Goal: Information Seeking & Learning: Learn about a topic

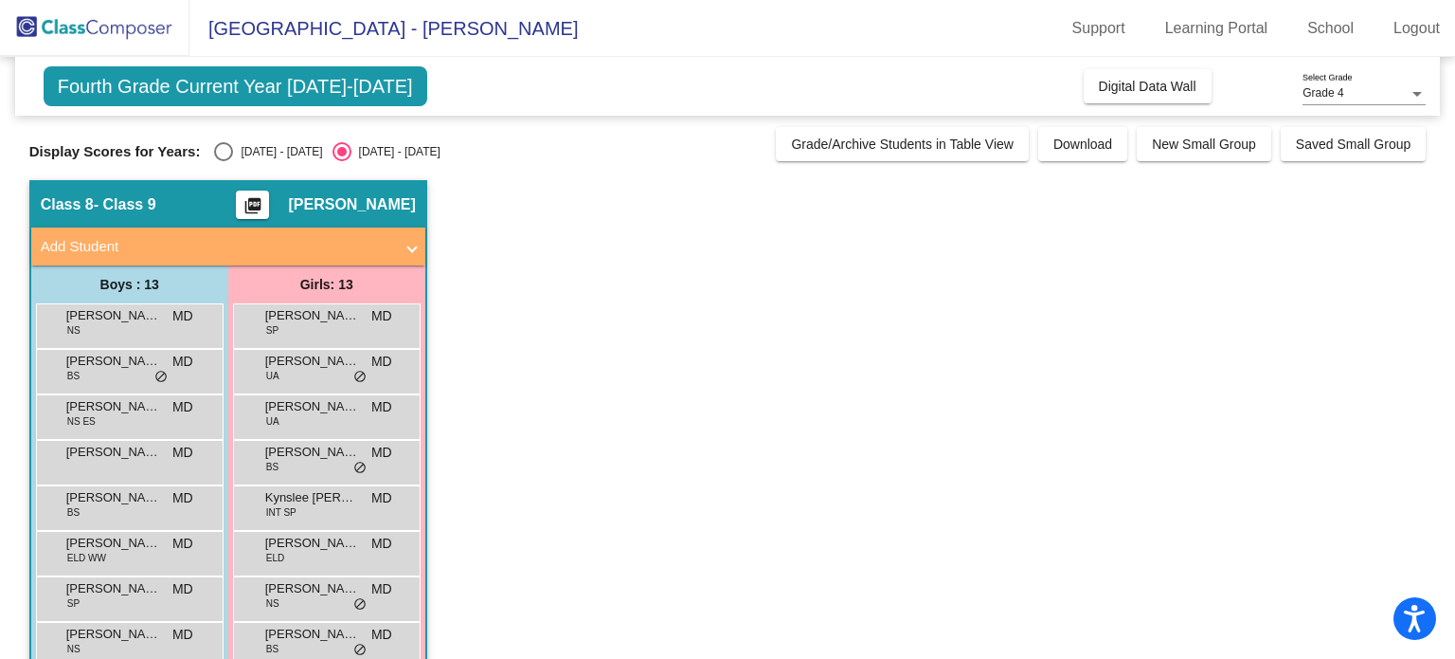
click at [212, 139] on div "Display Scores for Years: [DATE] - [DATE] [DATE] - [DATE] Grade/Archive Student…" at bounding box center [728, 144] width 1398 height 34
click at [227, 147] on div "Select an option" at bounding box center [223, 151] width 19 height 19
click at [224, 161] on input "[DATE] - [DATE]" at bounding box center [223, 161] width 1 height 1
radio input "true"
click at [227, 147] on div "Select an option" at bounding box center [223, 151] width 19 height 19
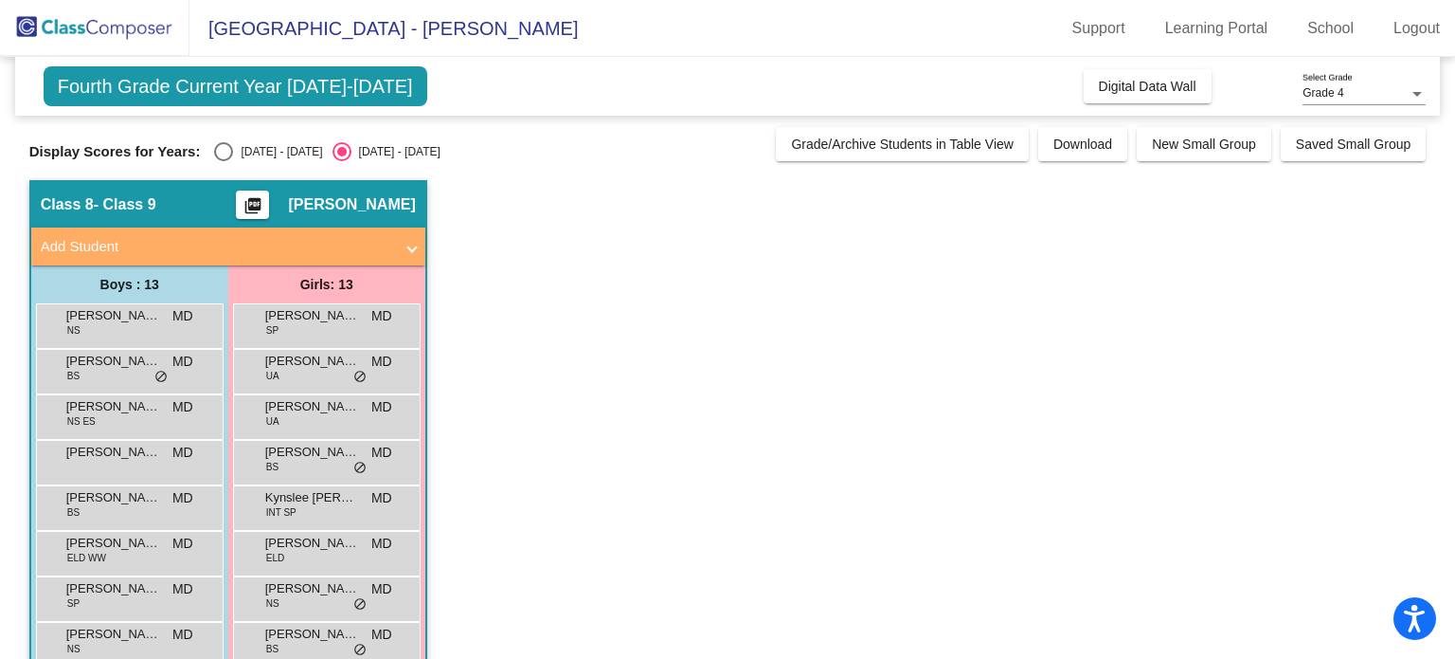
click at [224, 161] on input "[DATE] - [DATE]" at bounding box center [223, 161] width 1 height 1
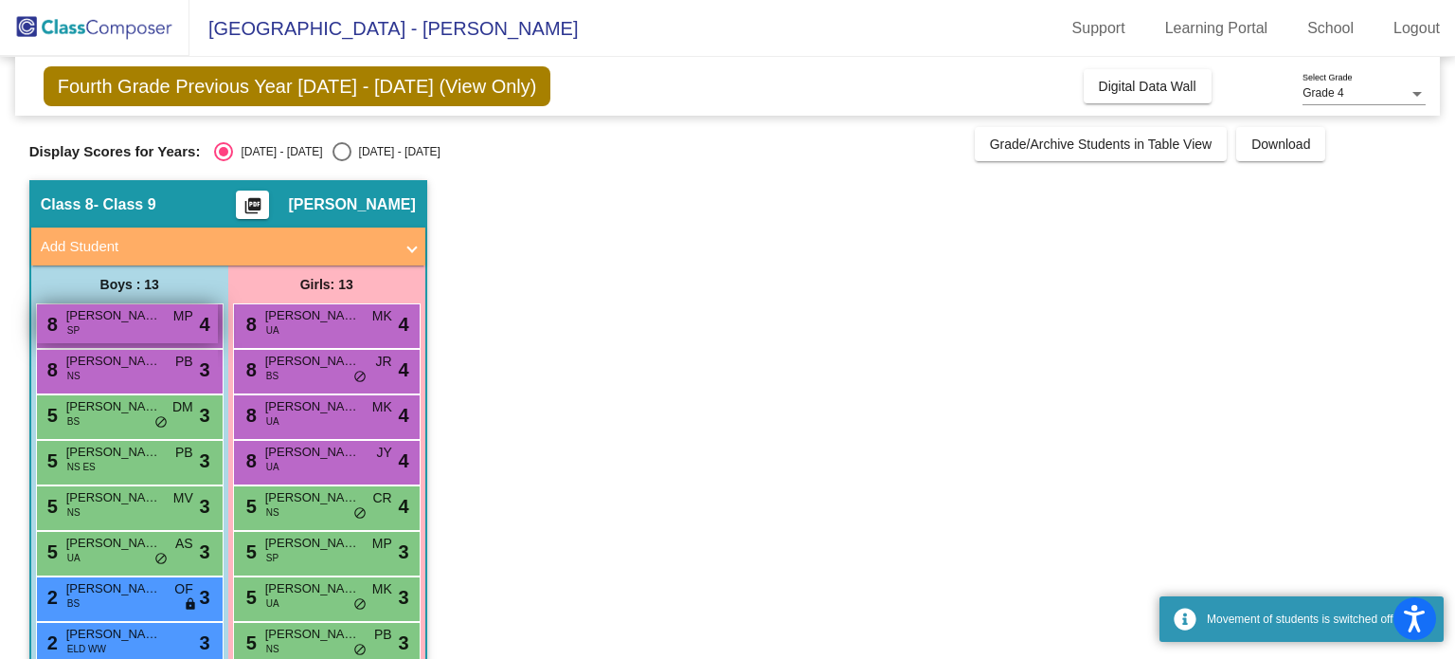
click at [154, 325] on div "8 [PERSON_NAME] MP lock do_not_disturb_alt 4" at bounding box center [127, 323] width 181 height 39
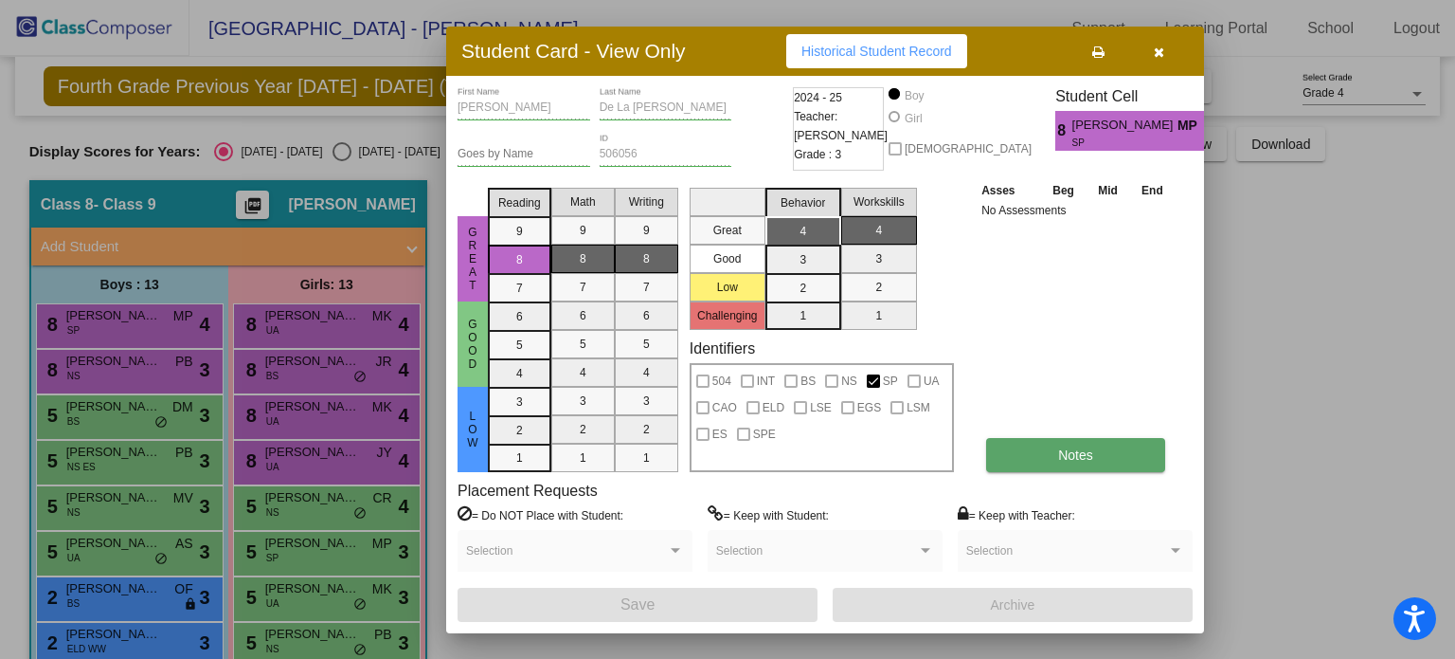
click at [1129, 465] on button "Notes" at bounding box center [1075, 455] width 179 height 34
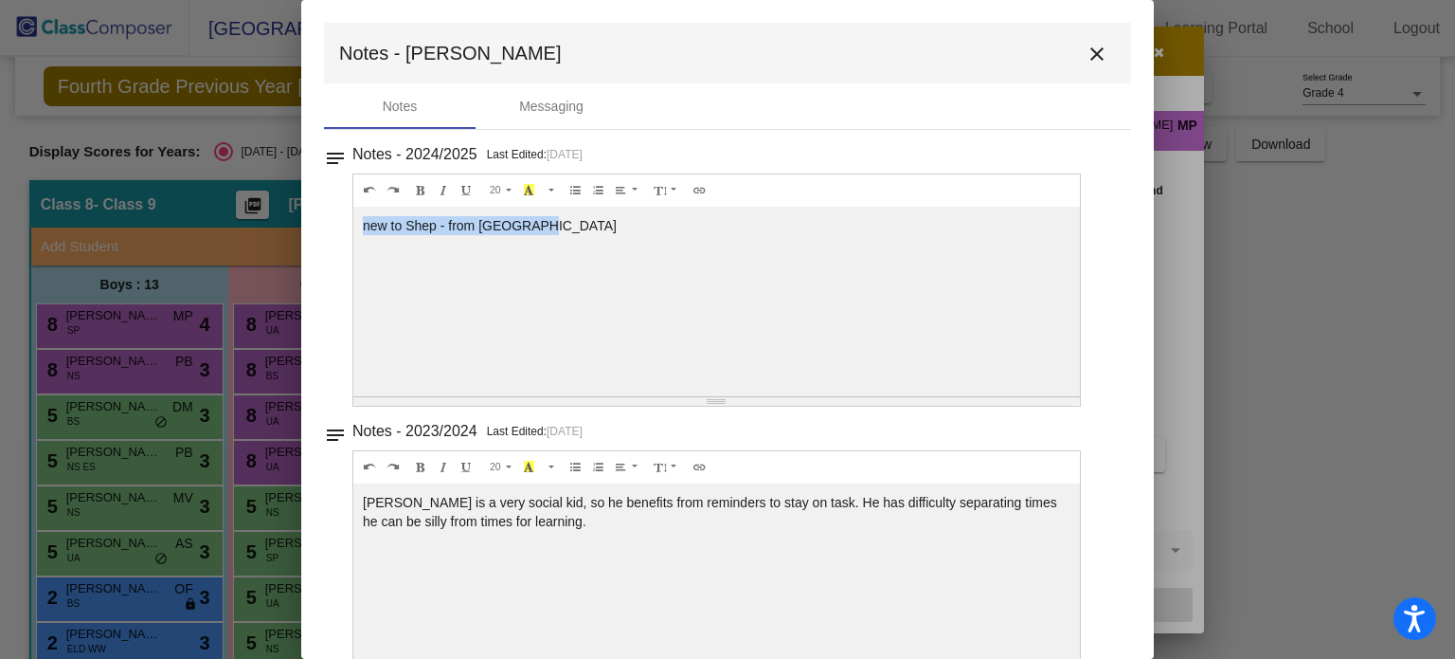
drag, startPoint x: 535, startPoint y: 231, endPoint x: 353, endPoint y: 230, distance: 181.9
click at [353, 230] on div "new to Shep - from [GEOGRAPHIC_DATA]" at bounding box center [716, 302] width 727 height 190
copy div "new to Shep - from [GEOGRAPHIC_DATA]"
click at [1086, 58] on mat-icon "close" at bounding box center [1097, 54] width 23 height 23
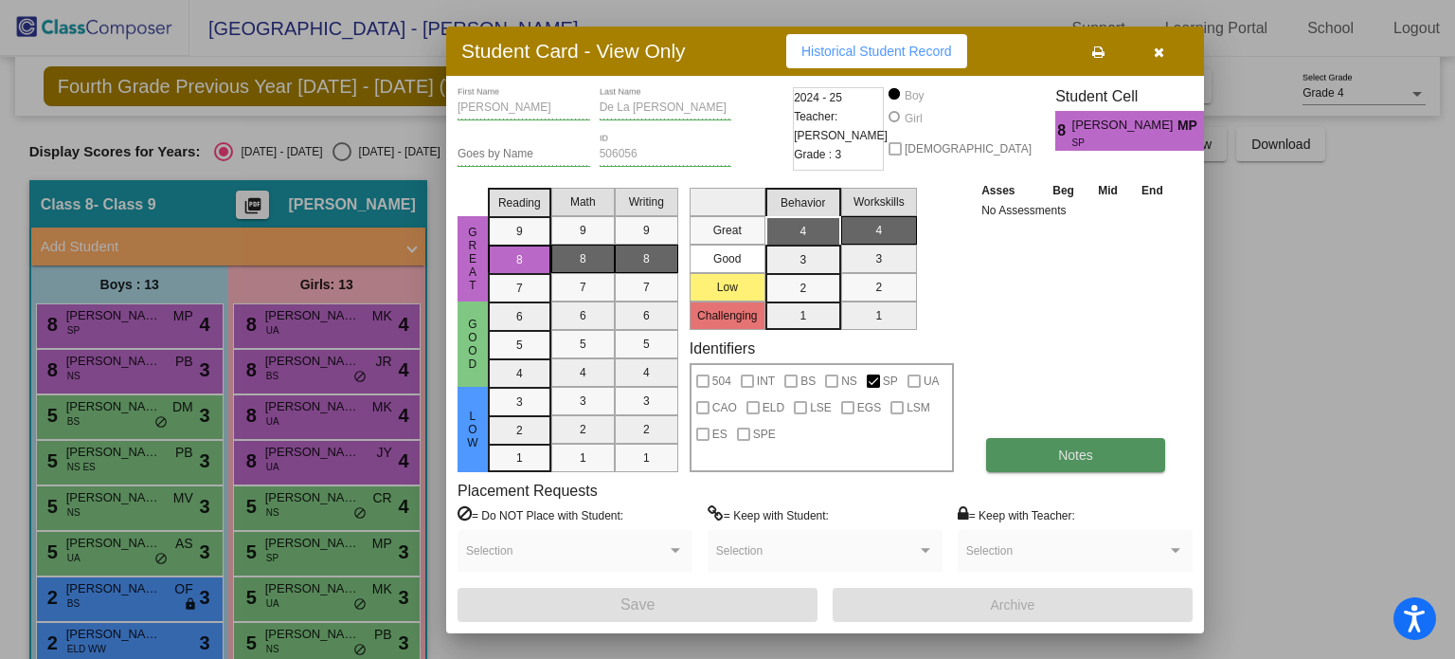
click at [1092, 447] on span "Notes" at bounding box center [1075, 454] width 35 height 15
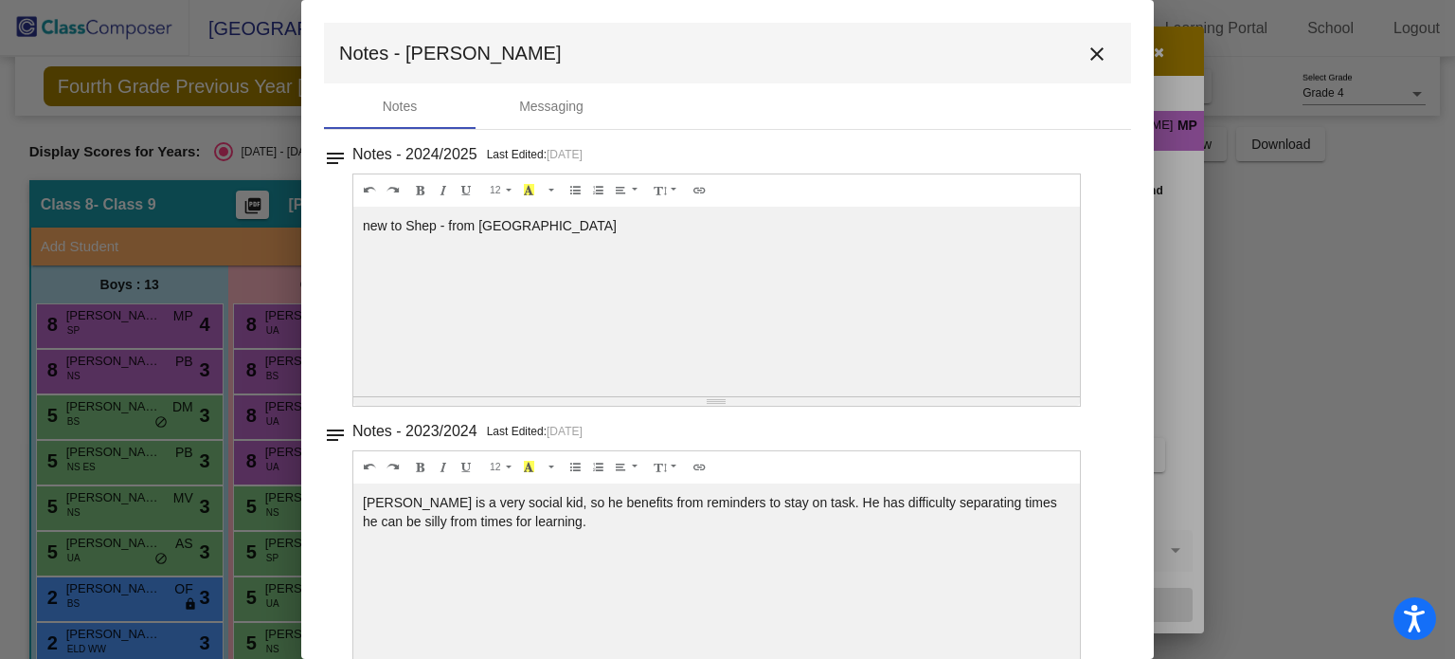
click at [1086, 58] on mat-icon "close" at bounding box center [1097, 54] width 23 height 23
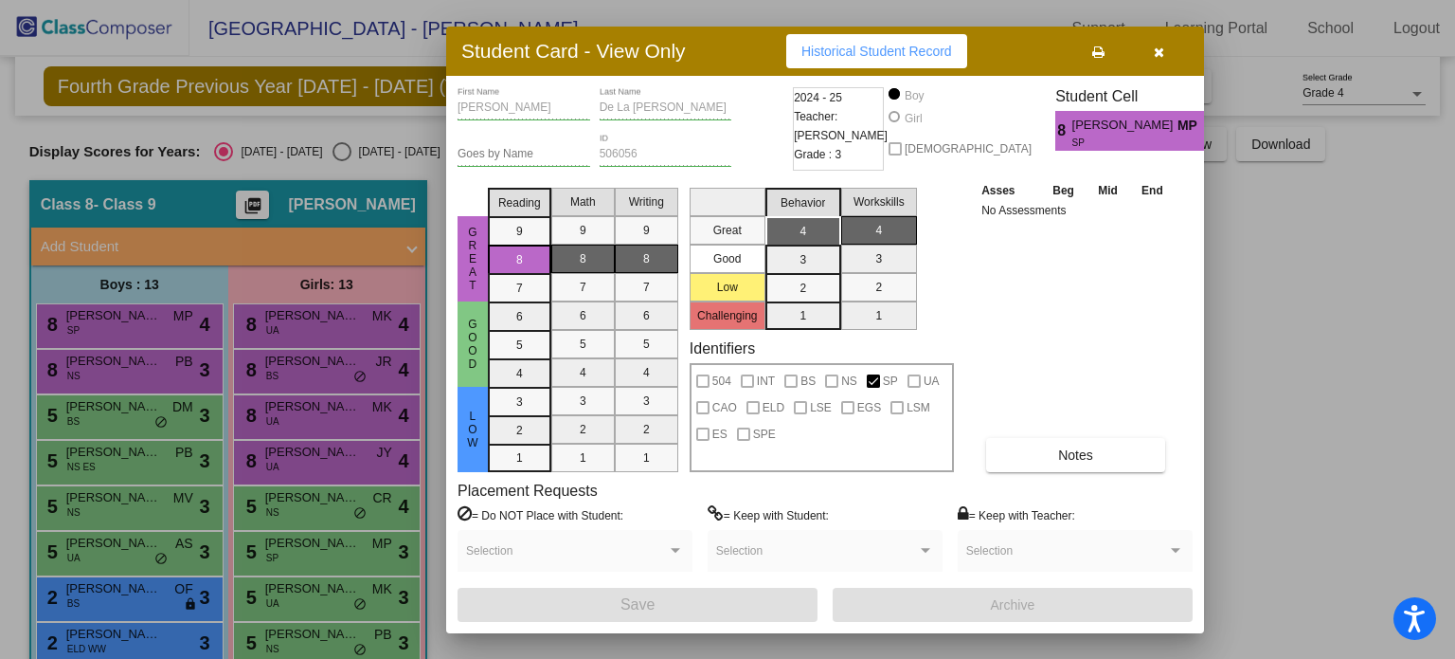
click at [1165, 42] on button "button" at bounding box center [1159, 51] width 61 height 34
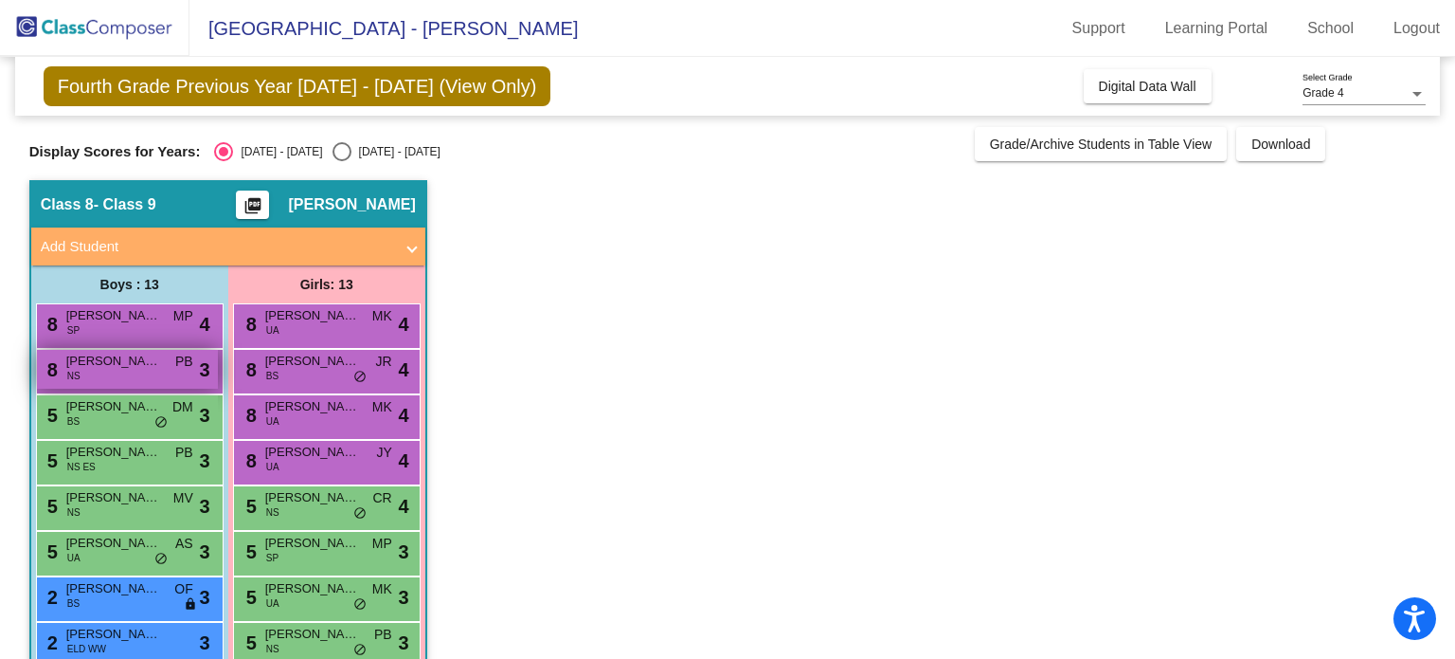
click at [118, 363] on span "[PERSON_NAME]" at bounding box center [113, 361] width 95 height 19
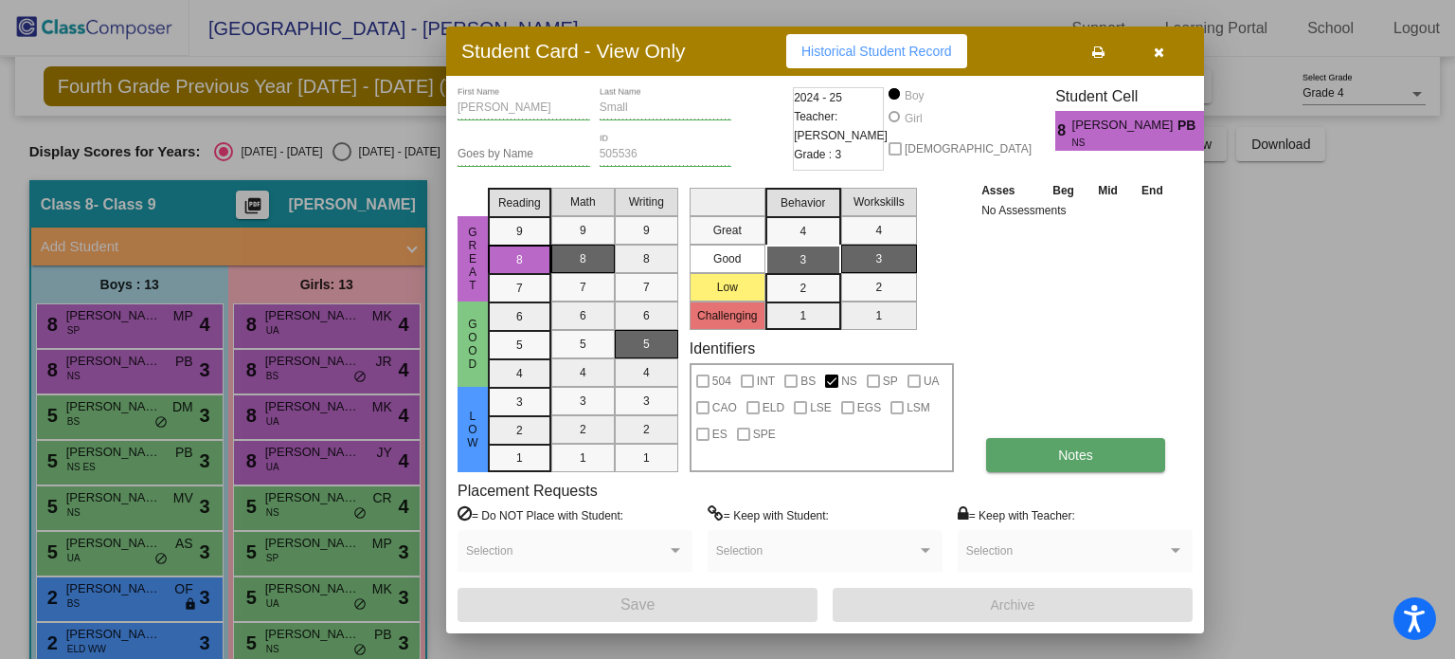
click at [1106, 462] on button "Notes" at bounding box center [1075, 455] width 179 height 34
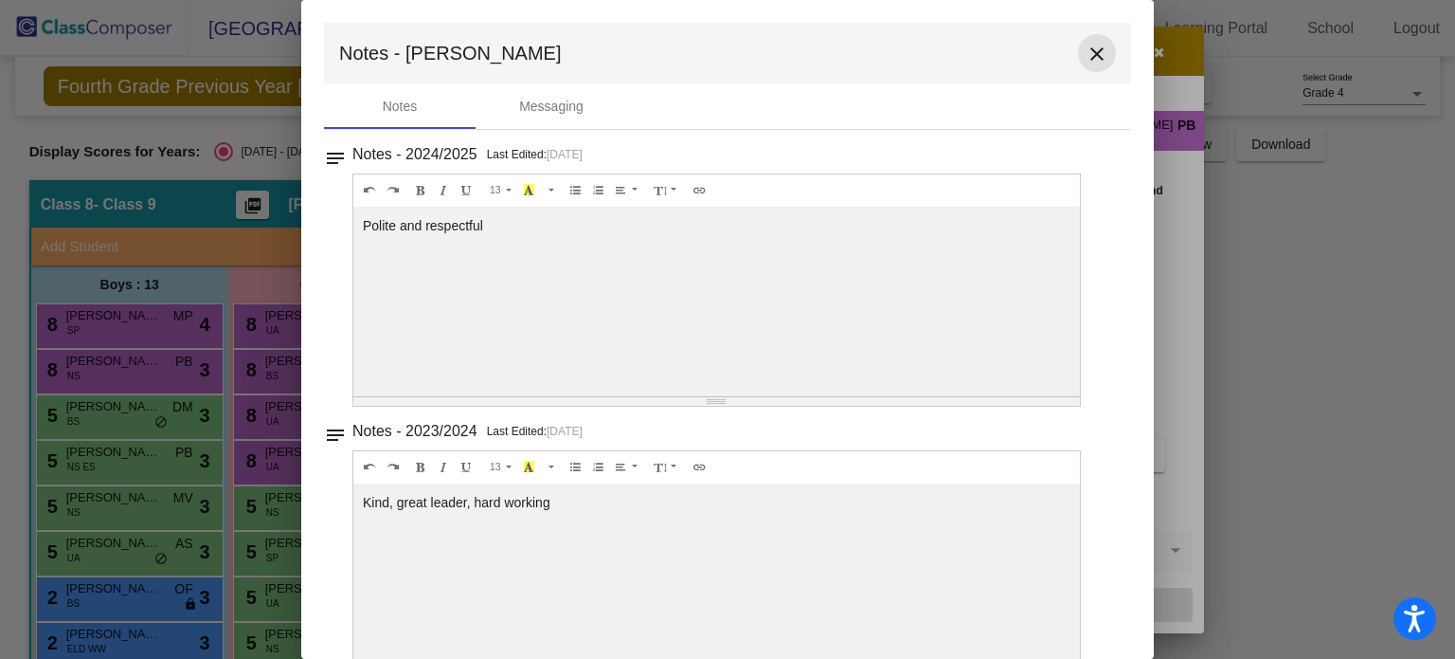
click at [1093, 51] on mat-icon "close" at bounding box center [1097, 54] width 23 height 23
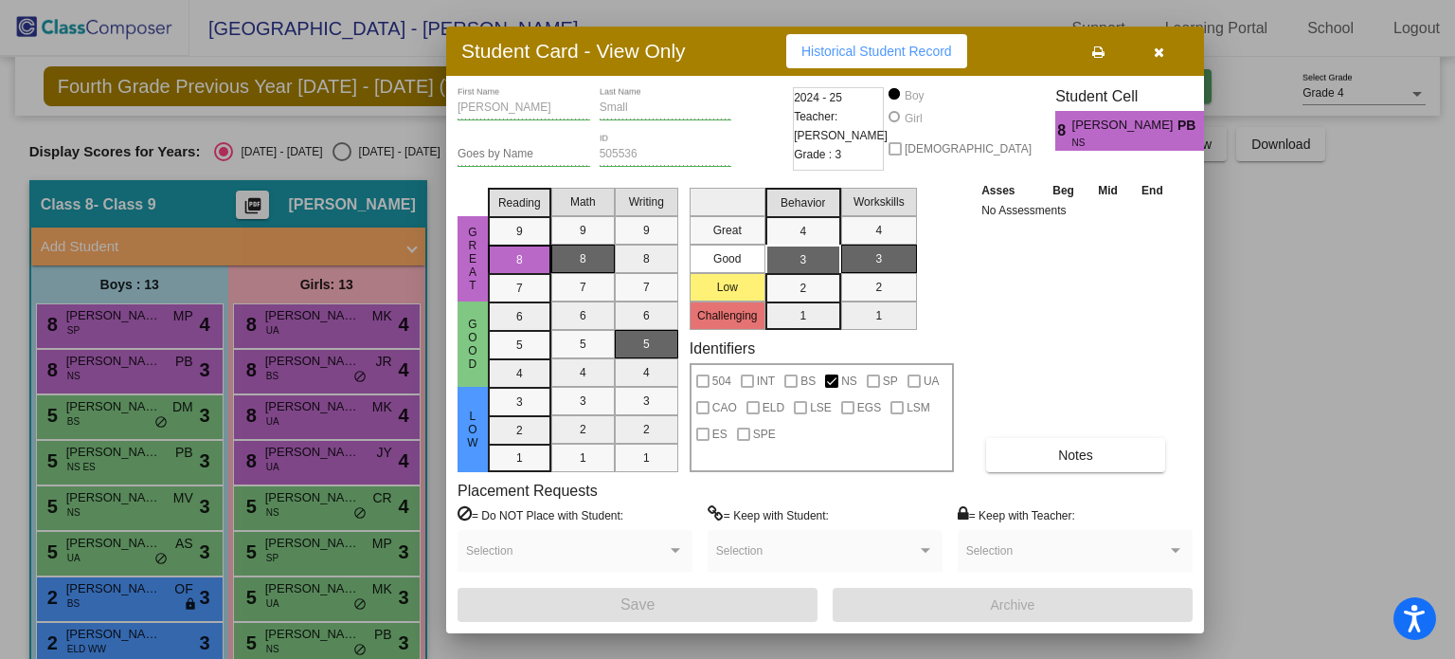
drag, startPoint x: 1165, startPoint y: 51, endPoint x: 1121, endPoint y: 77, distance: 51.4
click at [1167, 51] on button "button" at bounding box center [1159, 51] width 61 height 34
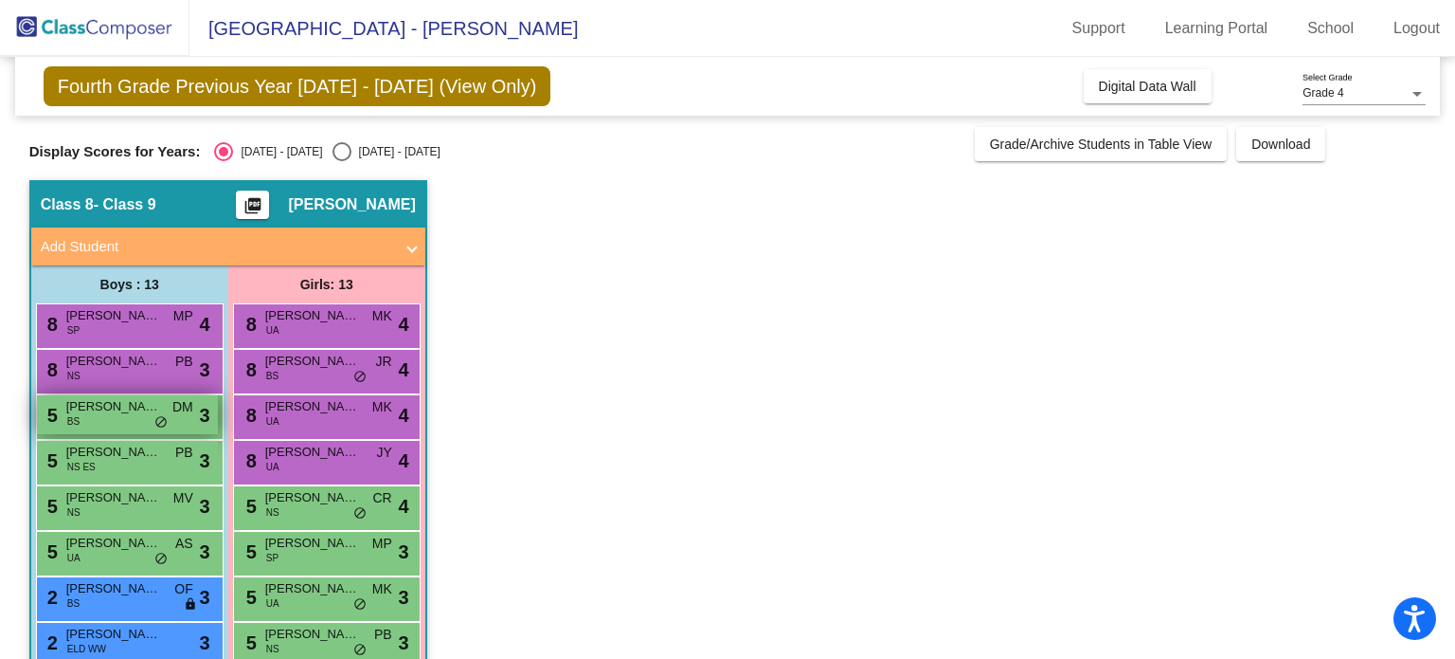
click at [106, 413] on span "[PERSON_NAME]" at bounding box center [113, 406] width 95 height 19
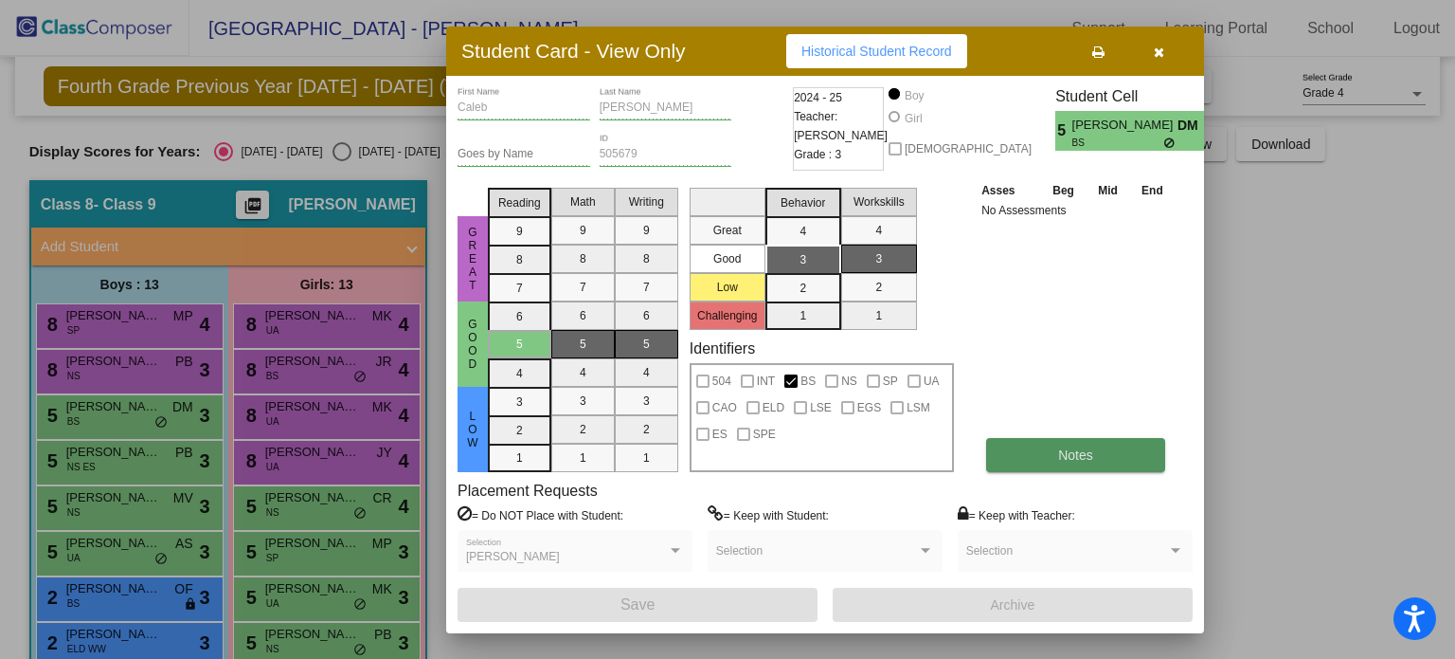
click at [1092, 450] on span "Notes" at bounding box center [1075, 454] width 35 height 15
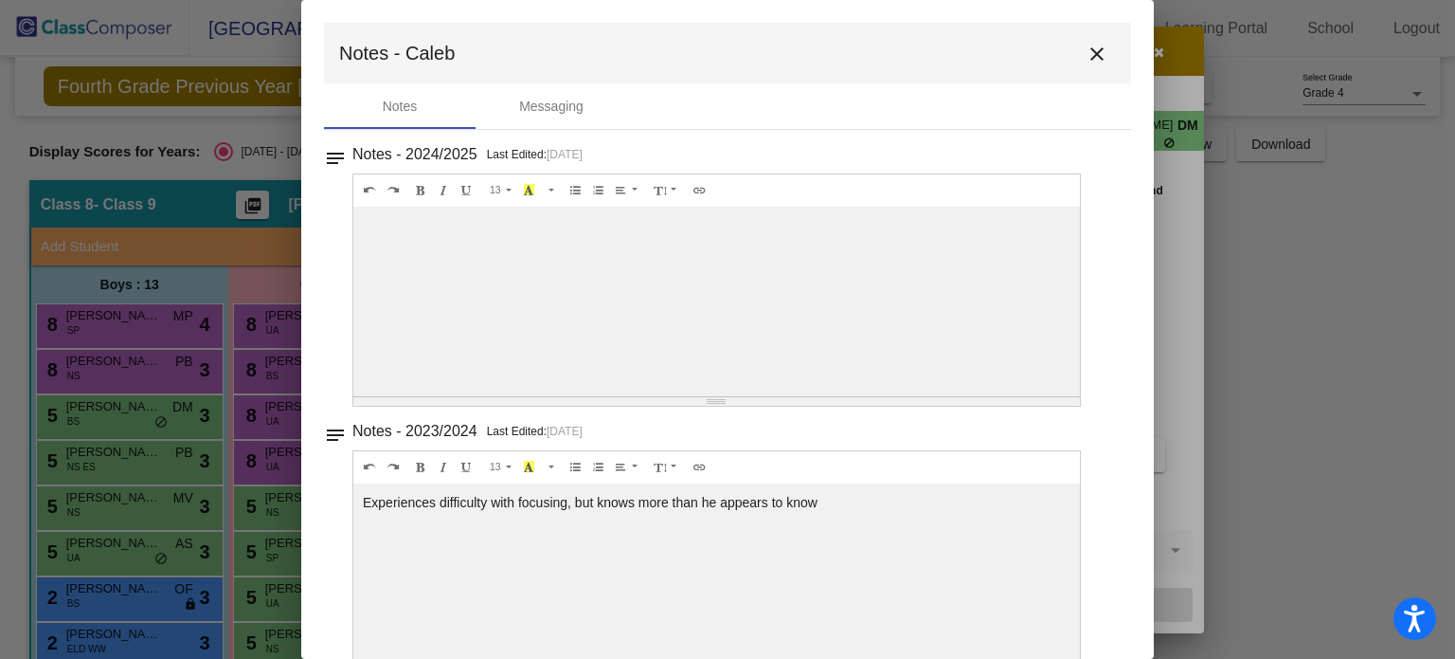
click at [1088, 61] on mat-icon "close" at bounding box center [1097, 54] width 23 height 23
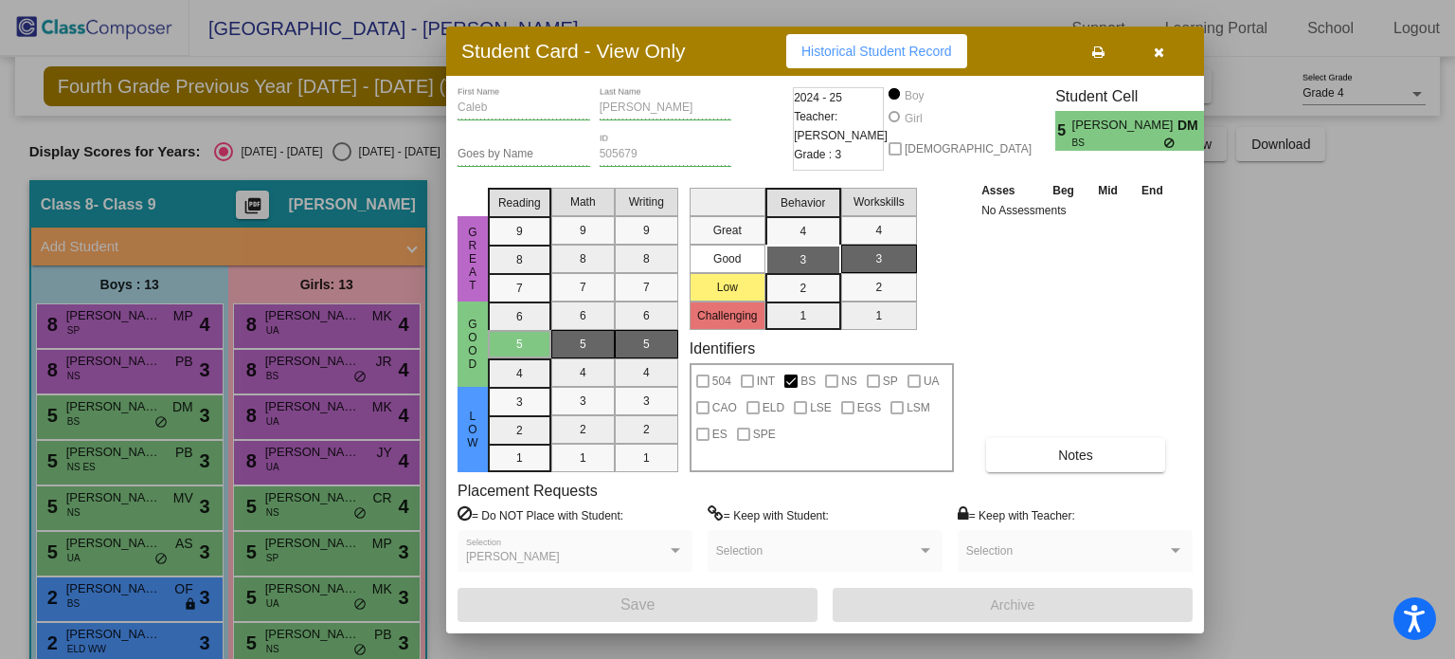
click at [1160, 51] on icon "button" at bounding box center [1159, 51] width 10 height 13
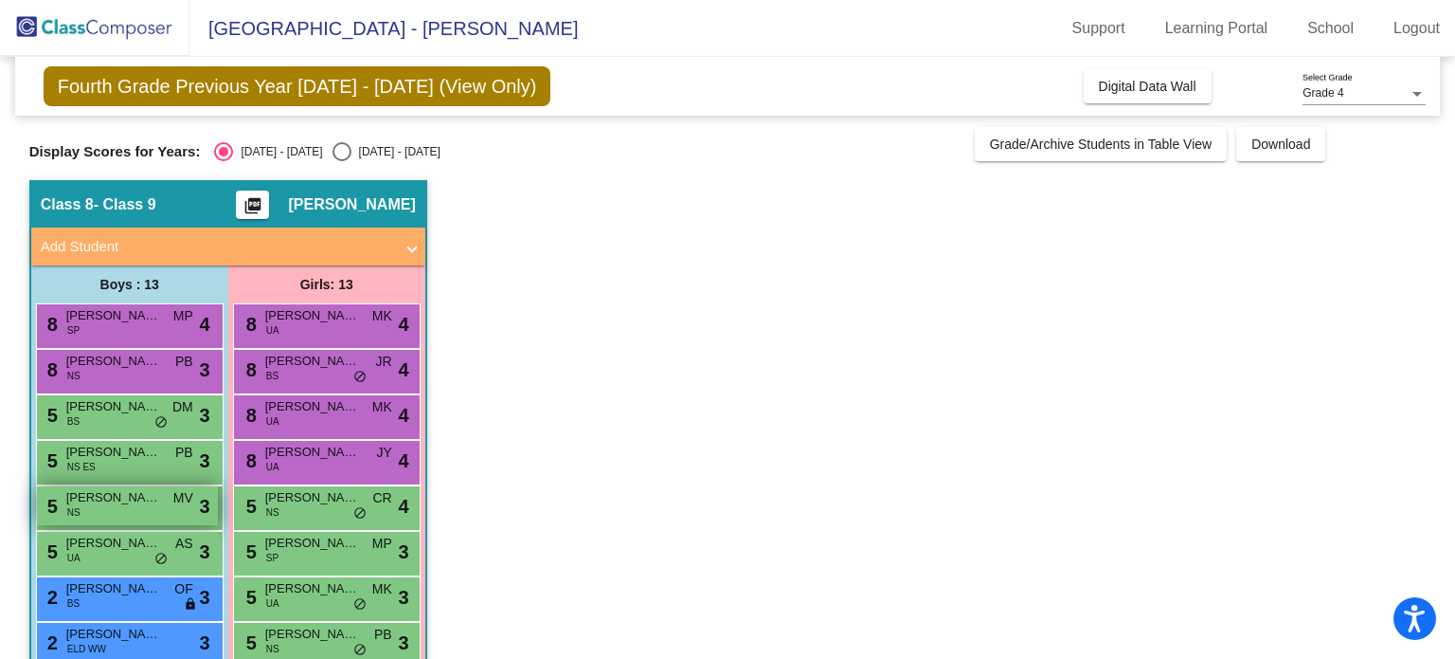
click at [132, 503] on span "[PERSON_NAME]" at bounding box center [113, 497] width 95 height 19
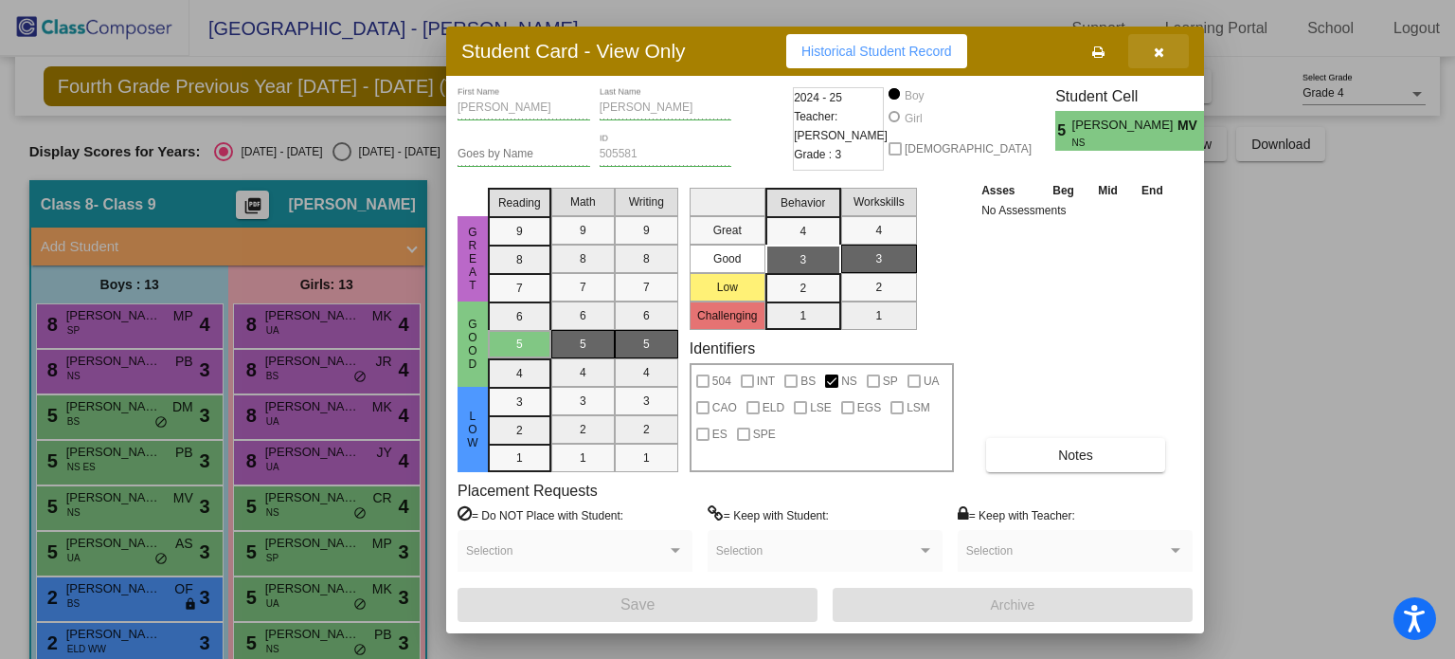
click at [1160, 47] on icon "button" at bounding box center [1159, 51] width 10 height 13
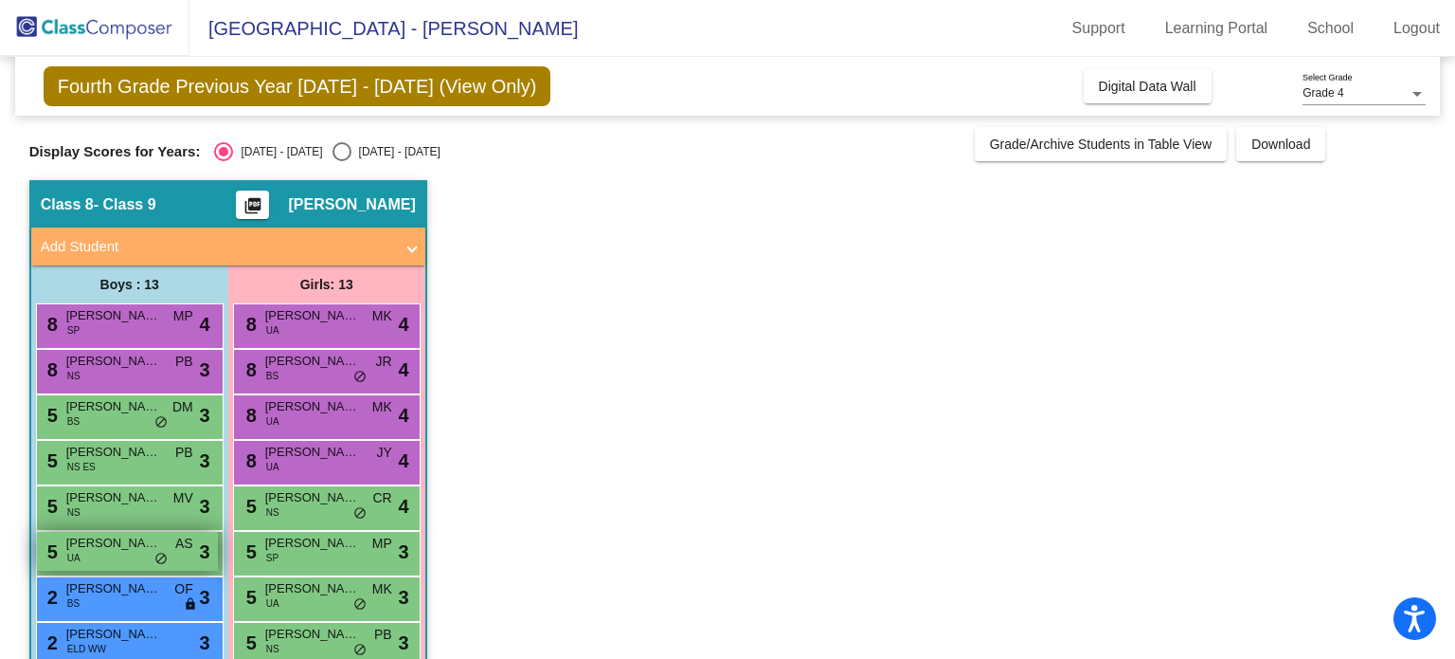
click at [67, 553] on span "UA" at bounding box center [73, 558] width 13 height 14
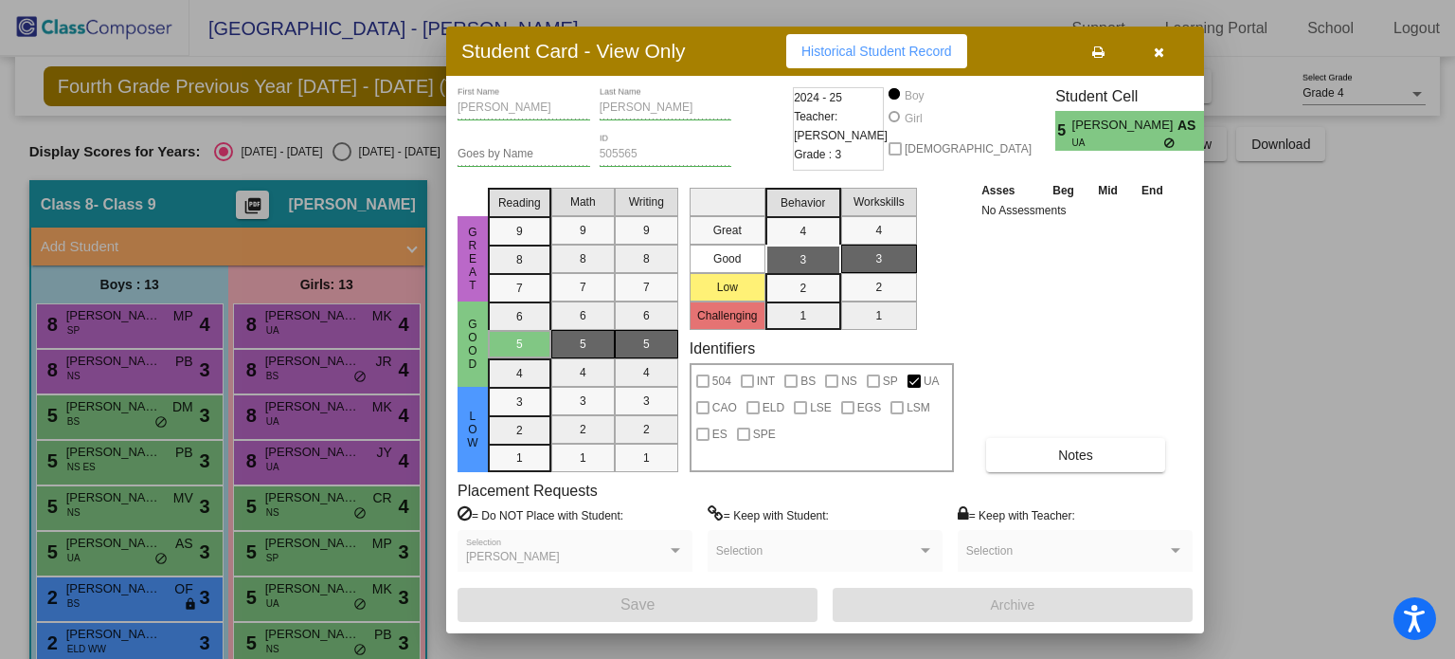
click at [1099, 474] on div "[PERSON_NAME] First Name [PERSON_NAME] Last Name Goes by Name 505565 ID 2024 - …" at bounding box center [825, 354] width 735 height 534
click at [1126, 451] on button "Notes" at bounding box center [1075, 455] width 179 height 34
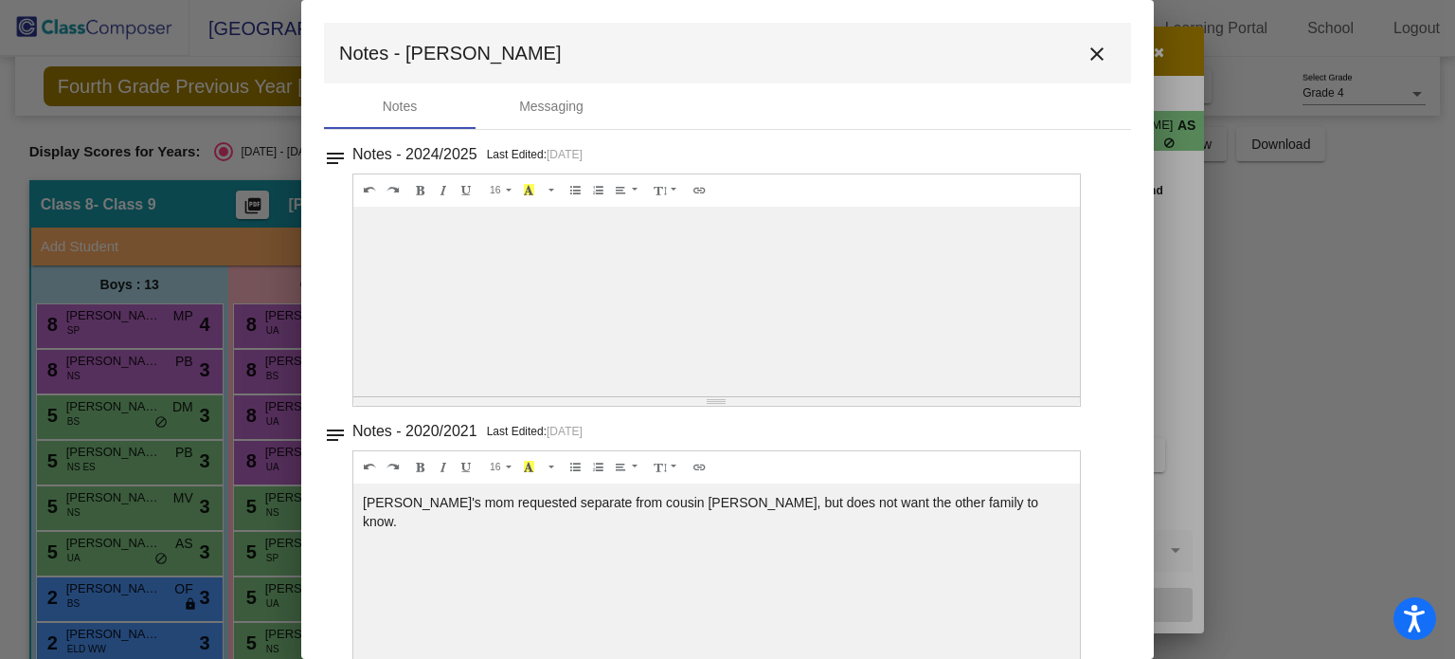
click at [1086, 61] on mat-icon "close" at bounding box center [1097, 54] width 23 height 23
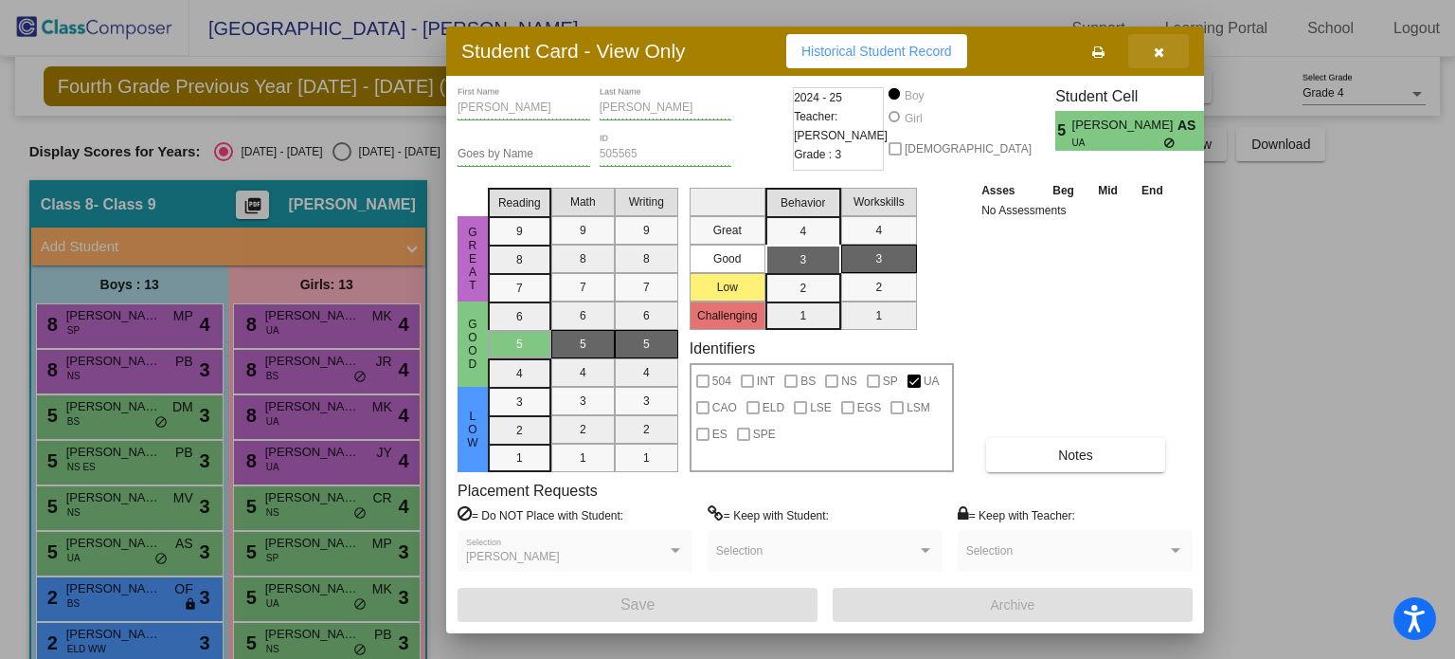
click at [1159, 49] on icon "button" at bounding box center [1159, 51] width 10 height 13
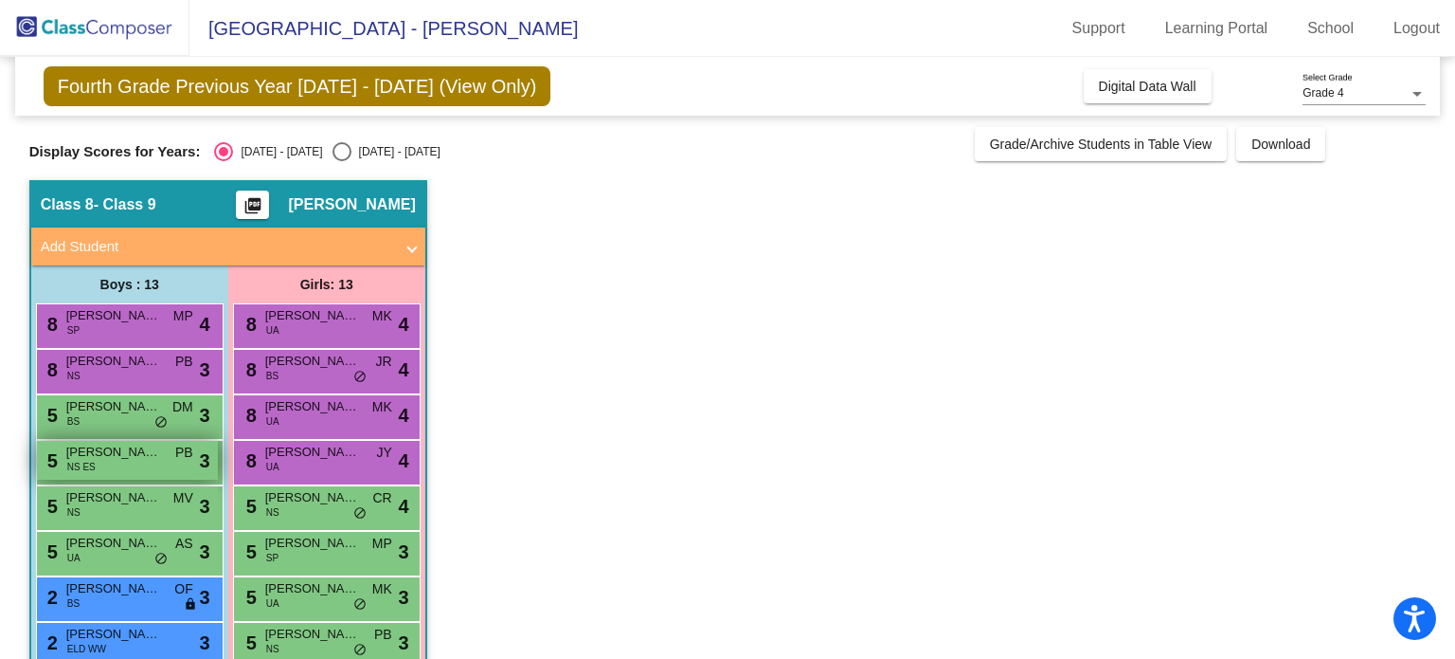
click at [158, 472] on div "5 [PERSON_NAME] NS ES PB lock do_not_disturb_alt 3" at bounding box center [127, 460] width 181 height 39
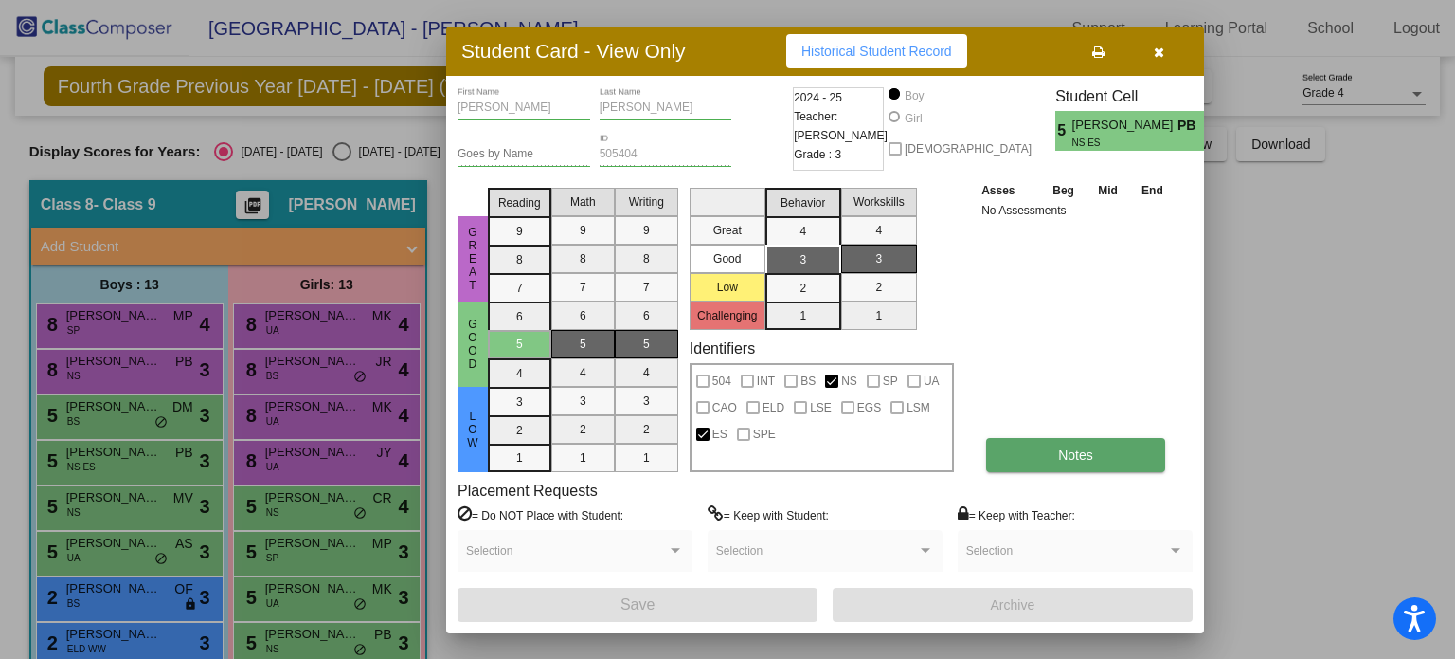
click at [1133, 459] on button "Notes" at bounding box center [1075, 455] width 179 height 34
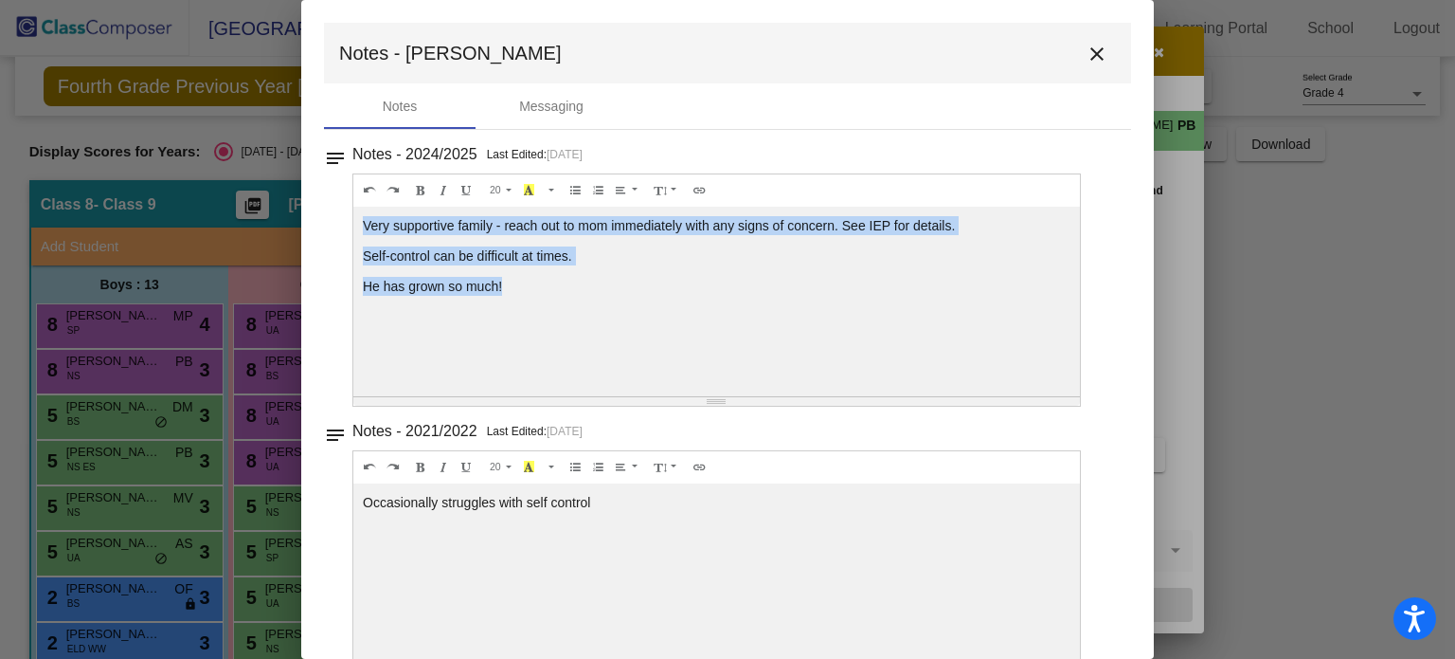
drag, startPoint x: 515, startPoint y: 287, endPoint x: 363, endPoint y: 221, distance: 165.5
click at [363, 221] on div "Very supportive family - reach out to mom immediately with any signs of concern…" at bounding box center [716, 302] width 727 height 190
copy div "Very supportive family - reach out to mom immediately with any signs of concern…"
click at [1086, 55] on mat-icon "close" at bounding box center [1097, 54] width 23 height 23
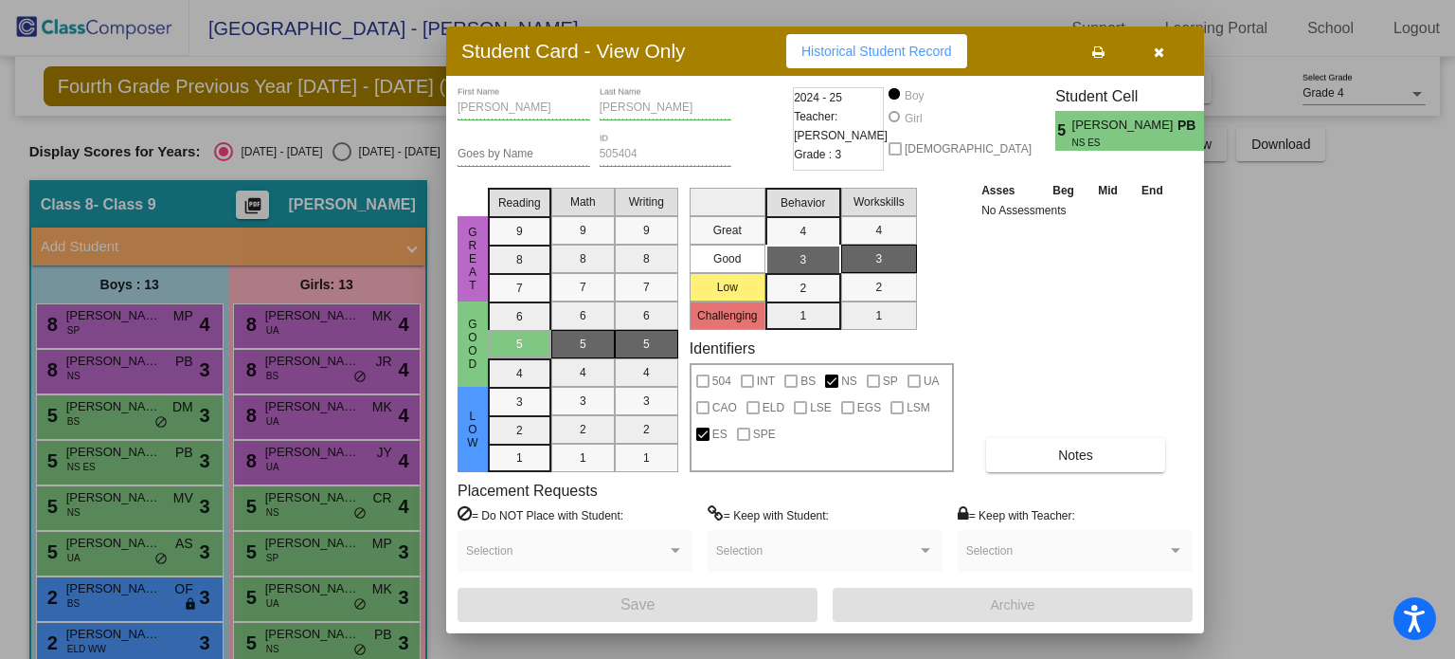
click at [1160, 48] on icon "button" at bounding box center [1159, 51] width 10 height 13
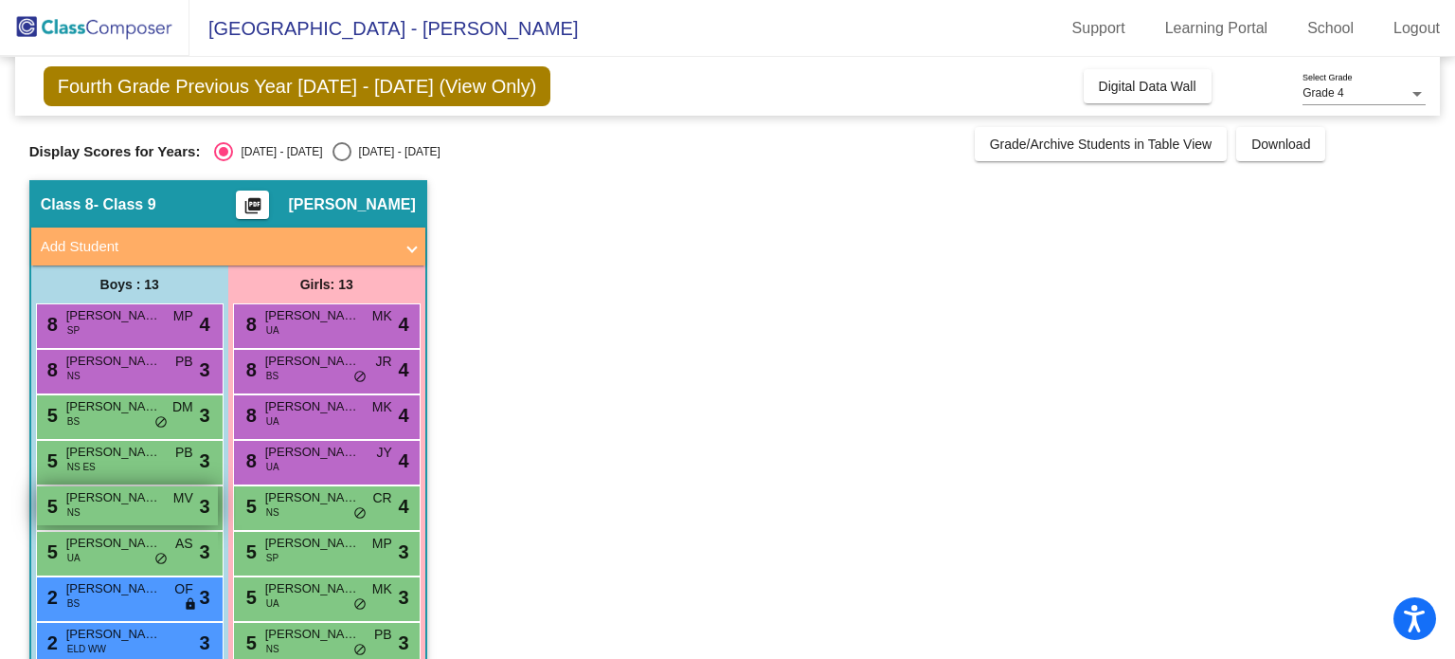
click at [139, 496] on span "[PERSON_NAME]" at bounding box center [113, 497] width 95 height 19
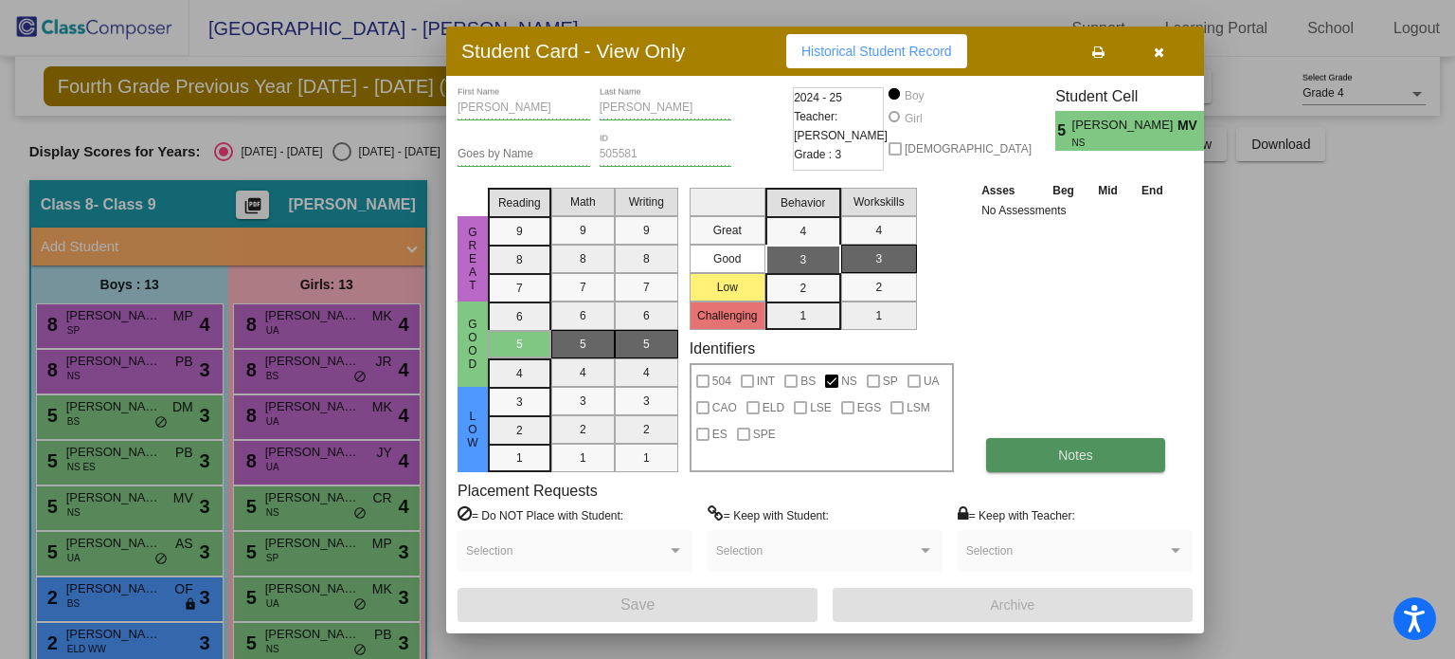
click at [1129, 469] on button "Notes" at bounding box center [1075, 455] width 179 height 34
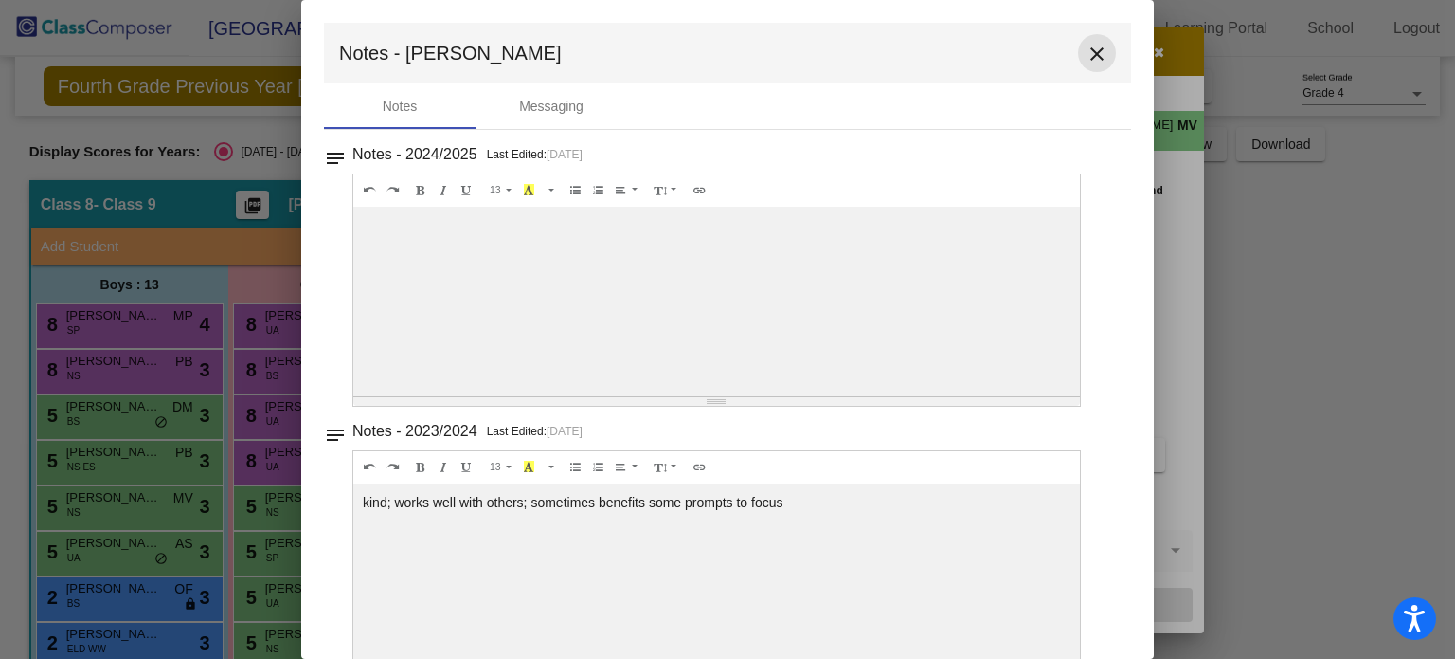
click at [1088, 59] on mat-icon "close" at bounding box center [1097, 54] width 23 height 23
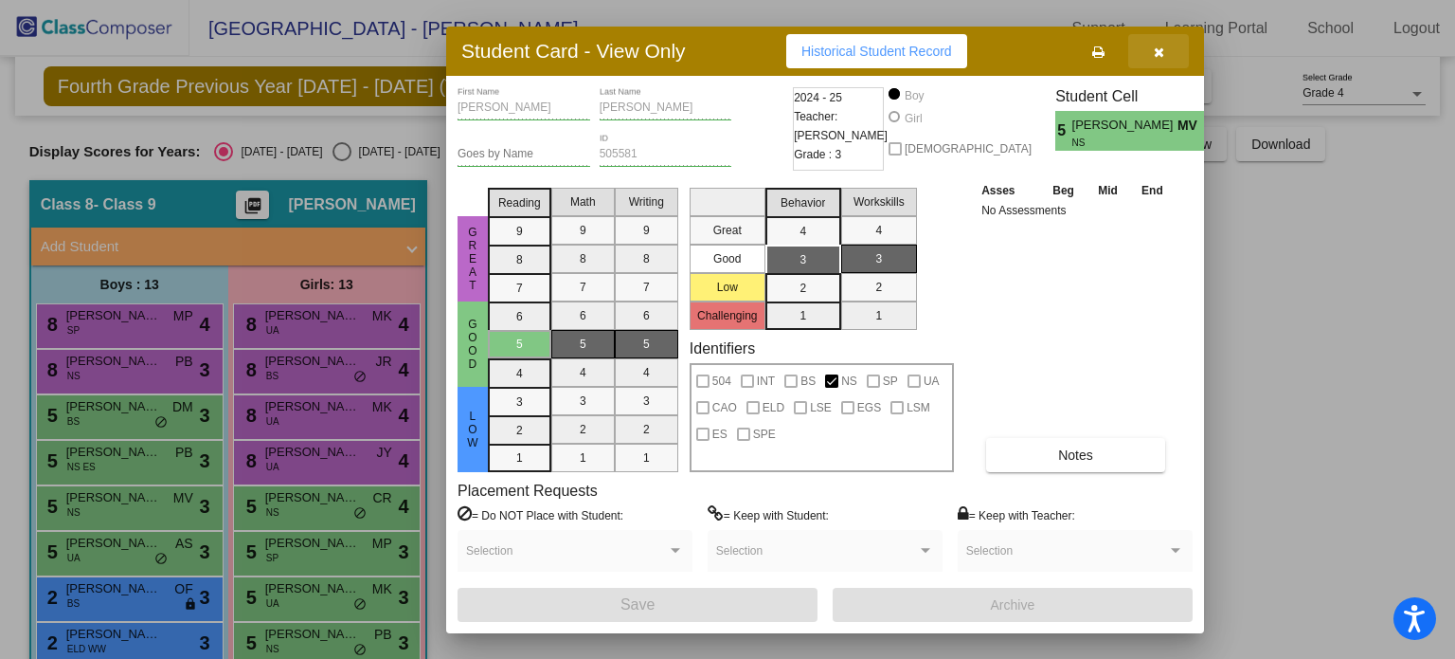
click at [1171, 45] on button "button" at bounding box center [1159, 51] width 61 height 34
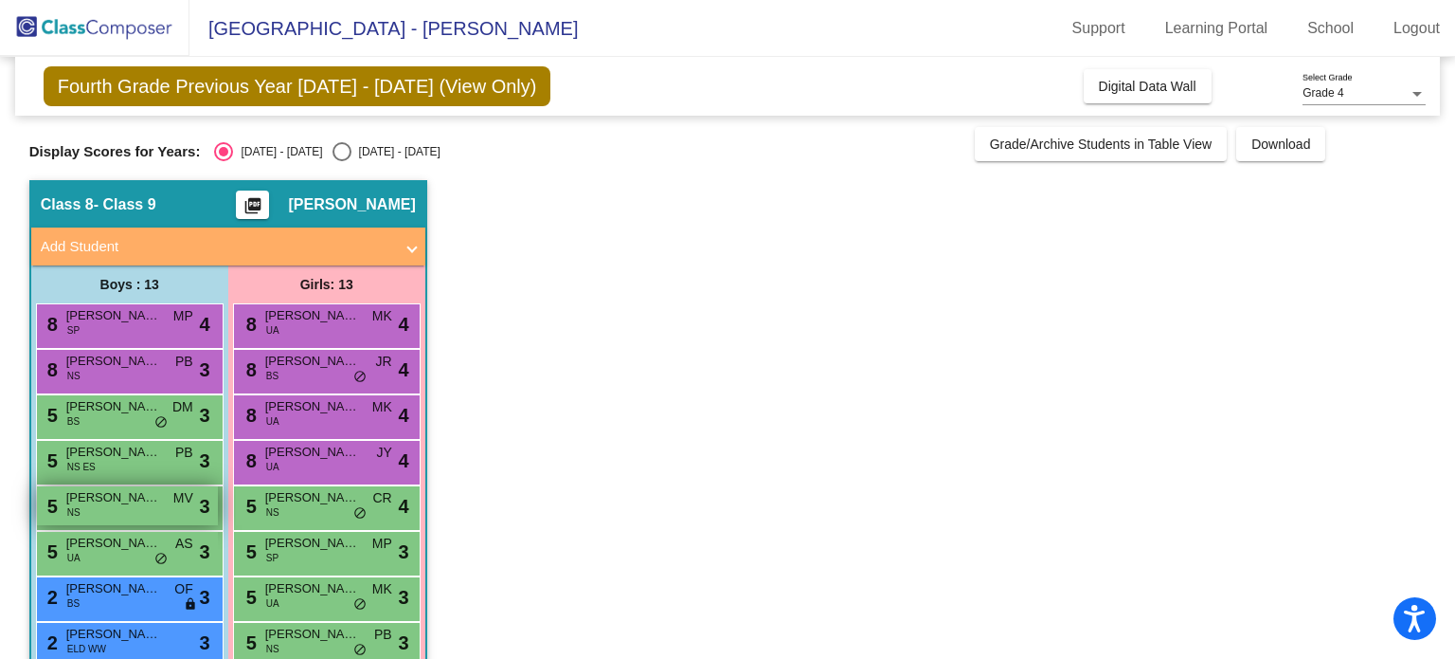
scroll to position [95, 0]
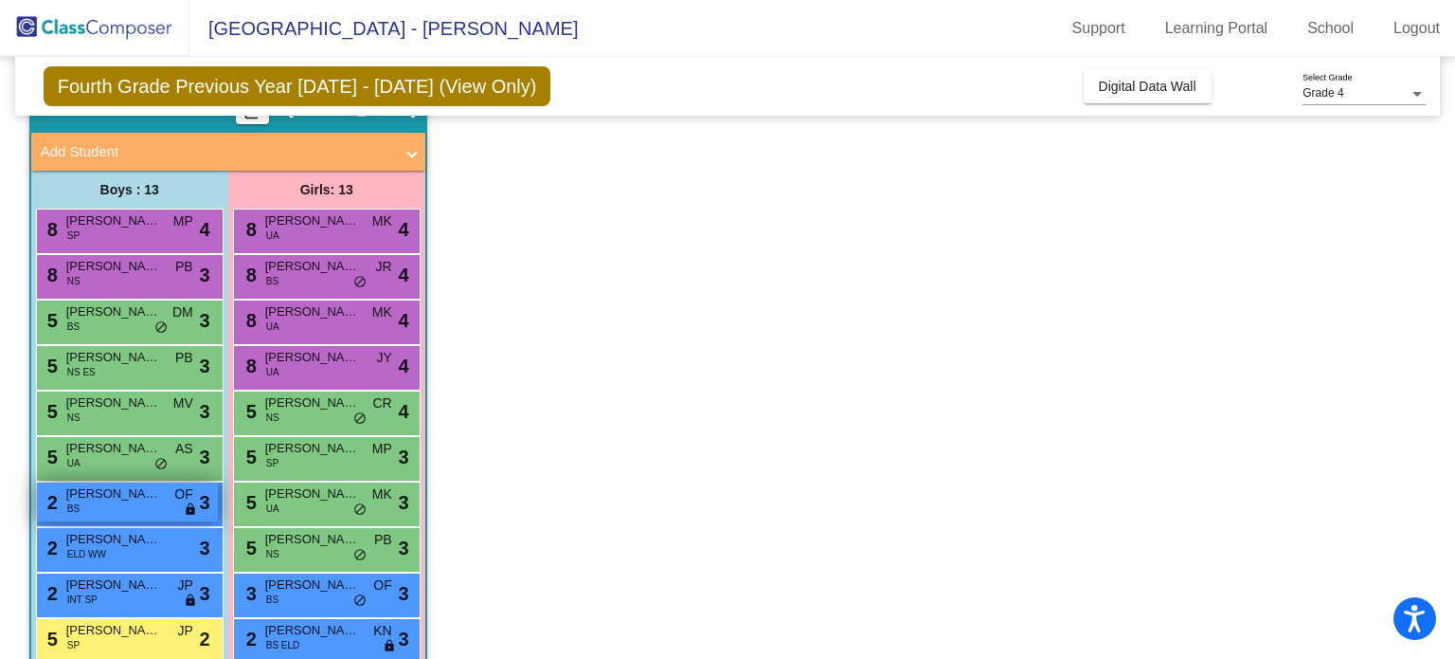
click at [155, 507] on div "2 [PERSON_NAME] [PERSON_NAME] OF lock do_not_disturb_alt 3" at bounding box center [127, 501] width 181 height 39
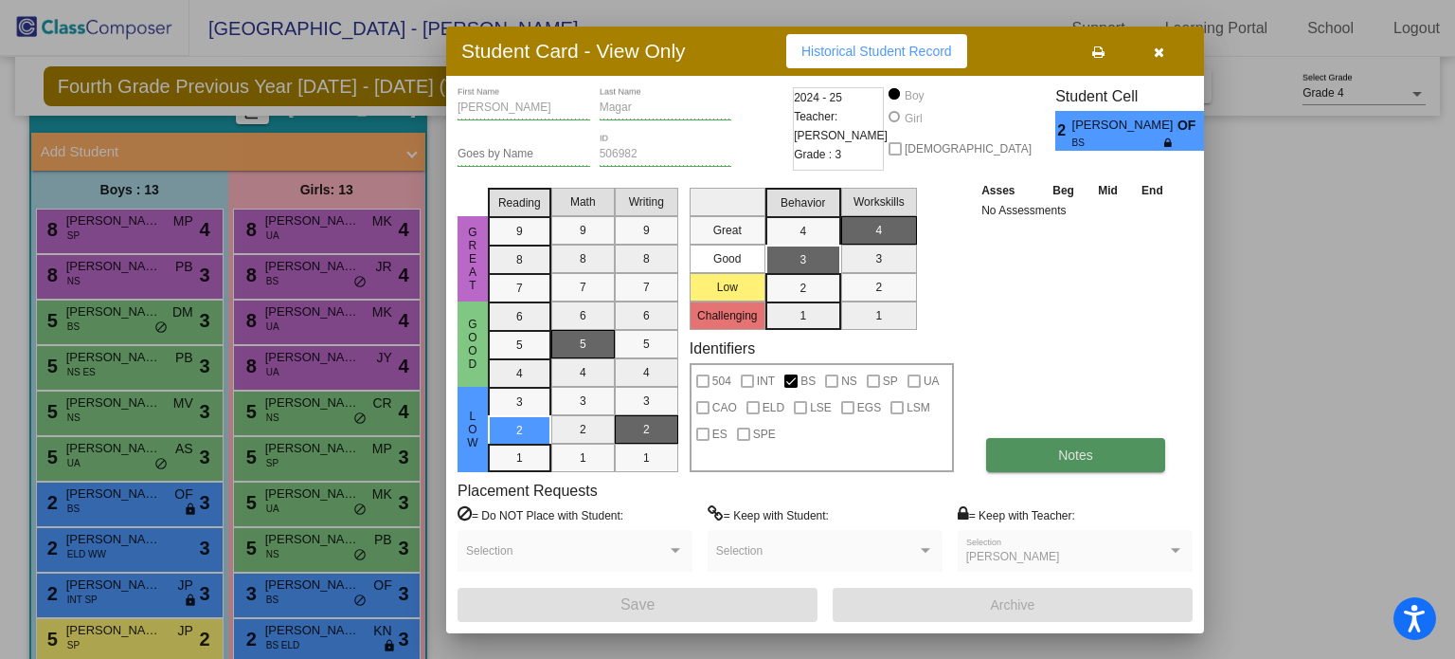
click at [1050, 442] on button "Notes" at bounding box center [1075, 455] width 179 height 34
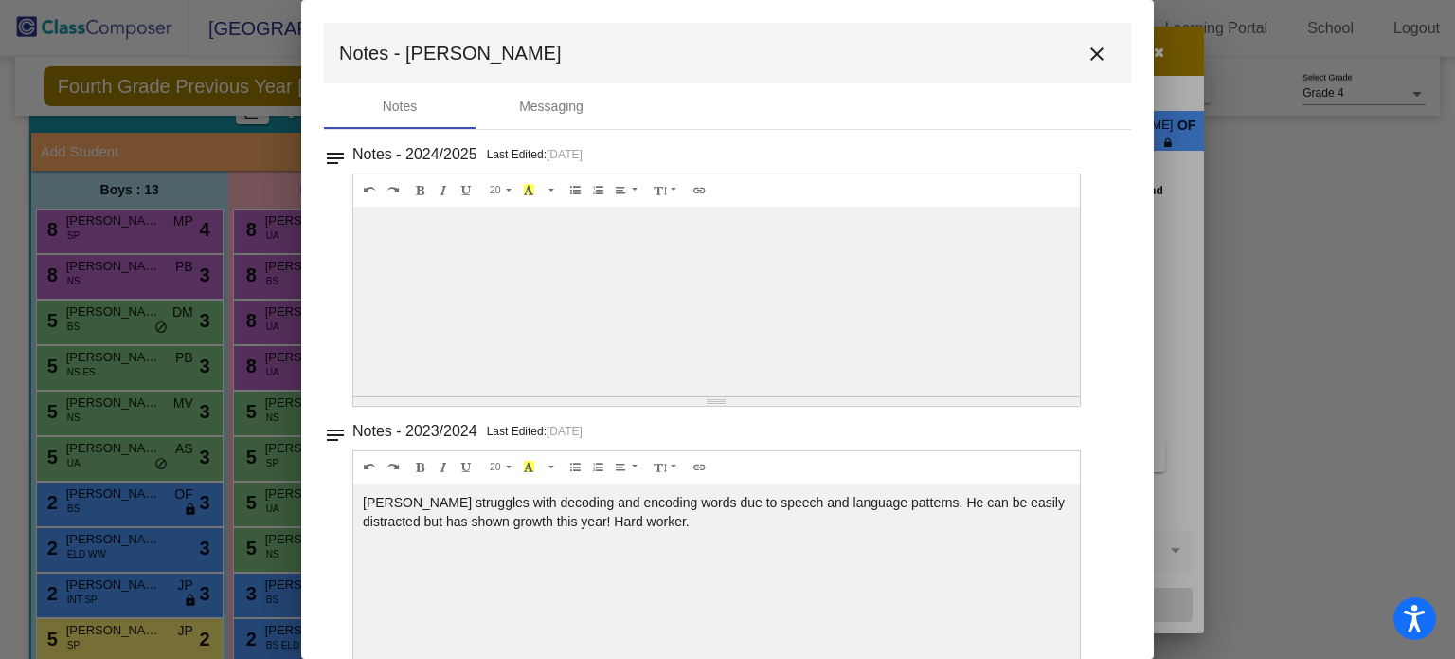
click at [1096, 63] on mat-icon "close" at bounding box center [1097, 54] width 23 height 23
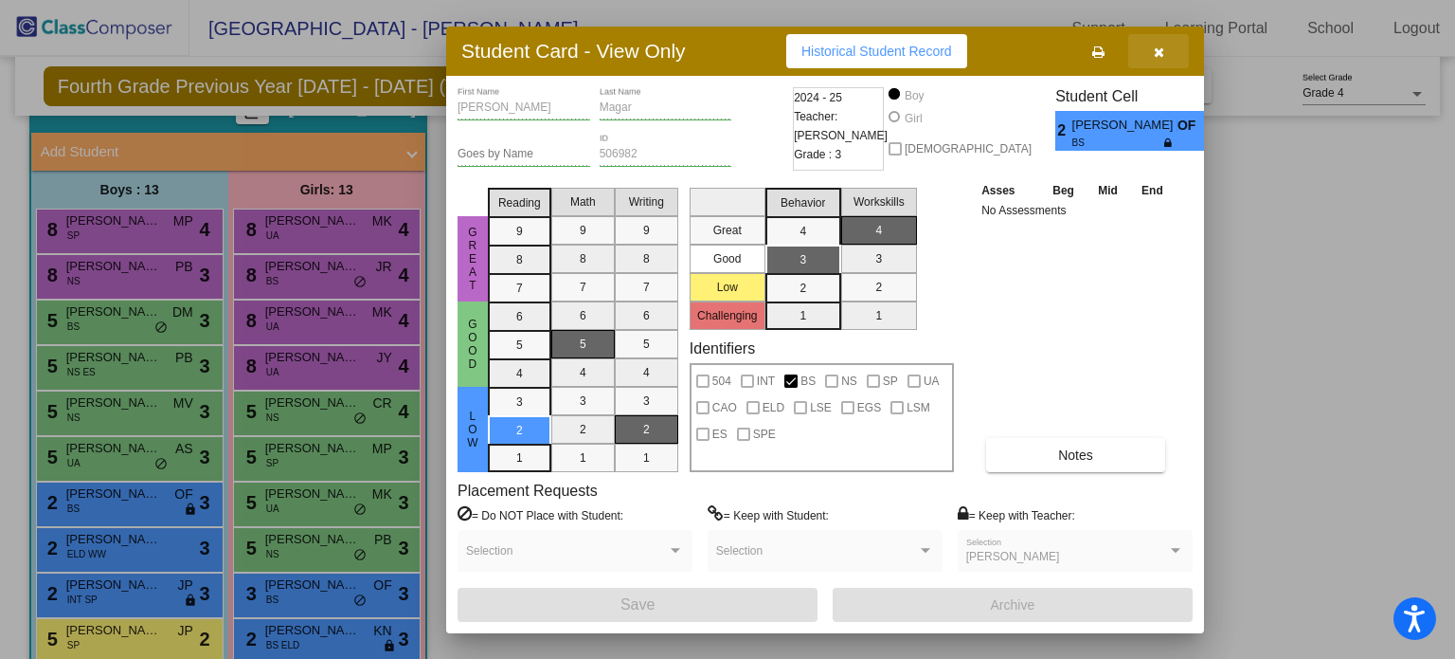
drag, startPoint x: 1162, startPoint y: 46, endPoint x: 1021, endPoint y: 94, distance: 148.0
click at [1163, 47] on icon "button" at bounding box center [1159, 51] width 10 height 13
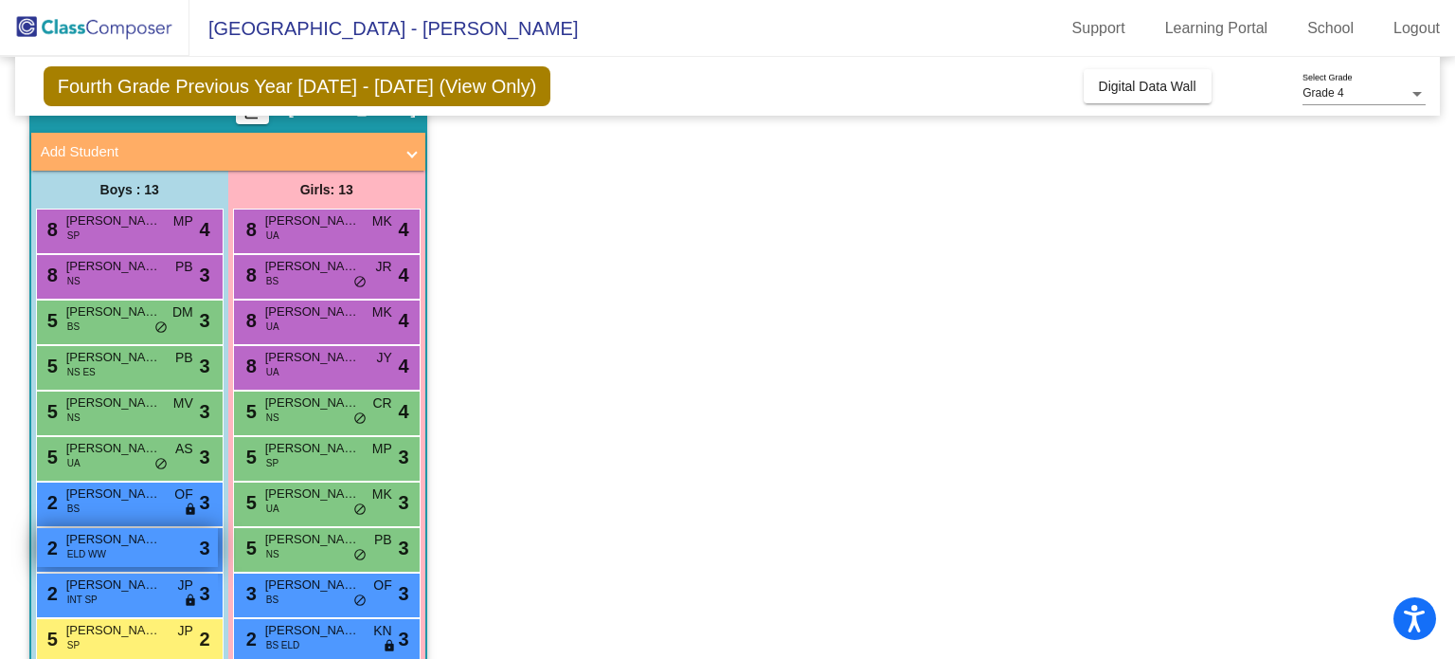
click at [138, 533] on span "[PERSON_NAME]" at bounding box center [113, 539] width 95 height 19
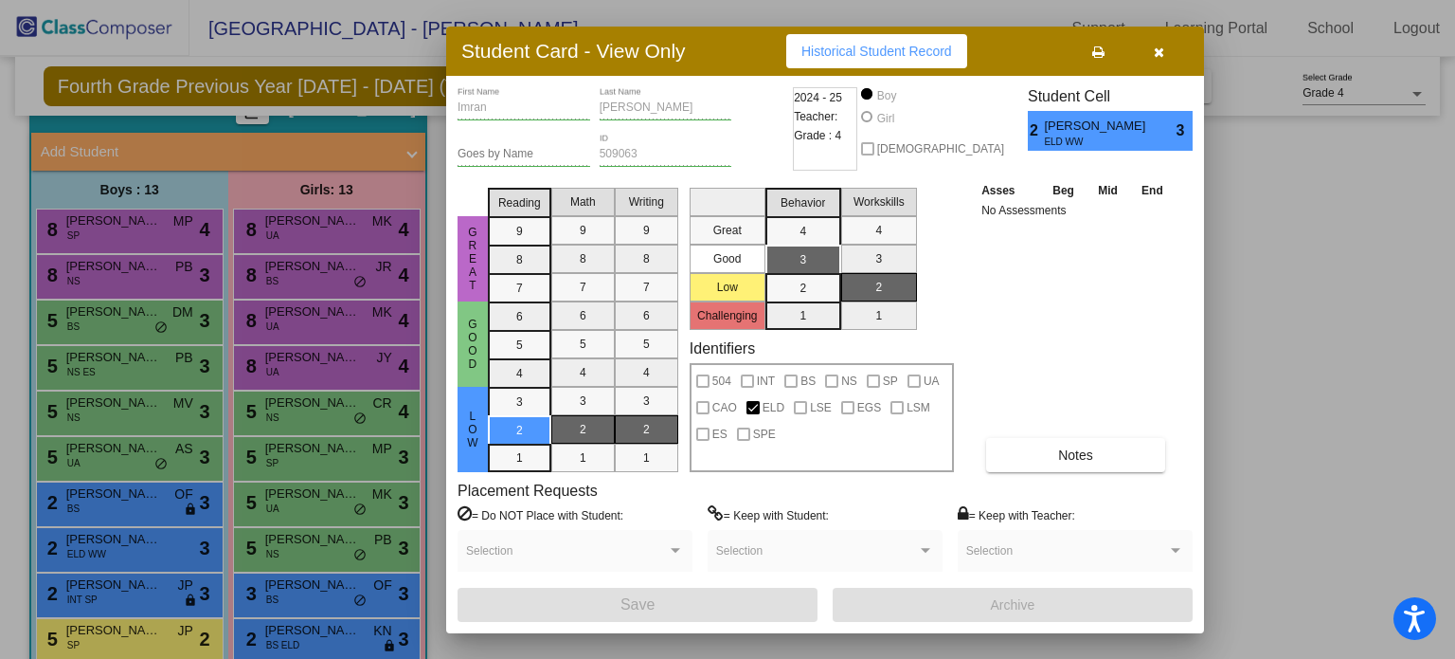
click at [1073, 471] on div "[PERSON_NAME] First Name [PERSON_NAME] Last Name Goes by Name 509063 ID 2024 - …" at bounding box center [825, 354] width 735 height 534
click at [1077, 462] on button "Notes" at bounding box center [1075, 455] width 179 height 34
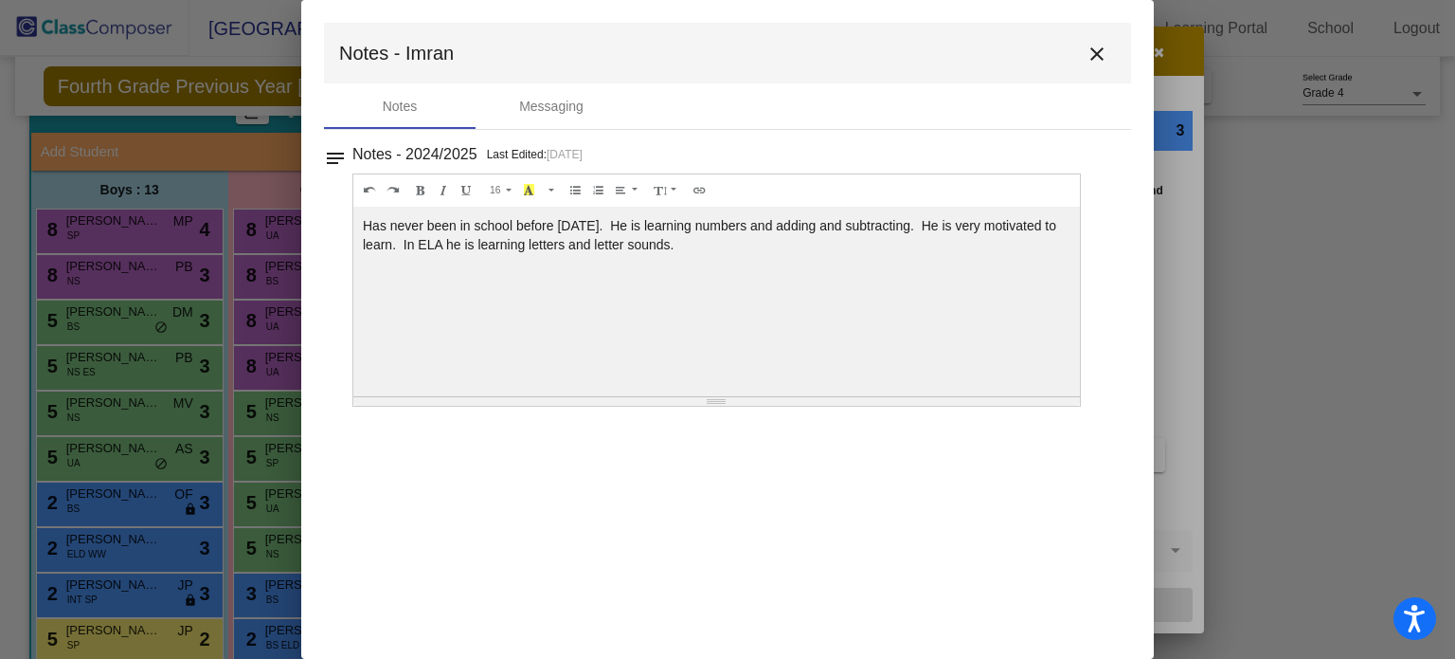
drag, startPoint x: 366, startPoint y: 226, endPoint x: 760, endPoint y: 256, distance: 395.3
click at [760, 256] on div "Has never been in school before [DATE]. He is learning numbers and adding and s…" at bounding box center [716, 302] width 727 height 190
copy div "Has never been in school before [DATE]. He is learning numbers and adding and s…"
click at [1088, 63] on mat-icon "close" at bounding box center [1097, 54] width 23 height 23
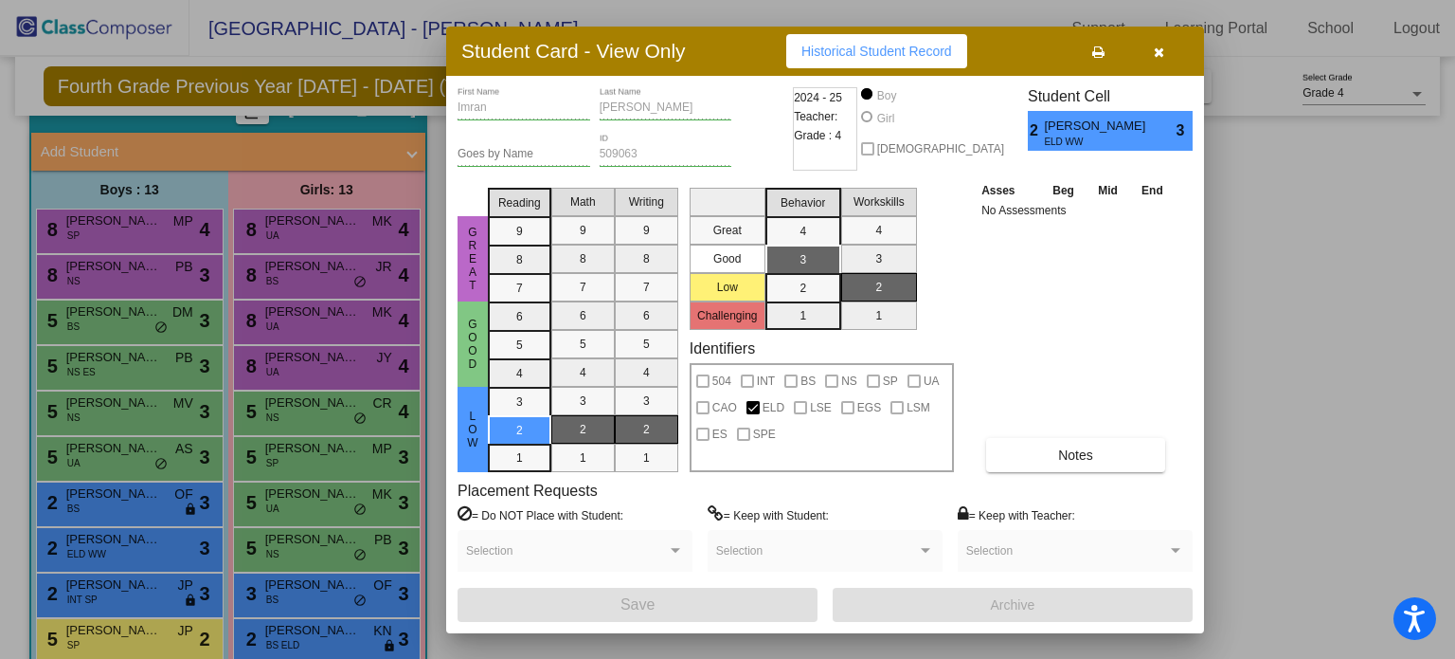
click at [1158, 50] on icon "button" at bounding box center [1159, 51] width 10 height 13
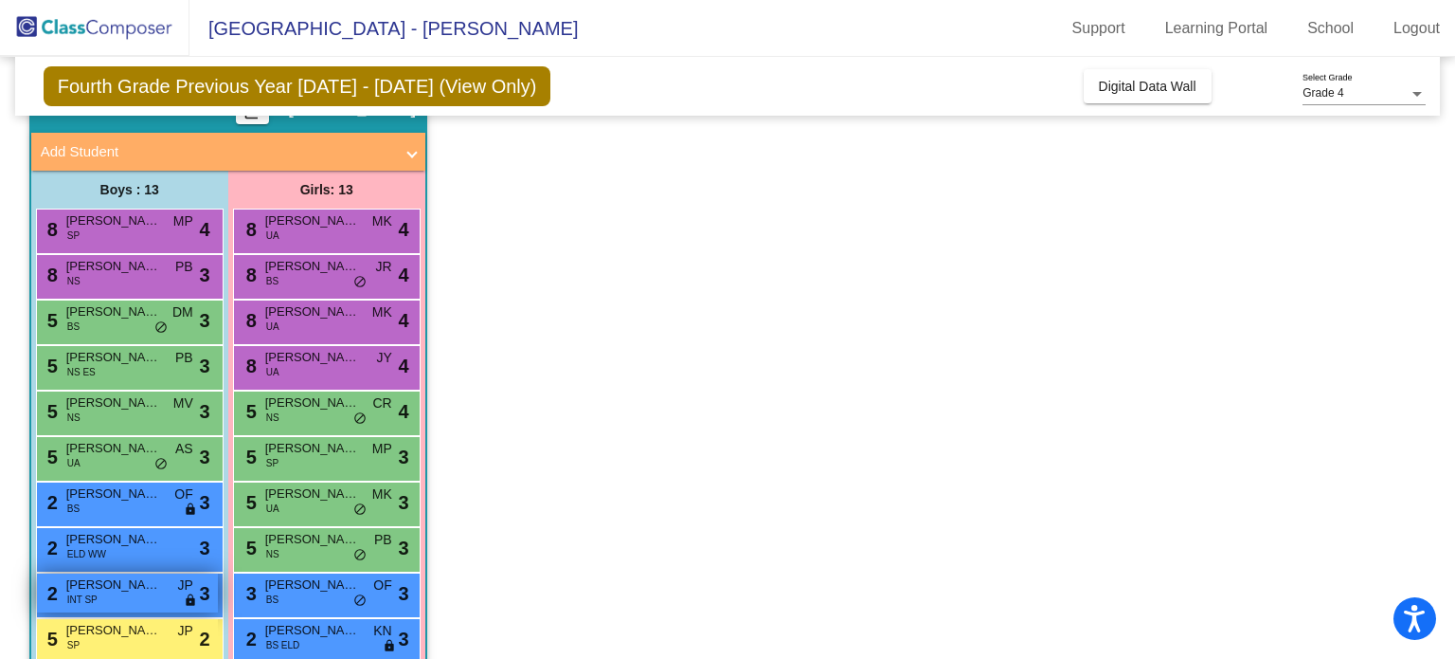
click at [110, 596] on div "2 [PERSON_NAME] INT SP JP lock do_not_disturb_alt 3" at bounding box center [127, 592] width 181 height 39
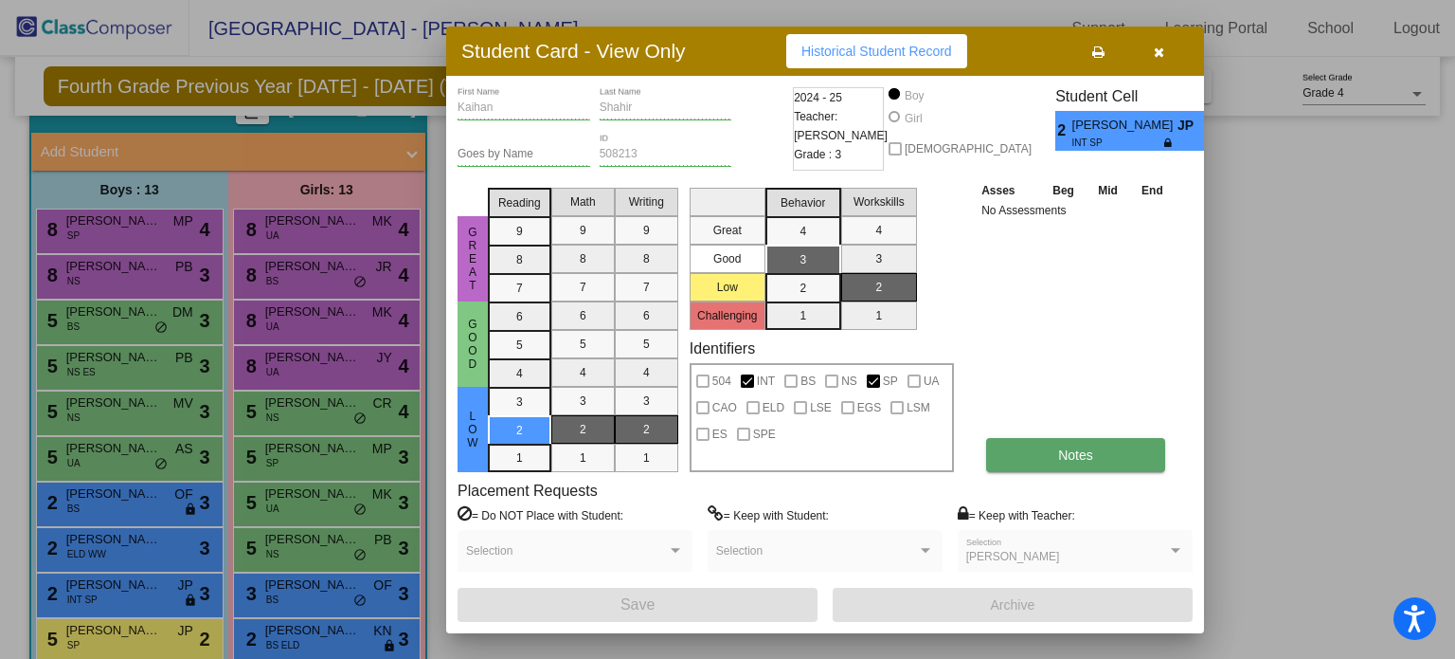
click at [1102, 458] on button "Notes" at bounding box center [1075, 455] width 179 height 34
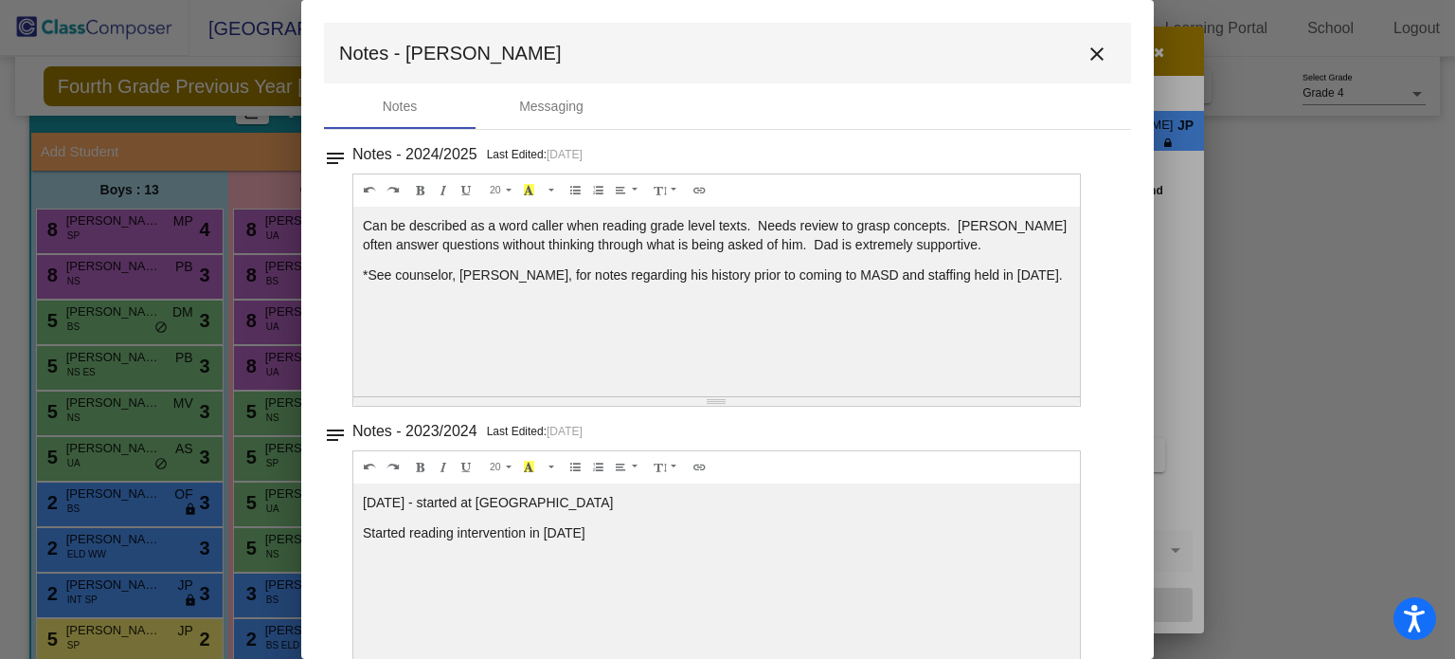
drag, startPoint x: 1054, startPoint y: 276, endPoint x: 353, endPoint y: 230, distance: 701.7
click at [354, 229] on div "Can be described as a word caller when reading grade level texts. Needs review …" at bounding box center [716, 302] width 727 height 190
copy div "Can be described as a word caller when reading grade level texts. Needs review …"
click at [1091, 61] on mat-icon "close" at bounding box center [1097, 54] width 23 height 23
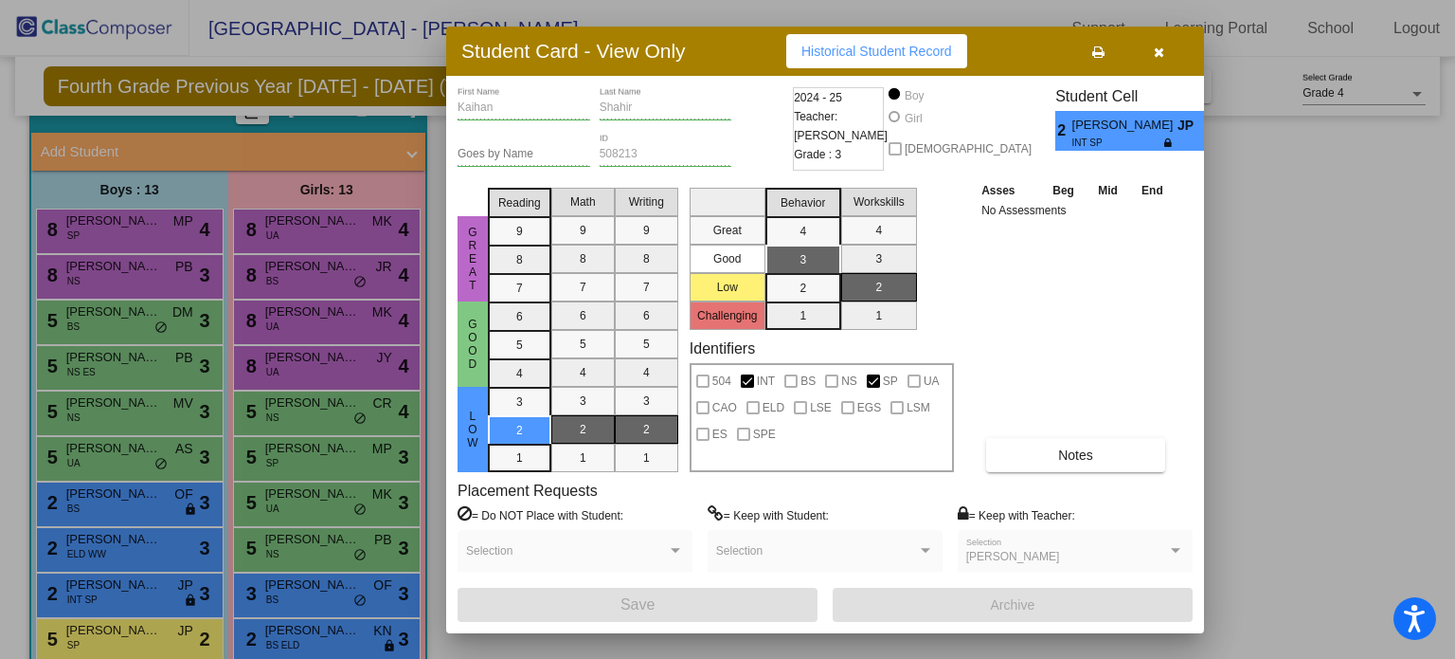
click at [1159, 49] on icon "button" at bounding box center [1159, 51] width 10 height 13
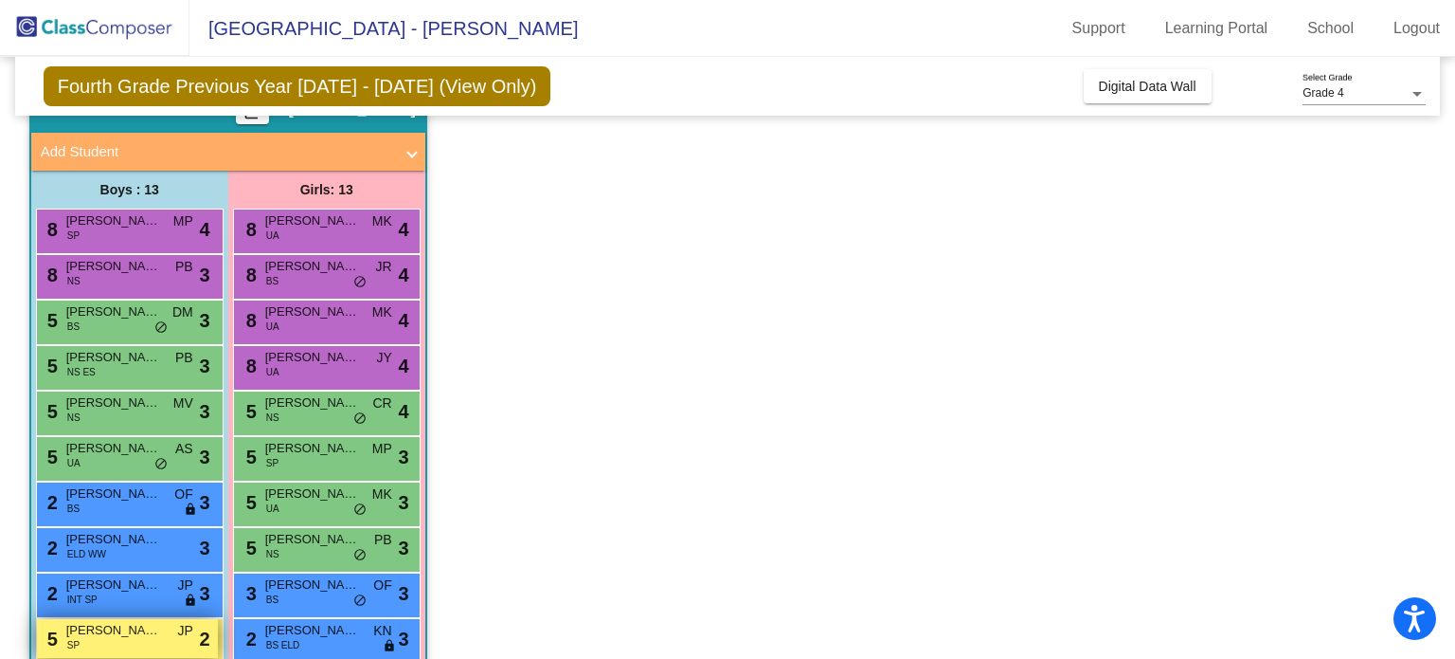
scroll to position [190, 0]
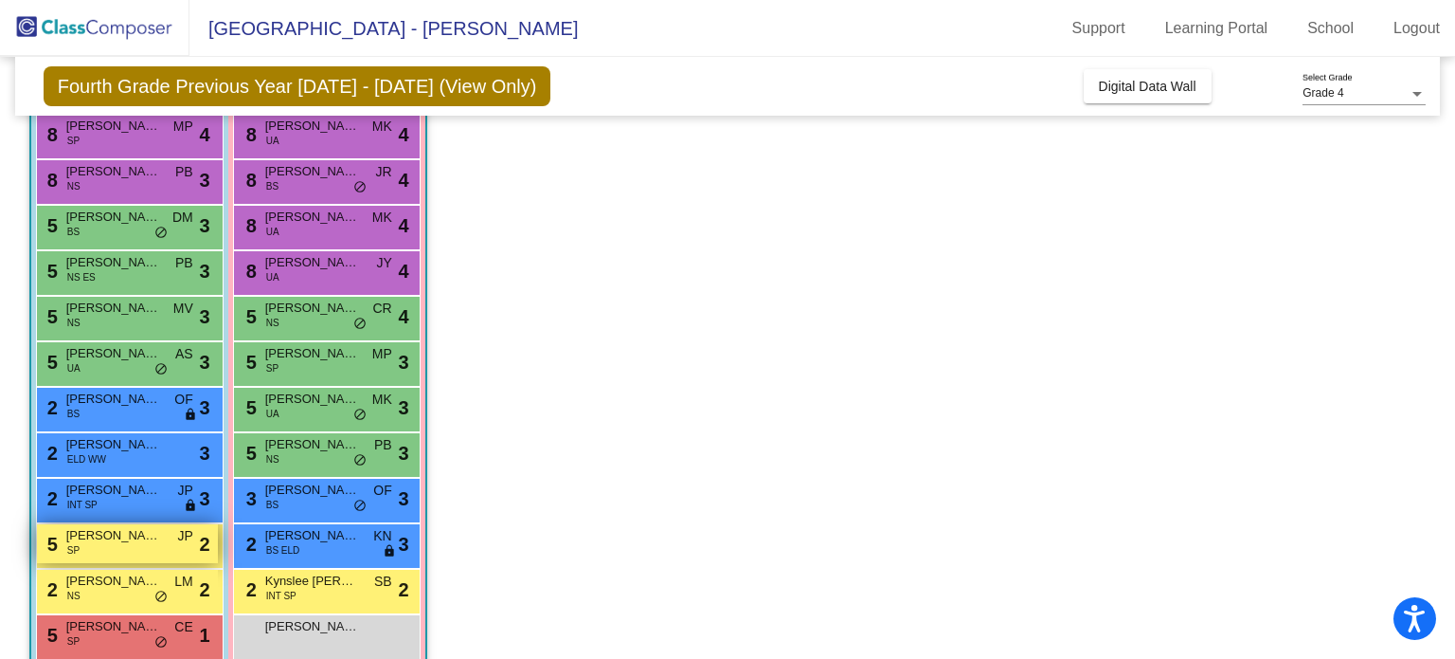
click at [124, 546] on div "5 [PERSON_NAME] SP JP lock do_not_disturb_alt 2" at bounding box center [127, 543] width 181 height 39
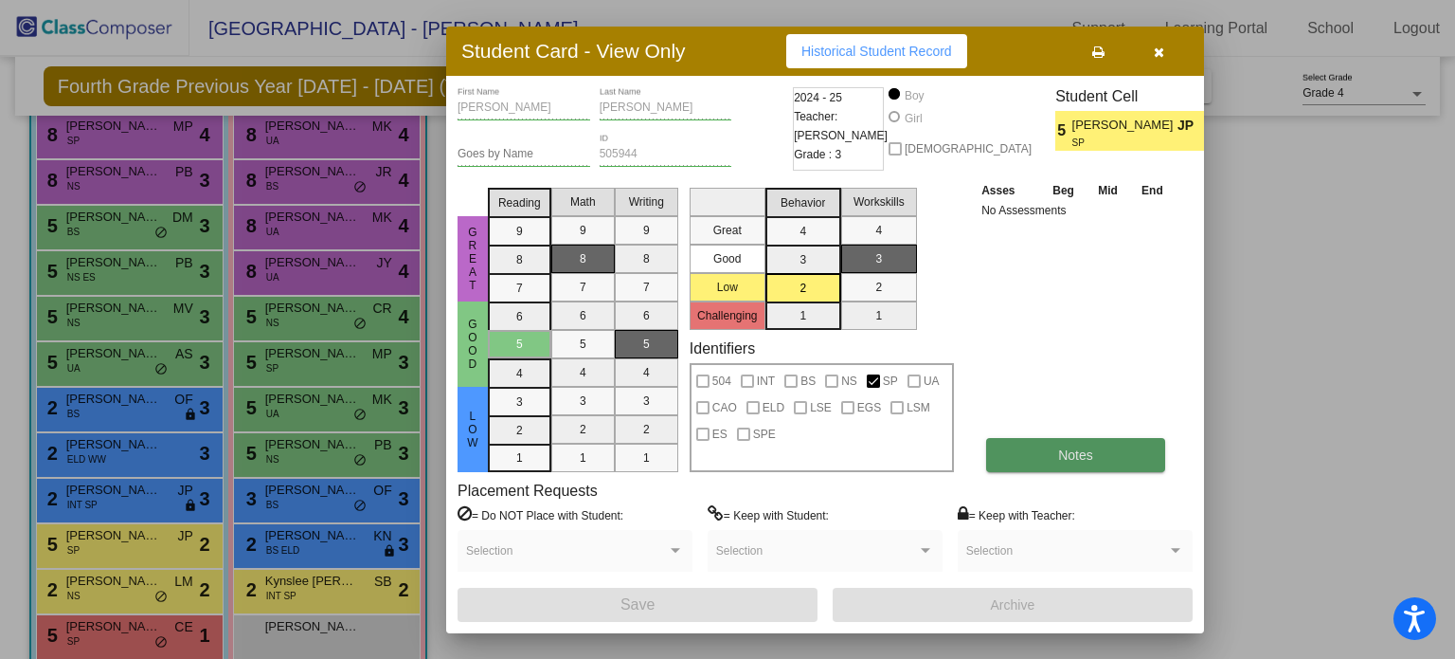
click at [1089, 441] on button "Notes" at bounding box center [1075, 455] width 179 height 34
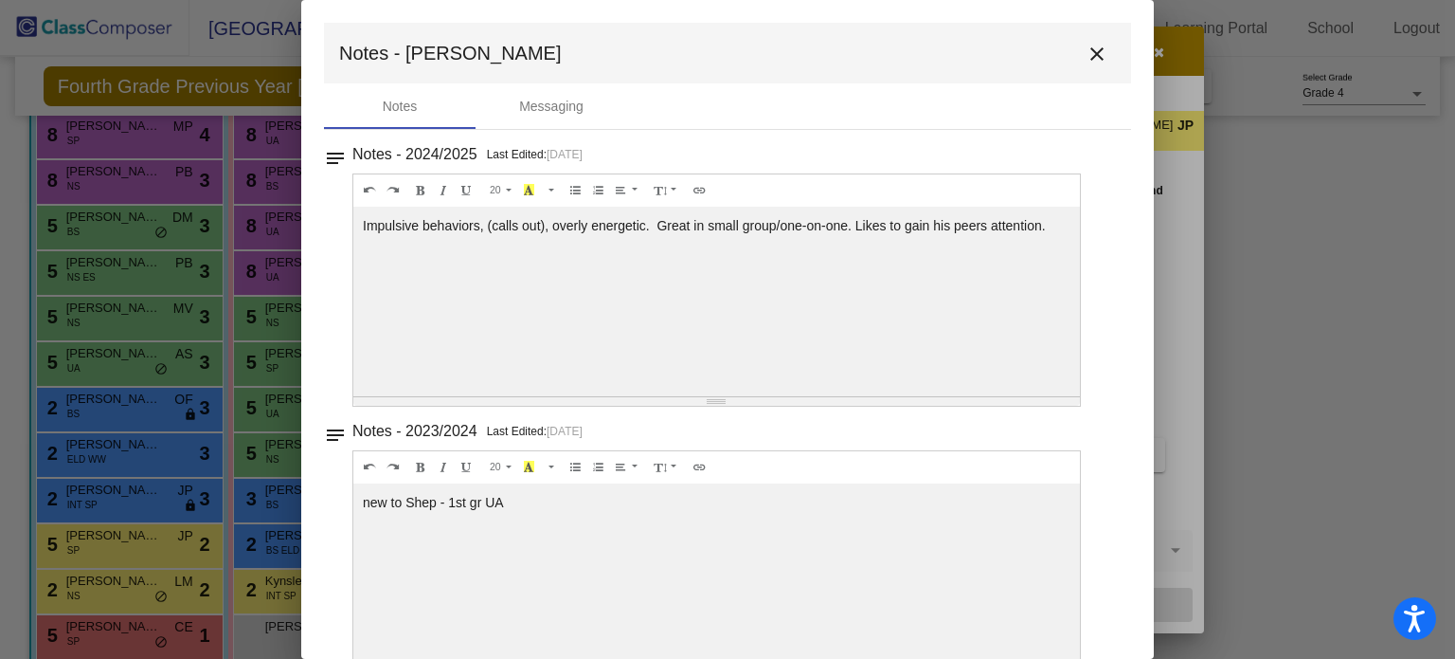
drag, startPoint x: 1051, startPoint y: 223, endPoint x: 363, endPoint y: 239, distance: 688.1
click at [363, 239] on div "Impulsive behaviors, (calls out), overly energetic. Great in small group/one-on…" at bounding box center [716, 302] width 727 height 190
copy div "Impulsive behaviors, (calls out), overly energetic. Great in small group/one-on…"
drag, startPoint x: 1083, startPoint y: 53, endPoint x: 1022, endPoint y: 40, distance: 62.1
click at [1086, 53] on mat-icon "close" at bounding box center [1097, 54] width 23 height 23
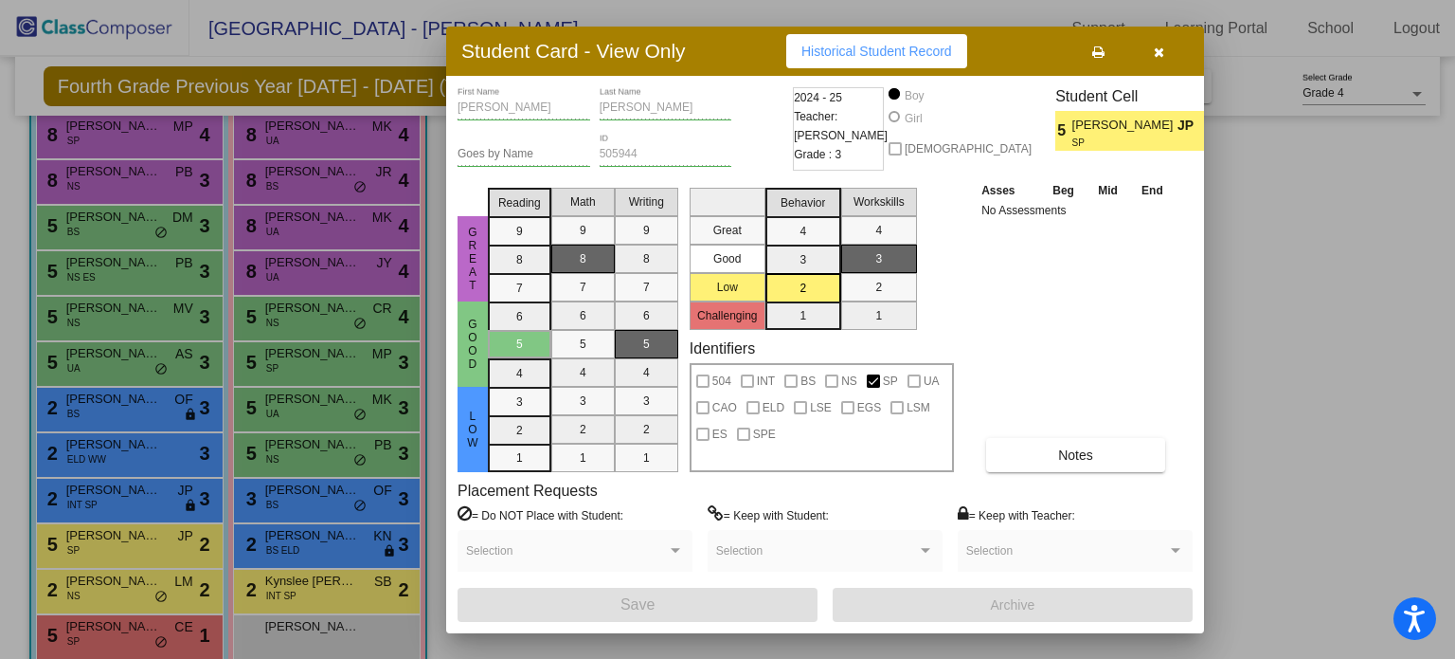
click at [1156, 48] on icon "button" at bounding box center [1159, 51] width 10 height 13
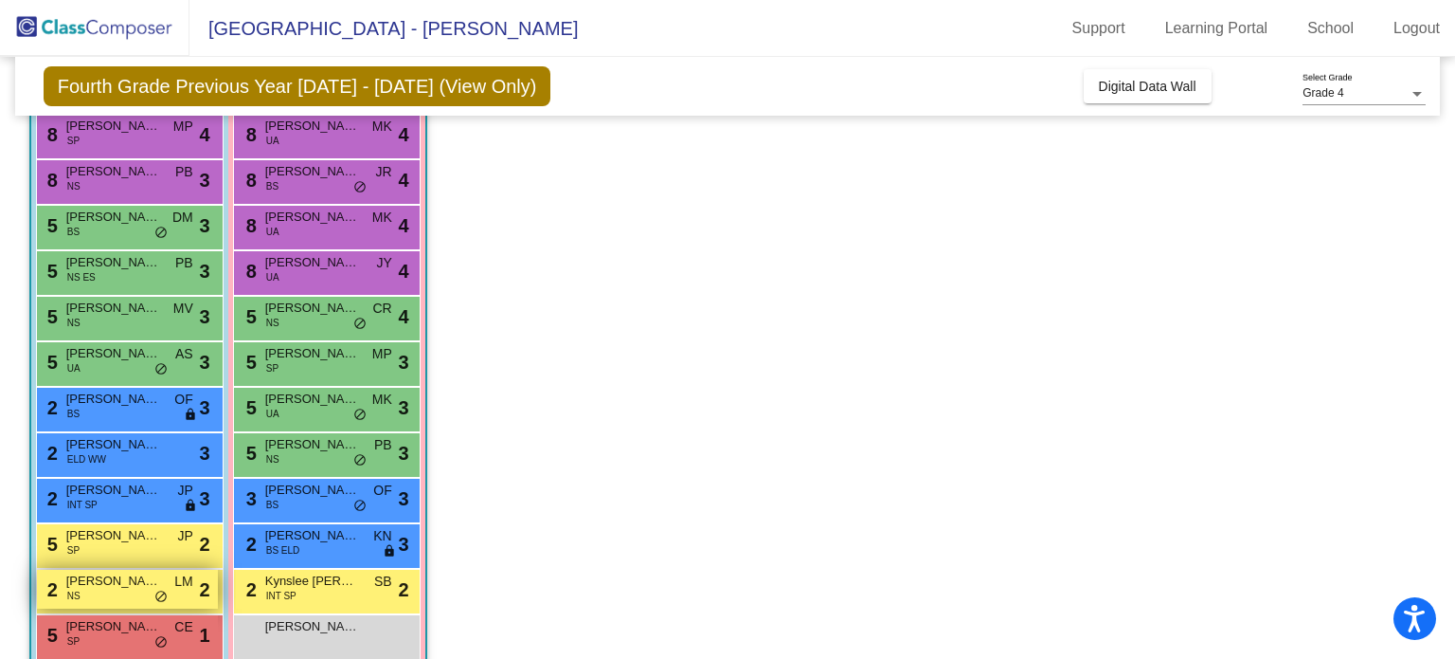
click at [136, 600] on div "2 [PERSON_NAME] NS LM lock do_not_disturb_alt 2" at bounding box center [127, 588] width 181 height 39
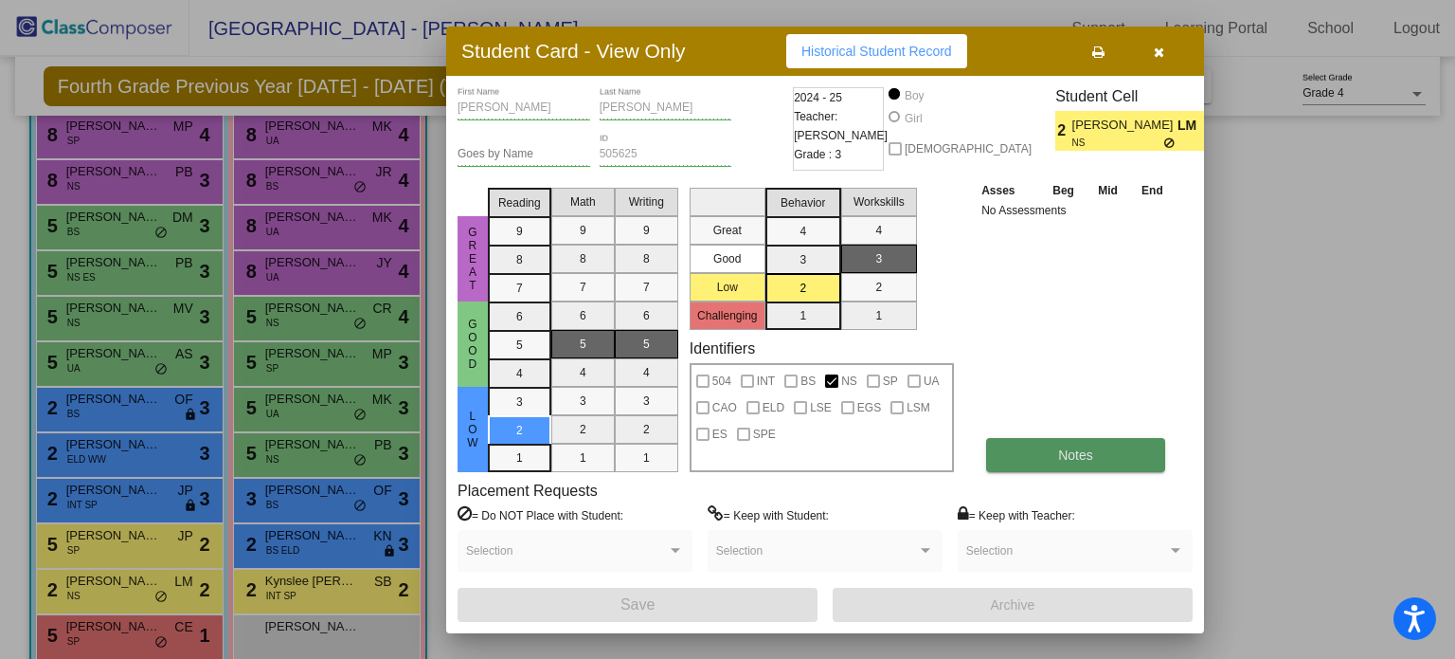
click at [1096, 441] on button "Notes" at bounding box center [1075, 455] width 179 height 34
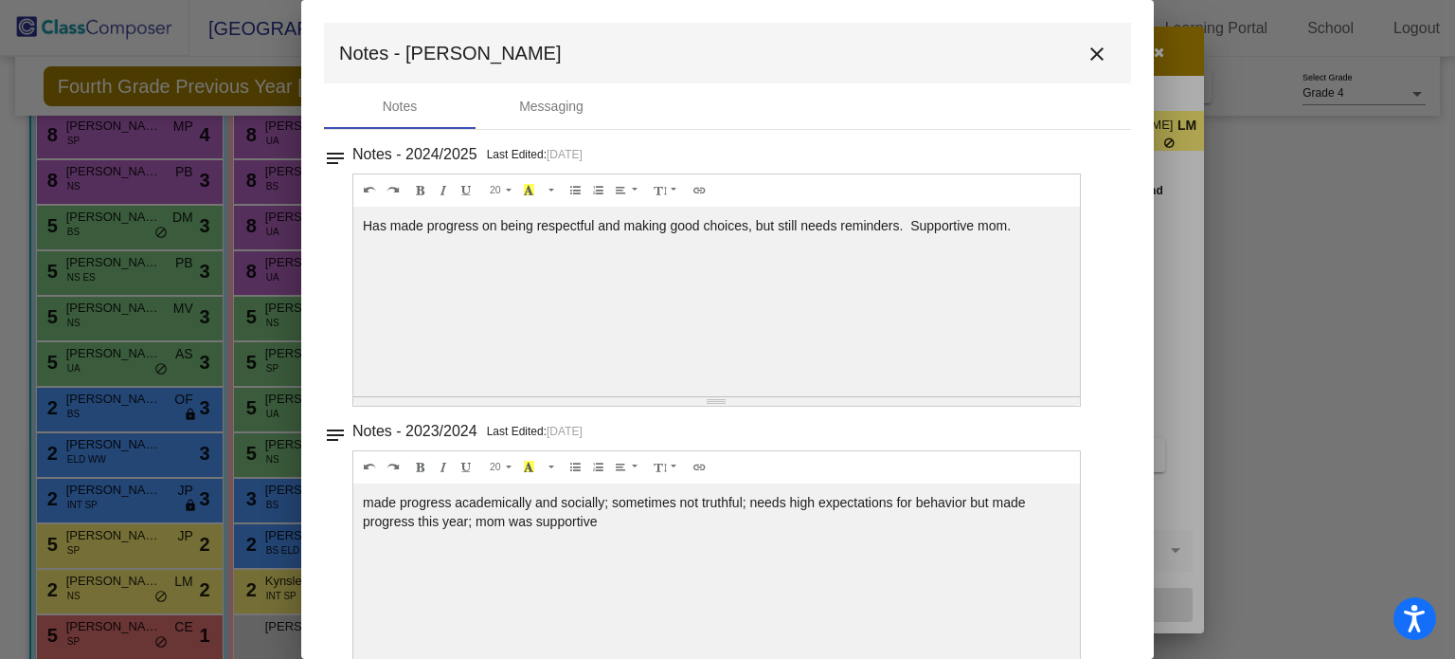
drag, startPoint x: 1017, startPoint y: 223, endPoint x: 348, endPoint y: 229, distance: 669.0
click at [348, 229] on div "notes Notes - 2024/2025 Last Edited: [DATE] 20 8 9 10 11 12 14 18 24 36 Backgro…" at bounding box center [727, 273] width 807 height 265
copy div "Has made progress on being respectful and making good choices, but still needs …"
click at [1092, 47] on mat-icon "close" at bounding box center [1097, 54] width 23 height 23
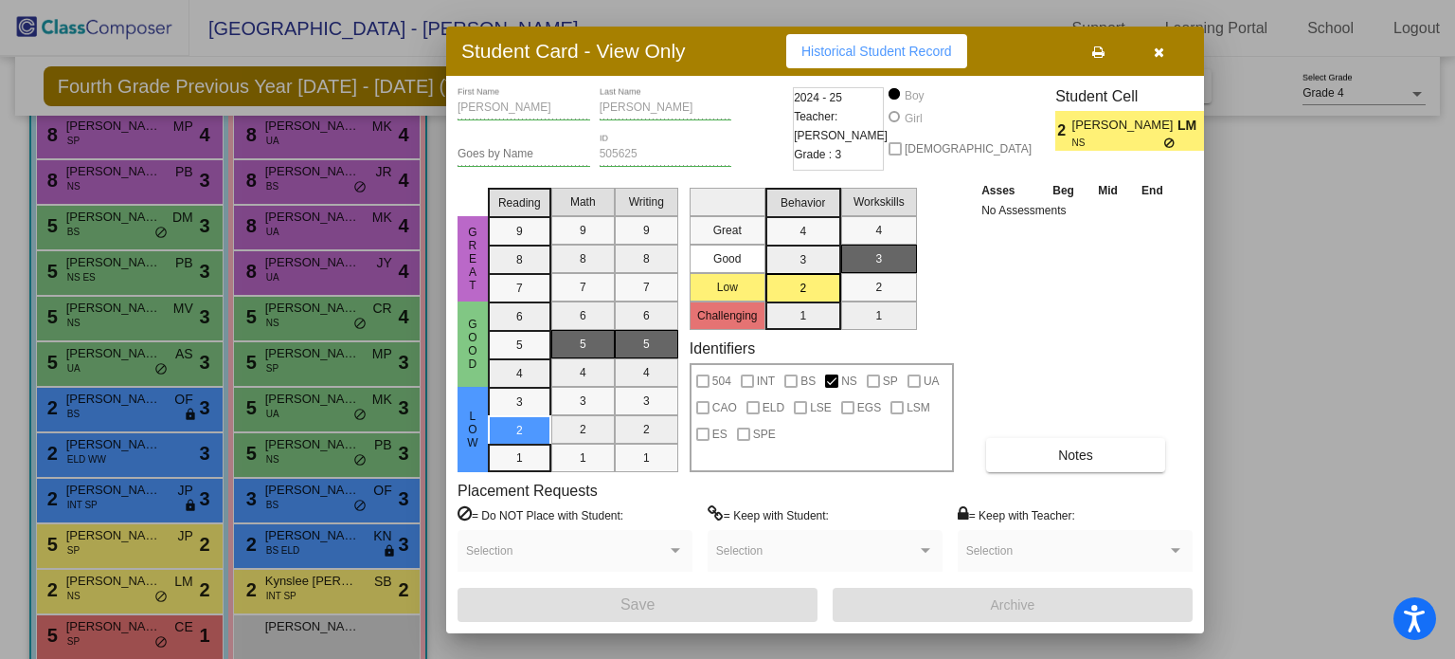
click at [140, 645] on div at bounding box center [727, 329] width 1455 height 659
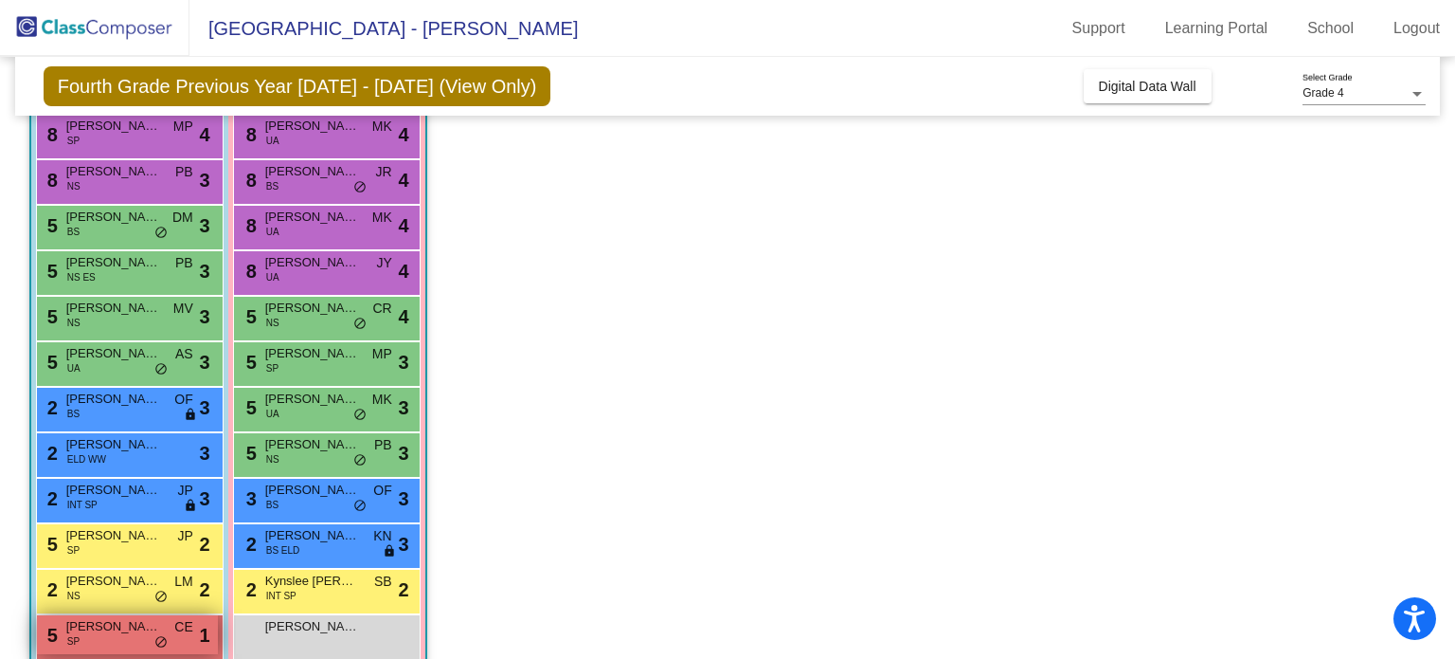
click at [92, 628] on span "[PERSON_NAME]" at bounding box center [113, 626] width 95 height 19
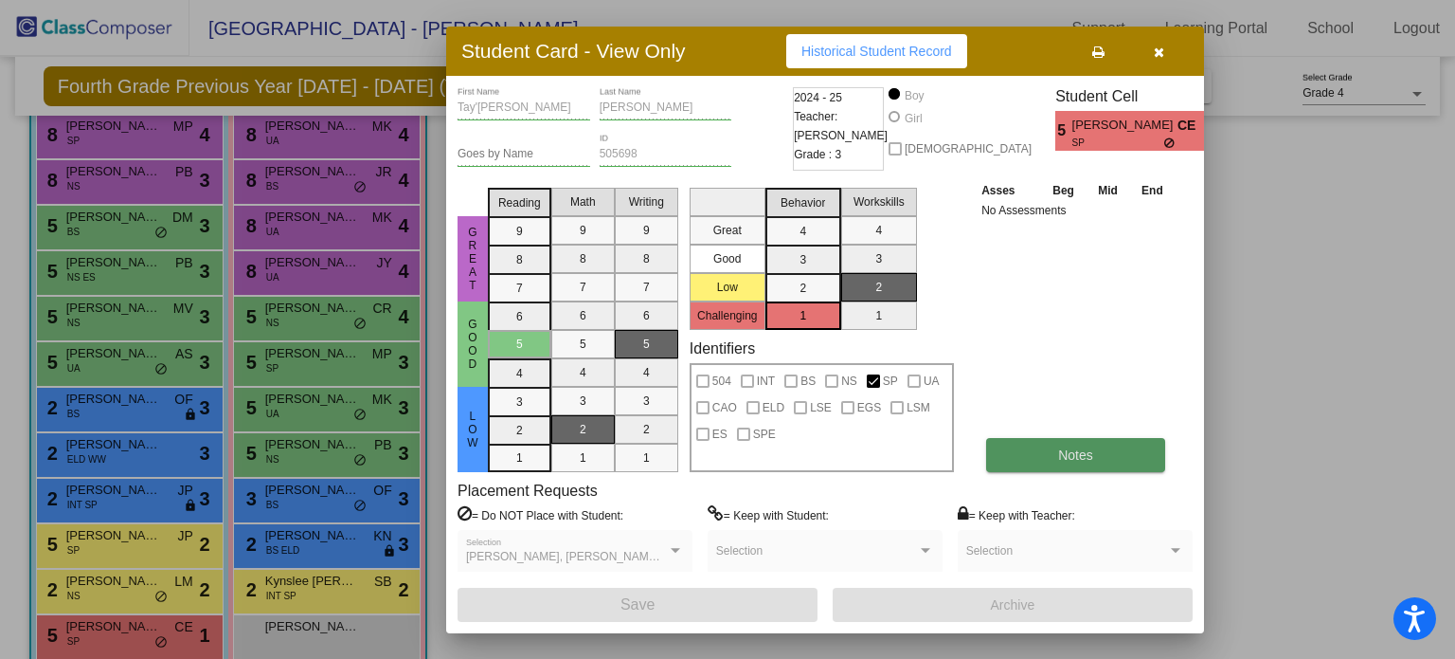
click at [1100, 460] on button "Notes" at bounding box center [1075, 455] width 179 height 34
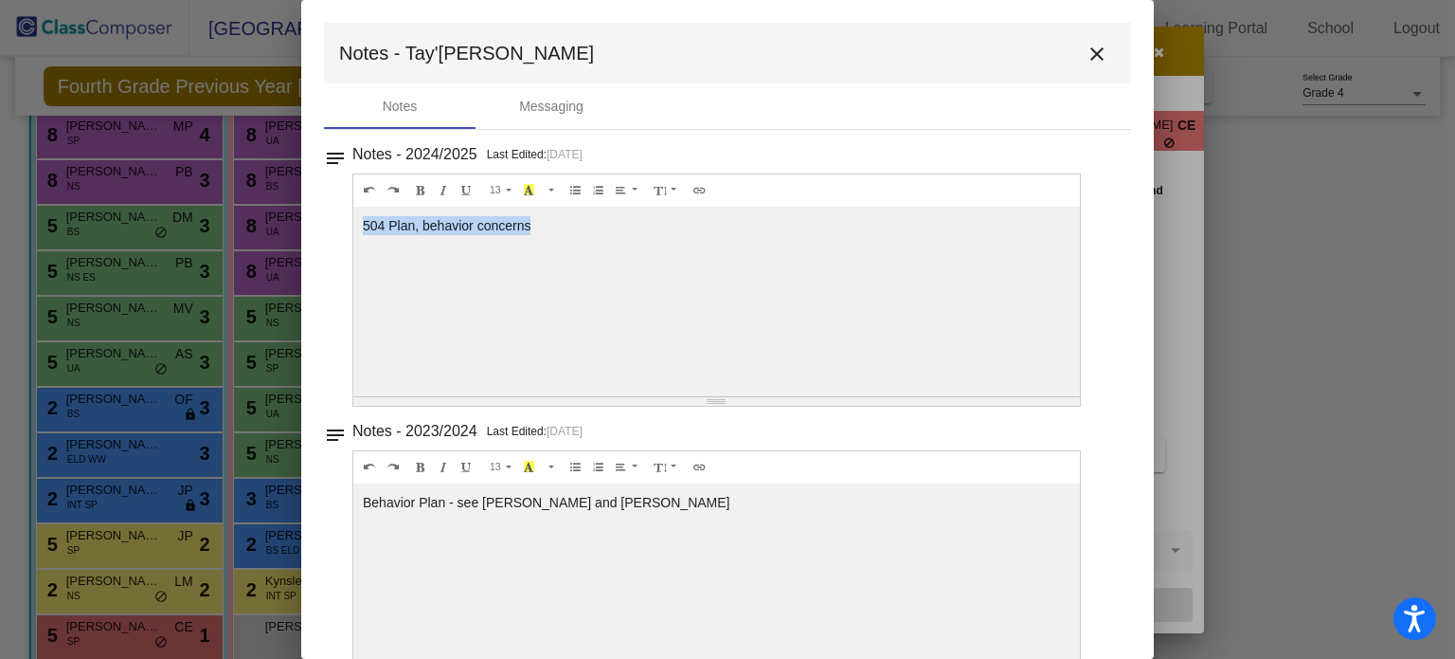
drag, startPoint x: 538, startPoint y: 226, endPoint x: 313, endPoint y: 237, distance: 225.8
click at [313, 237] on mat-dialog-container "Notes - Tay'[PERSON_NAME] close Notes Messaging notes Notes - 2024/2025 Last Ed…" at bounding box center [727, 329] width 853 height 659
copy div "504 Plan, behavior concerns"
click at [1086, 48] on mat-icon "close" at bounding box center [1097, 54] width 23 height 23
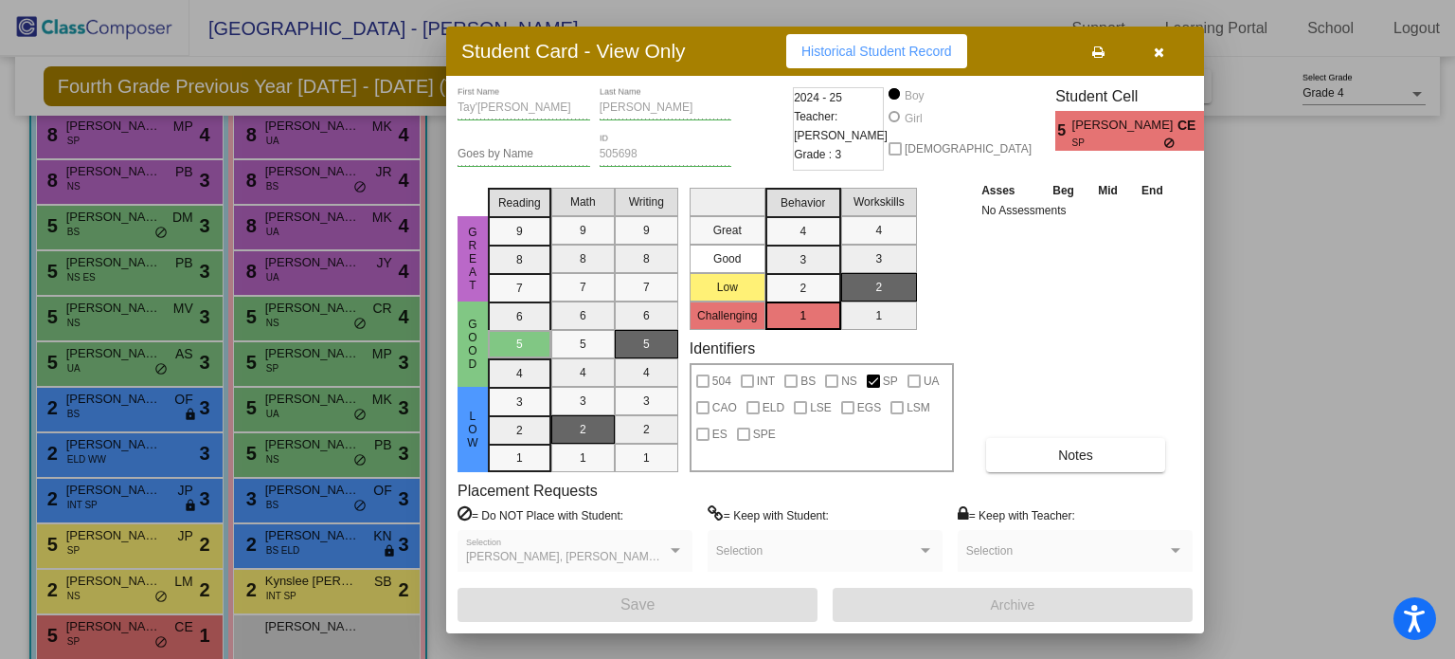
click at [135, 628] on div at bounding box center [727, 329] width 1455 height 659
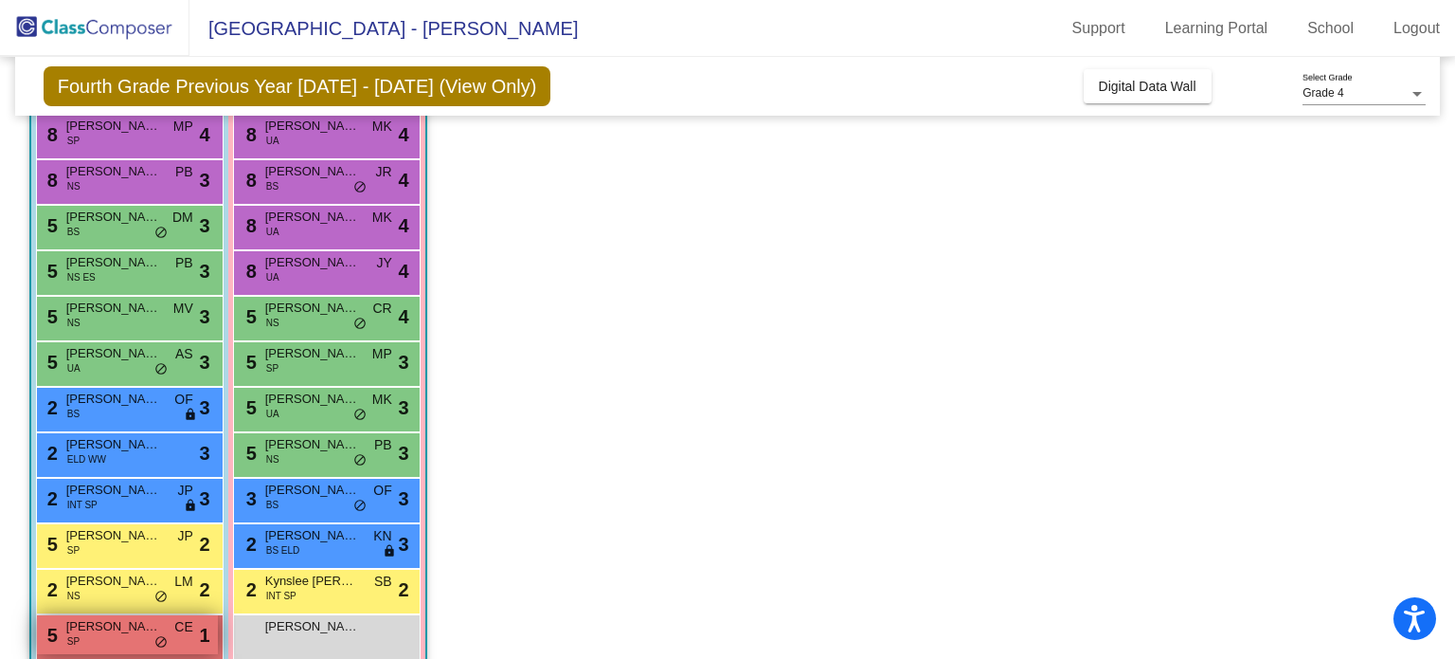
scroll to position [265, 0]
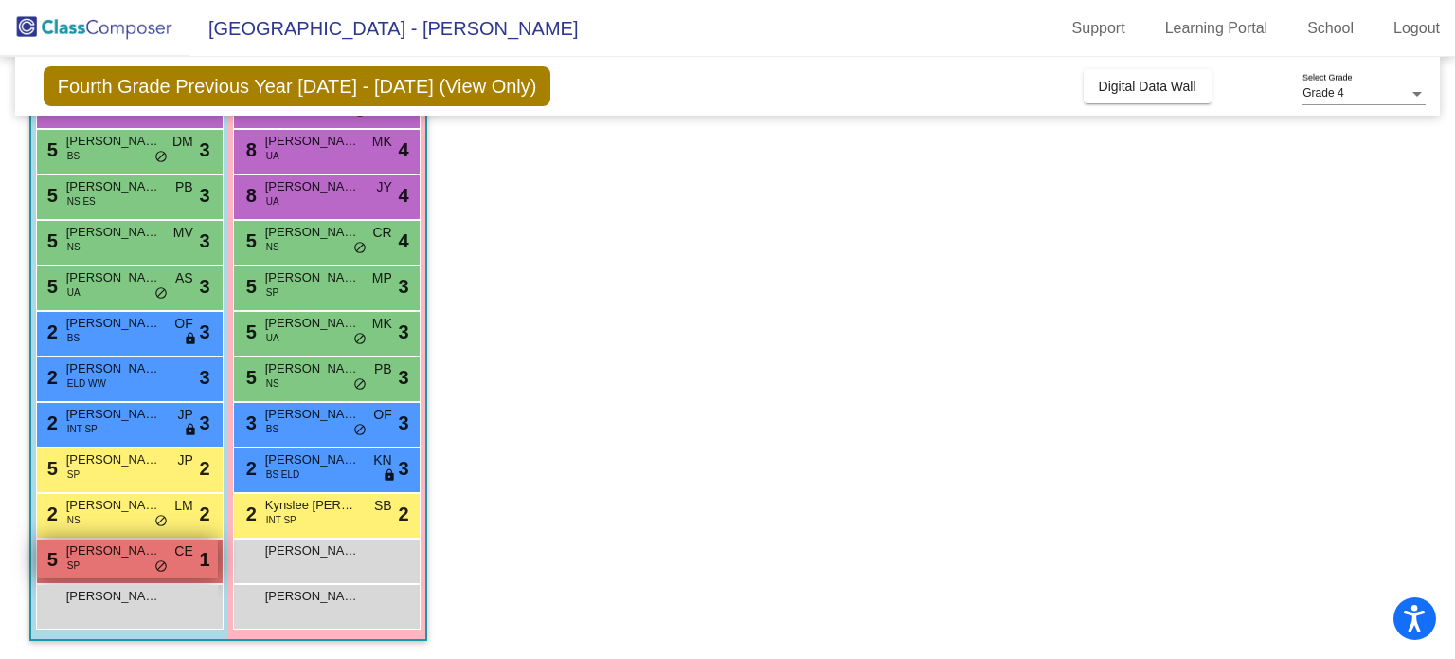
click at [153, 551] on span "[PERSON_NAME]" at bounding box center [113, 550] width 95 height 19
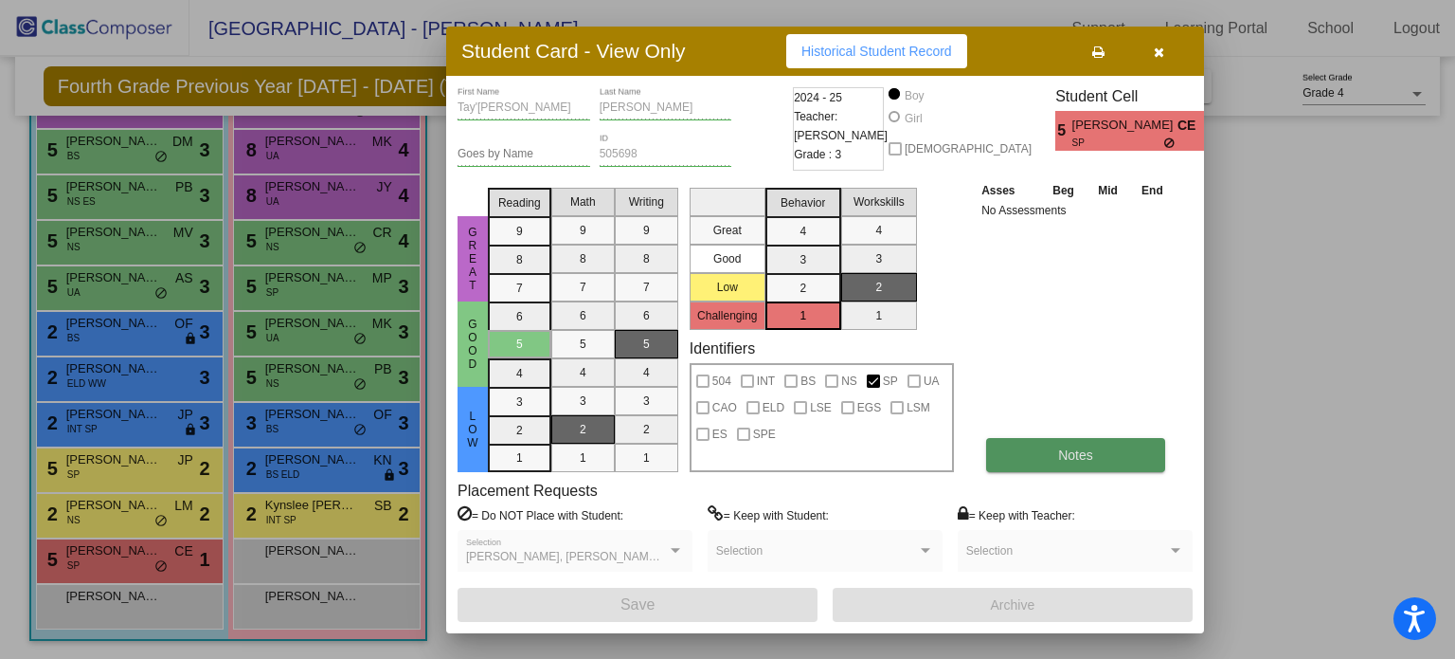
click at [1057, 462] on button "Notes" at bounding box center [1075, 455] width 179 height 34
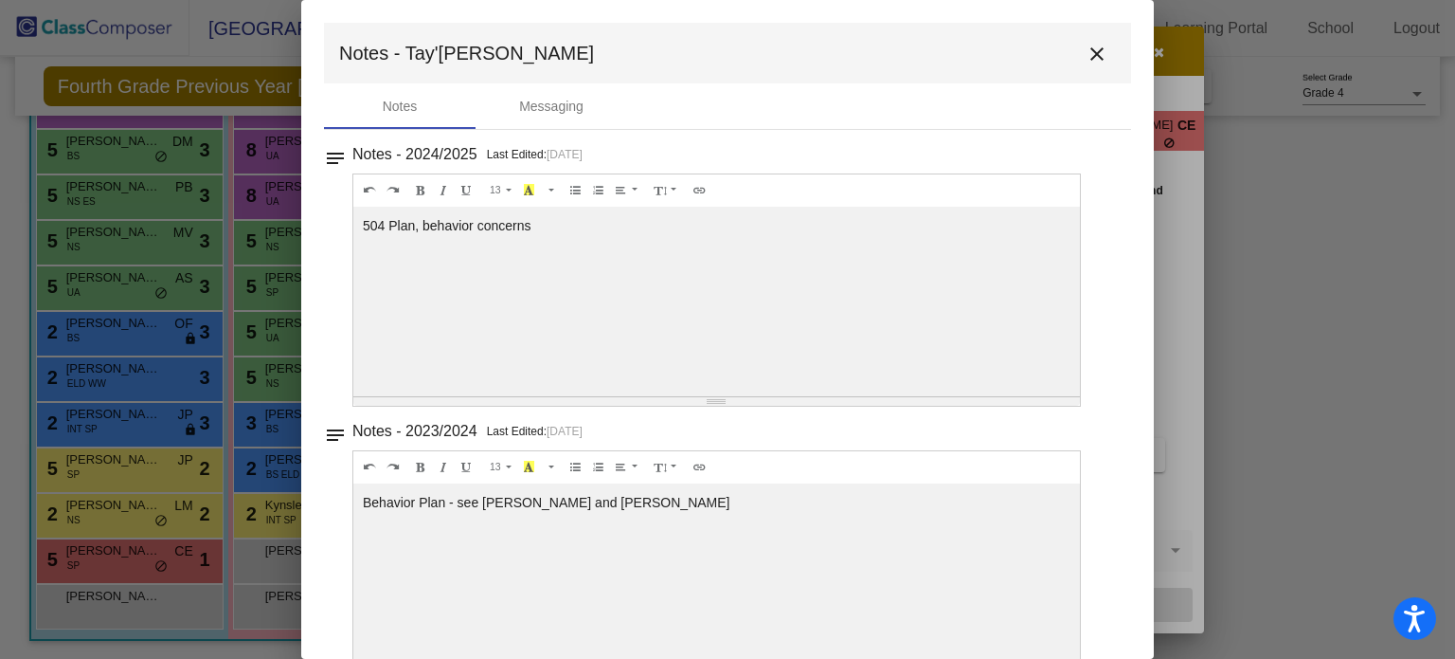
click at [1071, 67] on mat-toolbar "Notes - Tay'[PERSON_NAME] close" at bounding box center [727, 53] width 807 height 61
click at [1086, 53] on mat-icon "close" at bounding box center [1097, 54] width 23 height 23
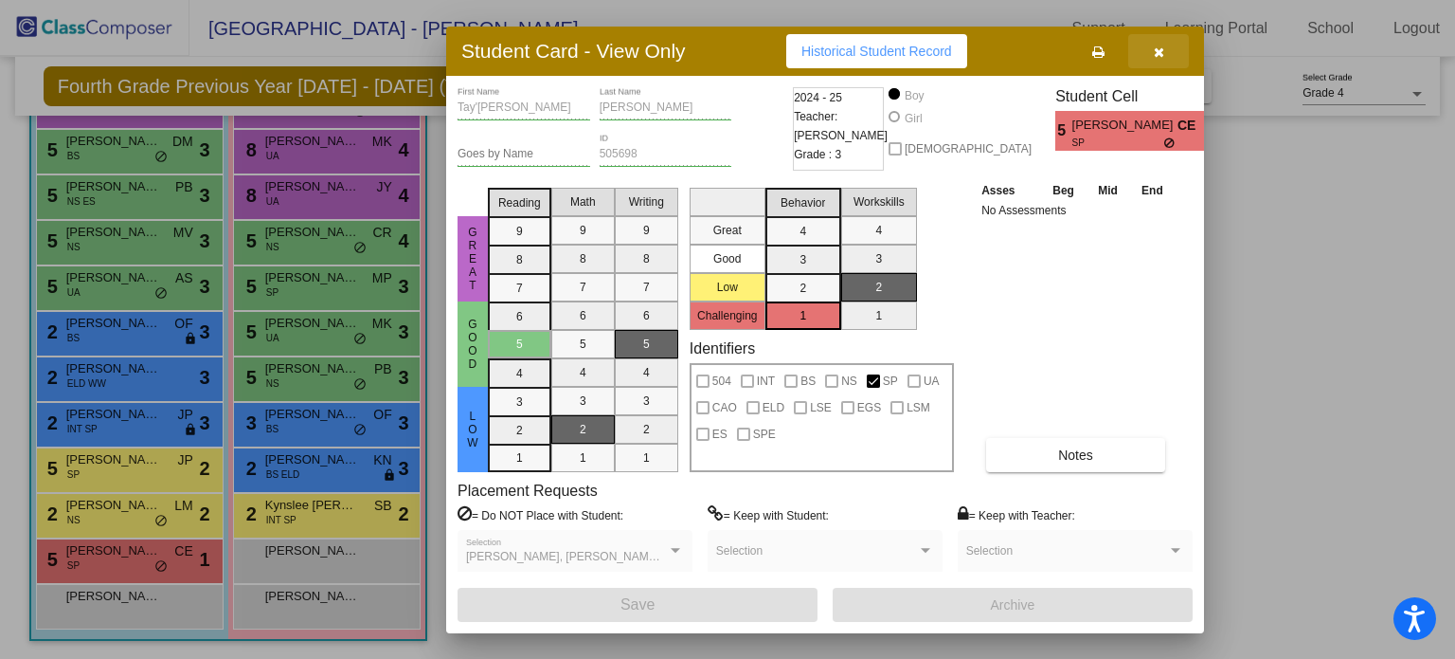
click at [1162, 49] on icon "button" at bounding box center [1159, 51] width 10 height 13
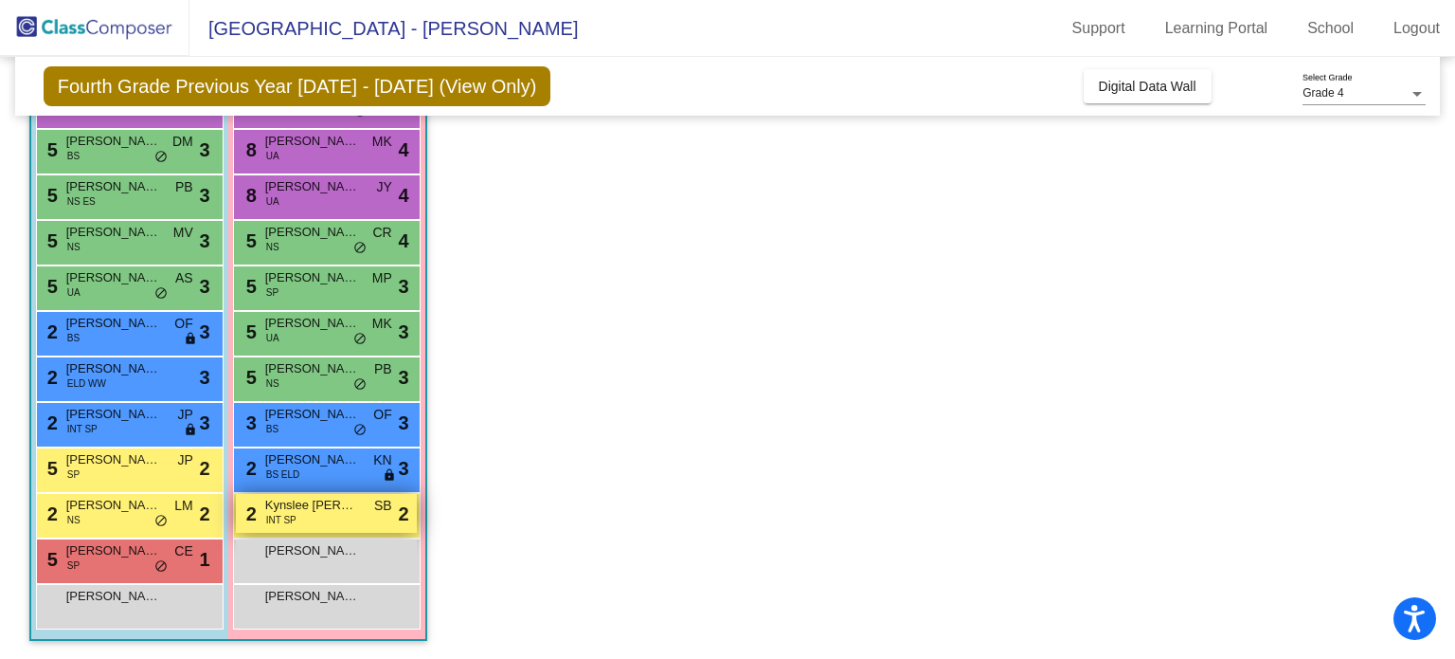
click at [324, 526] on div "2 Kynslee [PERSON_NAME] INT SP SB lock do_not_disturb_alt 2" at bounding box center [326, 513] width 181 height 39
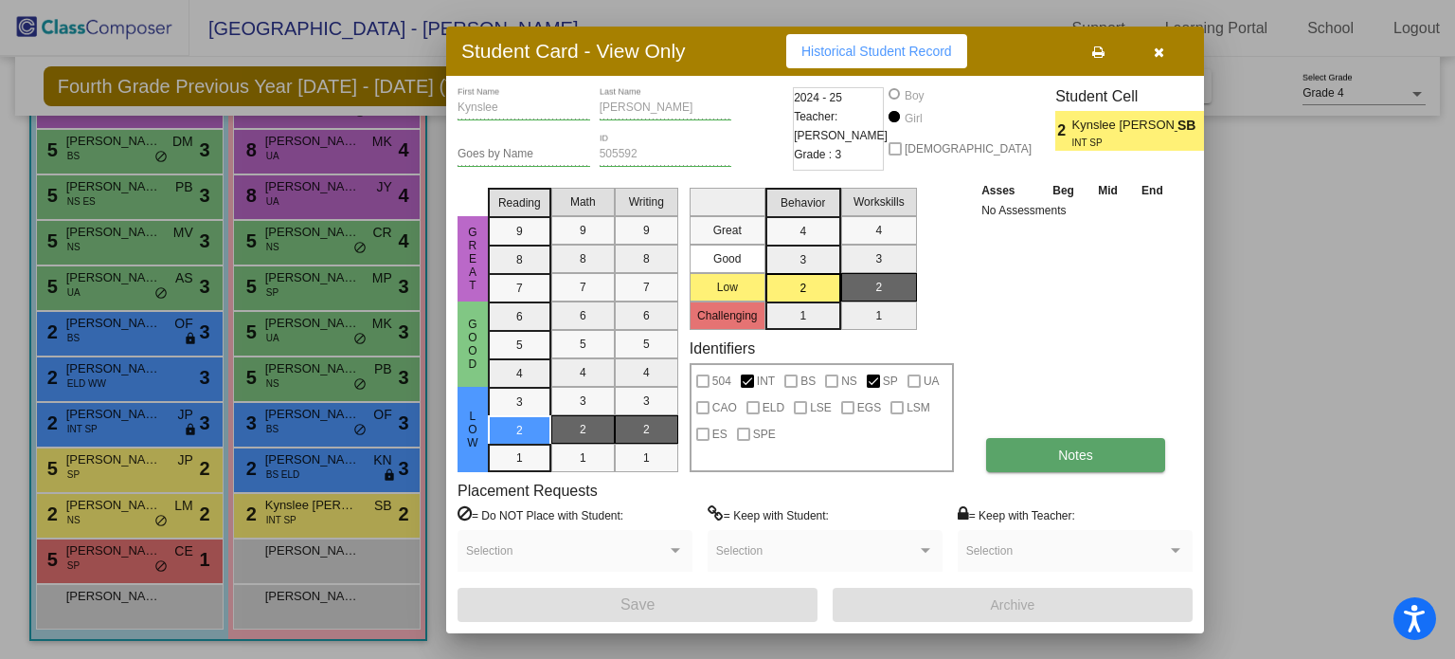
click at [1021, 458] on button "Notes" at bounding box center [1075, 455] width 179 height 34
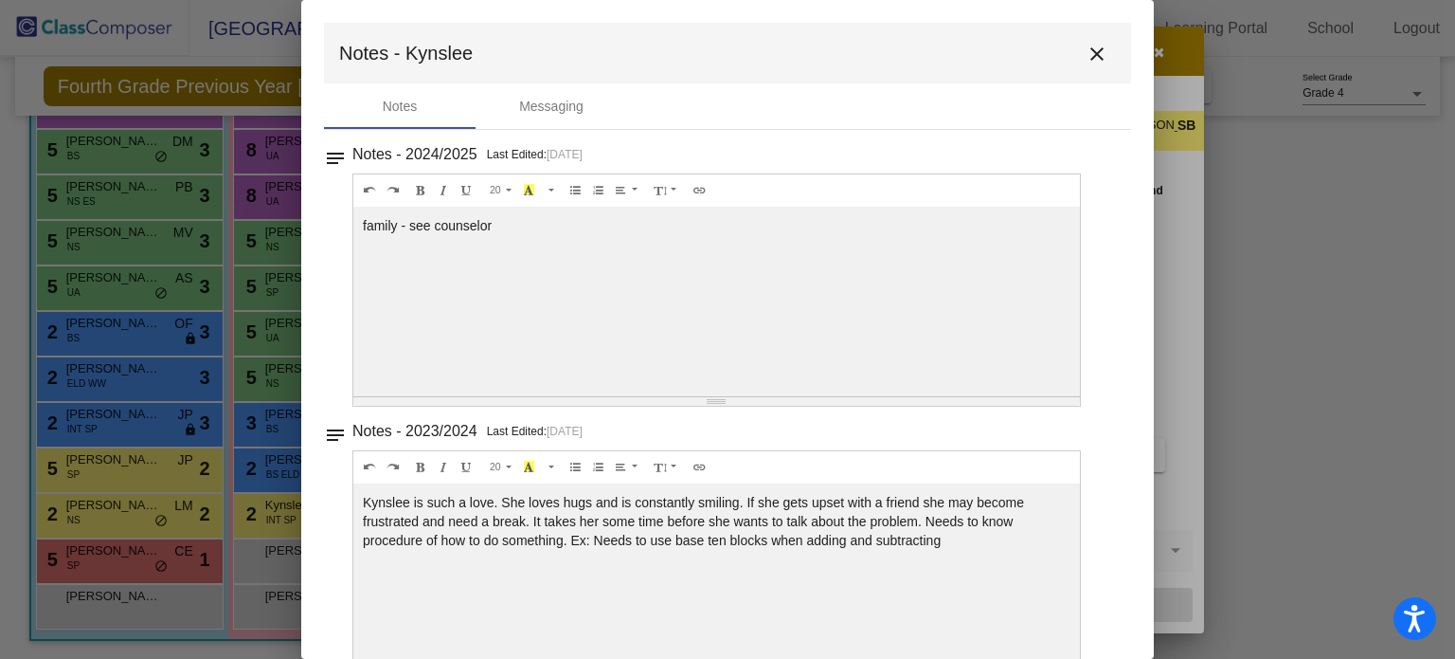
click at [503, 225] on div "family - see counselor" at bounding box center [716, 302] width 727 height 190
drag, startPoint x: 364, startPoint y: 221, endPoint x: 505, endPoint y: 233, distance: 141.7
click at [505, 233] on div "family - see counselor" at bounding box center [716, 302] width 727 height 190
copy div "family - see counselor"
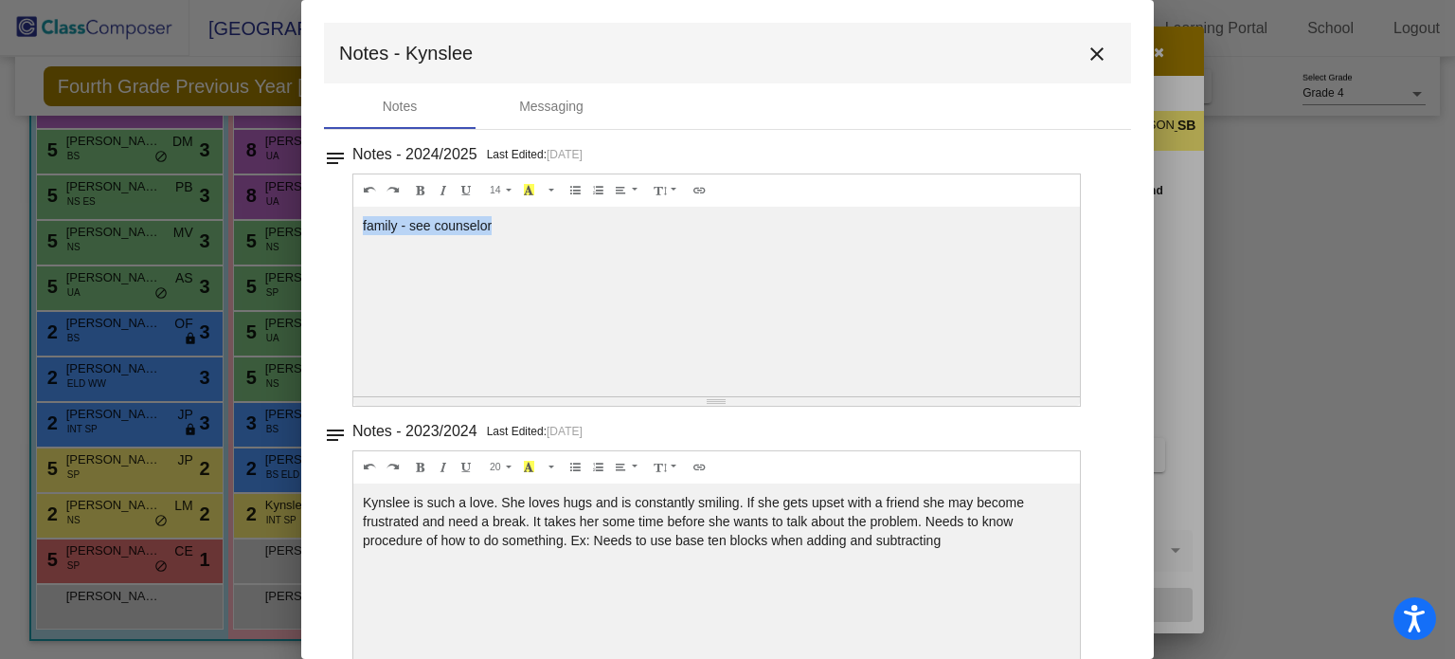
click at [1086, 52] on mat-icon "close" at bounding box center [1097, 54] width 23 height 23
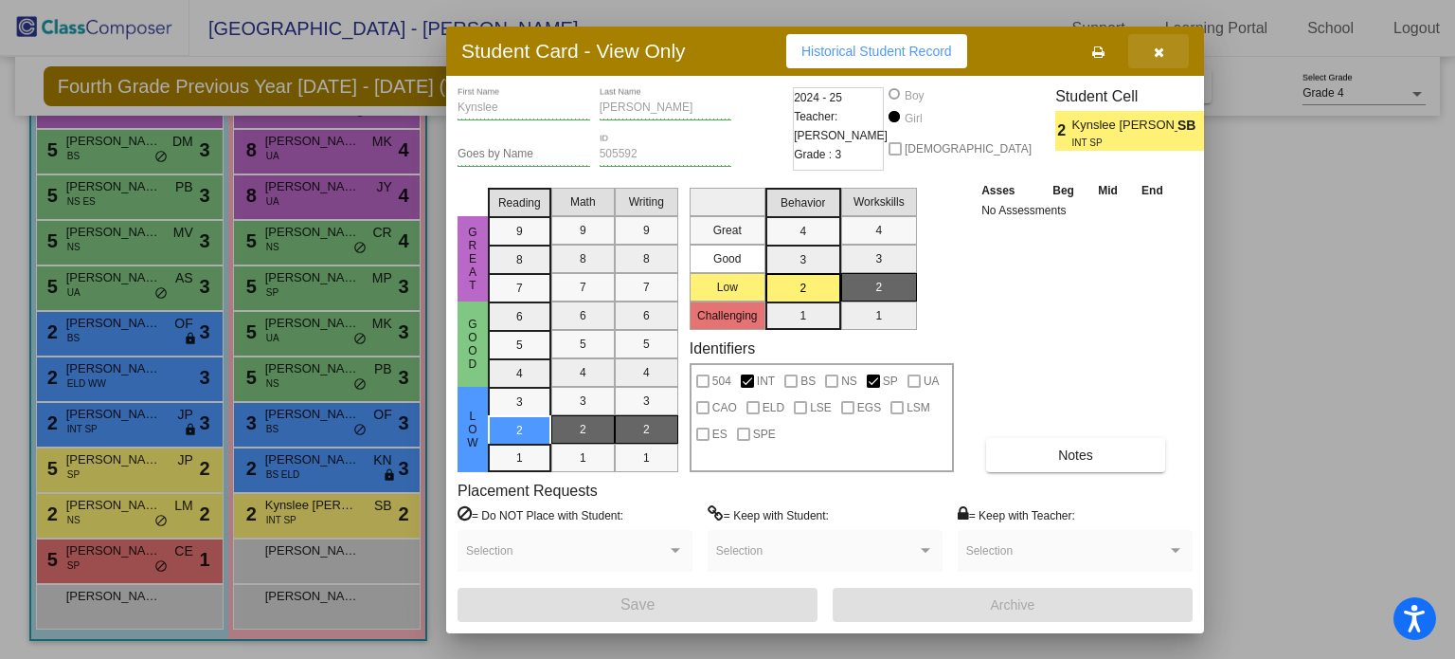
click at [1154, 54] on icon "button" at bounding box center [1159, 51] width 10 height 13
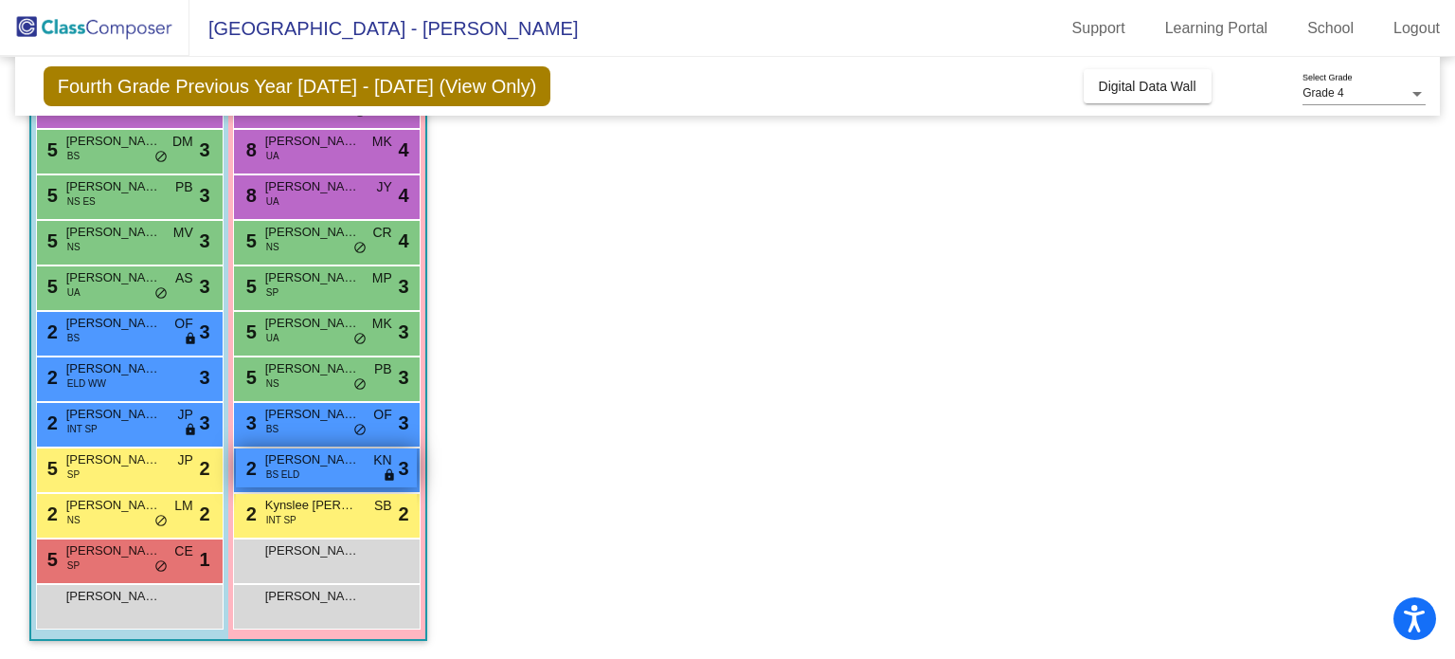
click at [341, 465] on div "2 [PERSON_NAME] [PERSON_NAME] KN lock do_not_disturb_alt 3" at bounding box center [326, 467] width 181 height 39
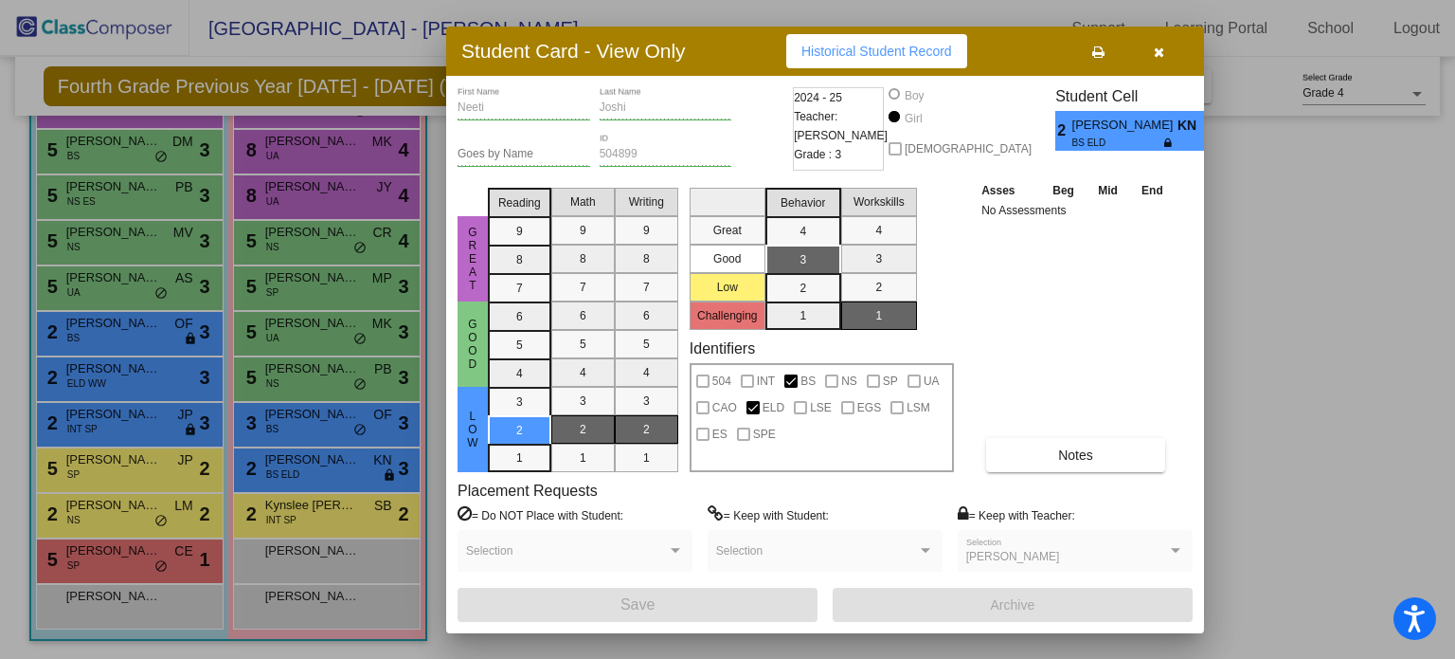
click at [1129, 473] on div "[PERSON_NAME] First Name [PERSON_NAME] Last Name Goes by Name 504899 ID 2024 - …" at bounding box center [825, 354] width 735 height 534
click at [1126, 465] on button "Notes" at bounding box center [1075, 455] width 179 height 34
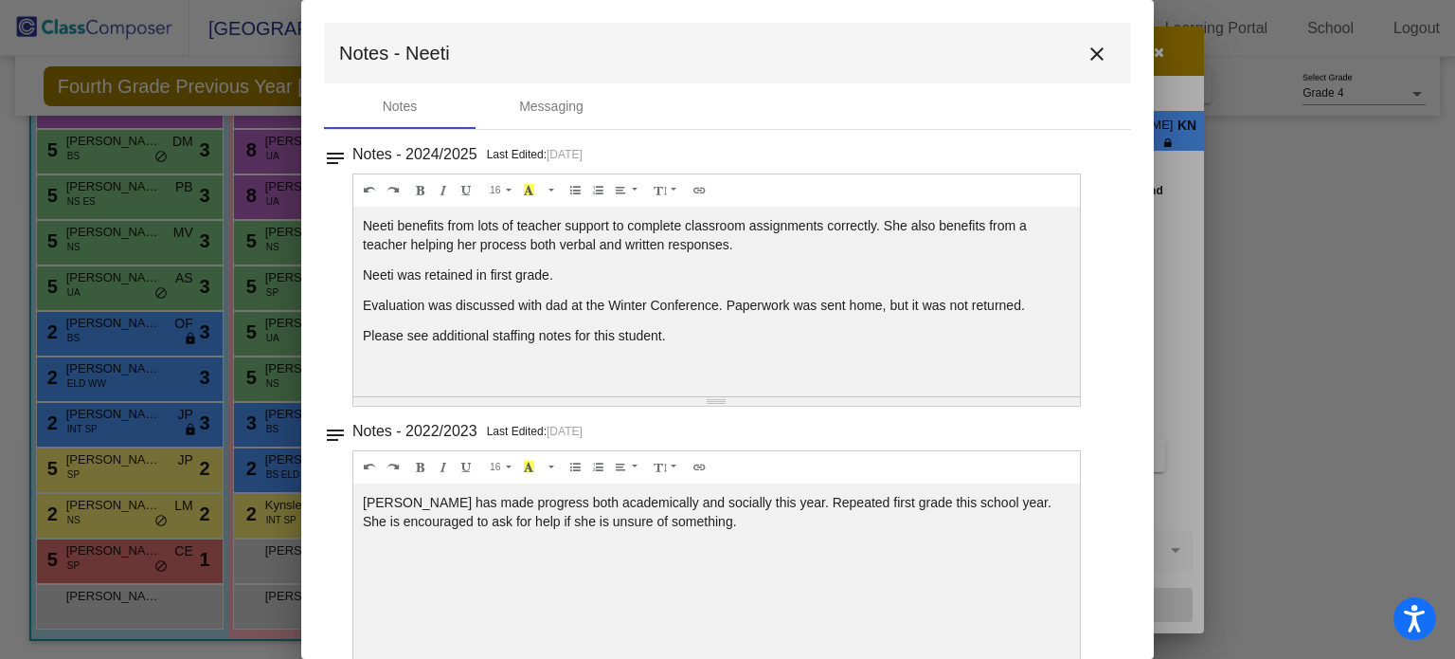
click at [1096, 49] on mat-icon "close" at bounding box center [1097, 54] width 23 height 23
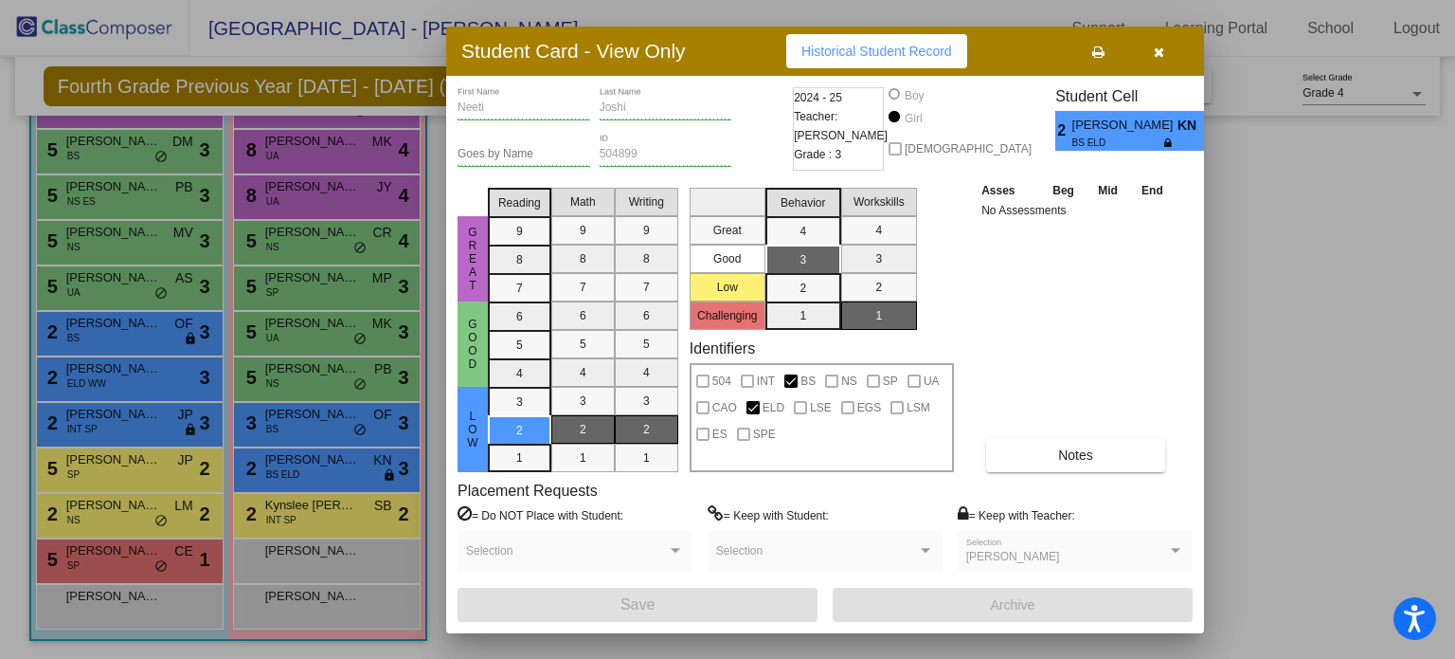
click at [292, 416] on div at bounding box center [727, 329] width 1455 height 659
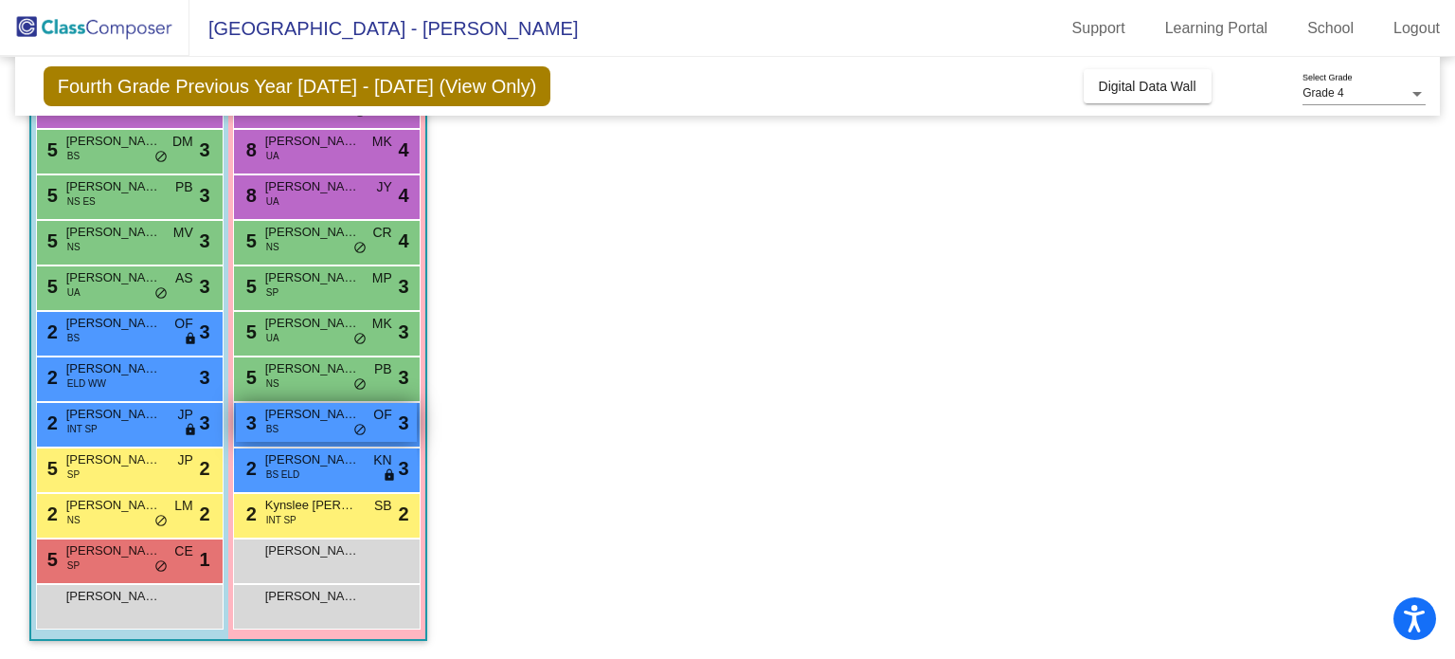
click at [297, 420] on span "[PERSON_NAME]" at bounding box center [312, 414] width 95 height 19
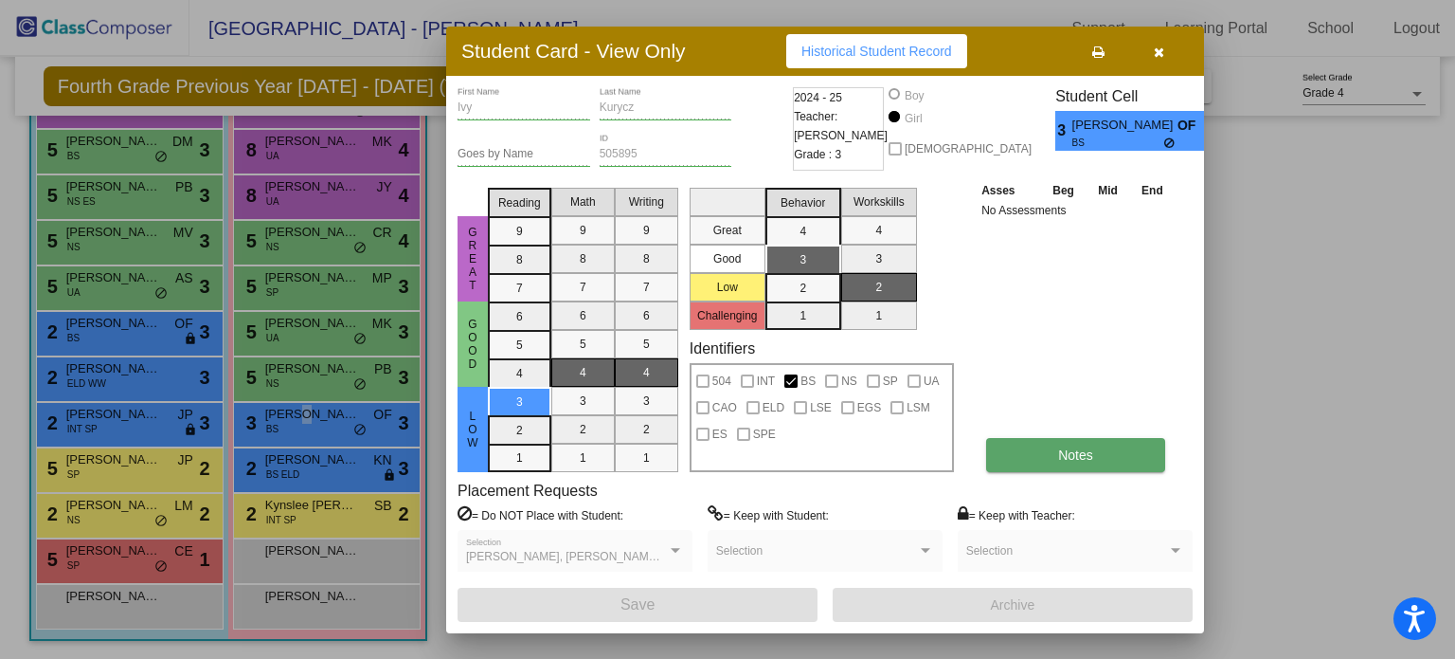
click at [1060, 465] on button "Notes" at bounding box center [1075, 455] width 179 height 34
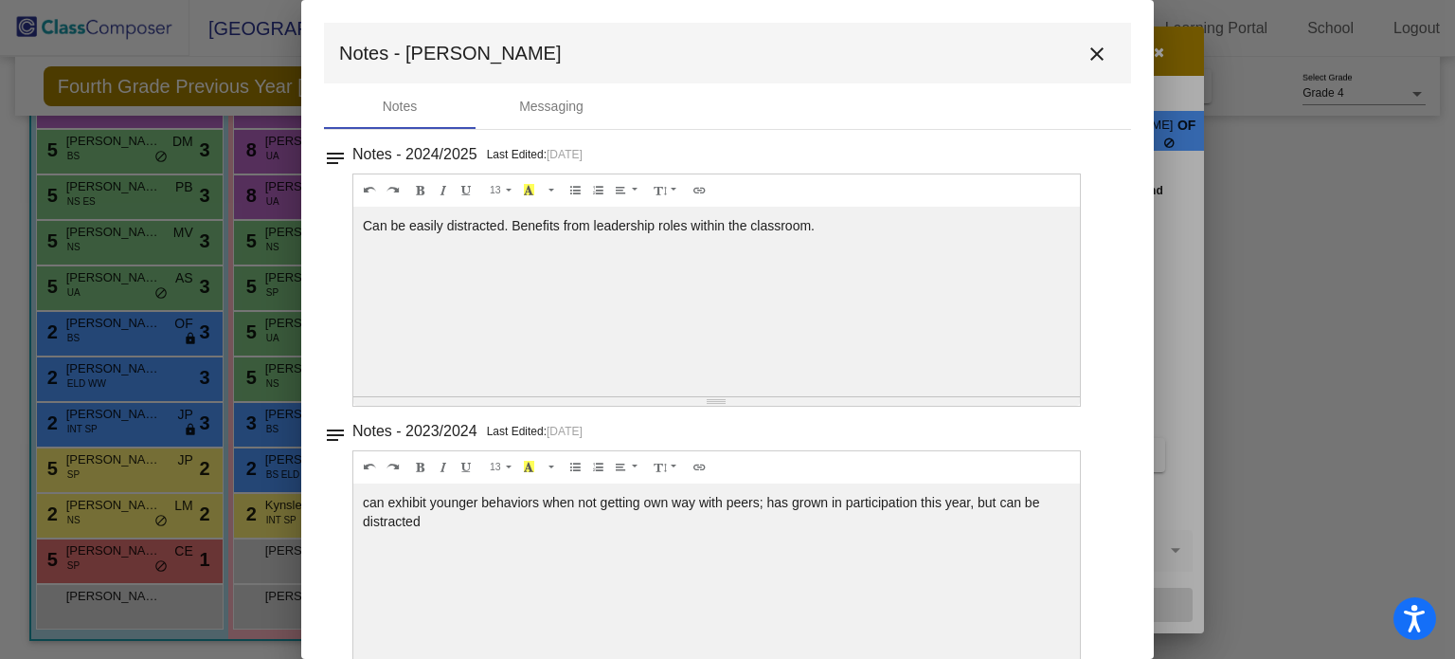
drag, startPoint x: 822, startPoint y: 225, endPoint x: 311, endPoint y: 257, distance: 512.7
click at [311, 257] on mat-dialog-container "Notes - Ivy close Notes Messaging notes Notes - 2024/2025 Last Edited: [DATE] 1…" at bounding box center [727, 329] width 853 height 659
copy div "Can be easily distracted. Benefits from leadership roles within the classroom."
click at [1093, 47] on mat-icon "close" at bounding box center [1097, 54] width 23 height 23
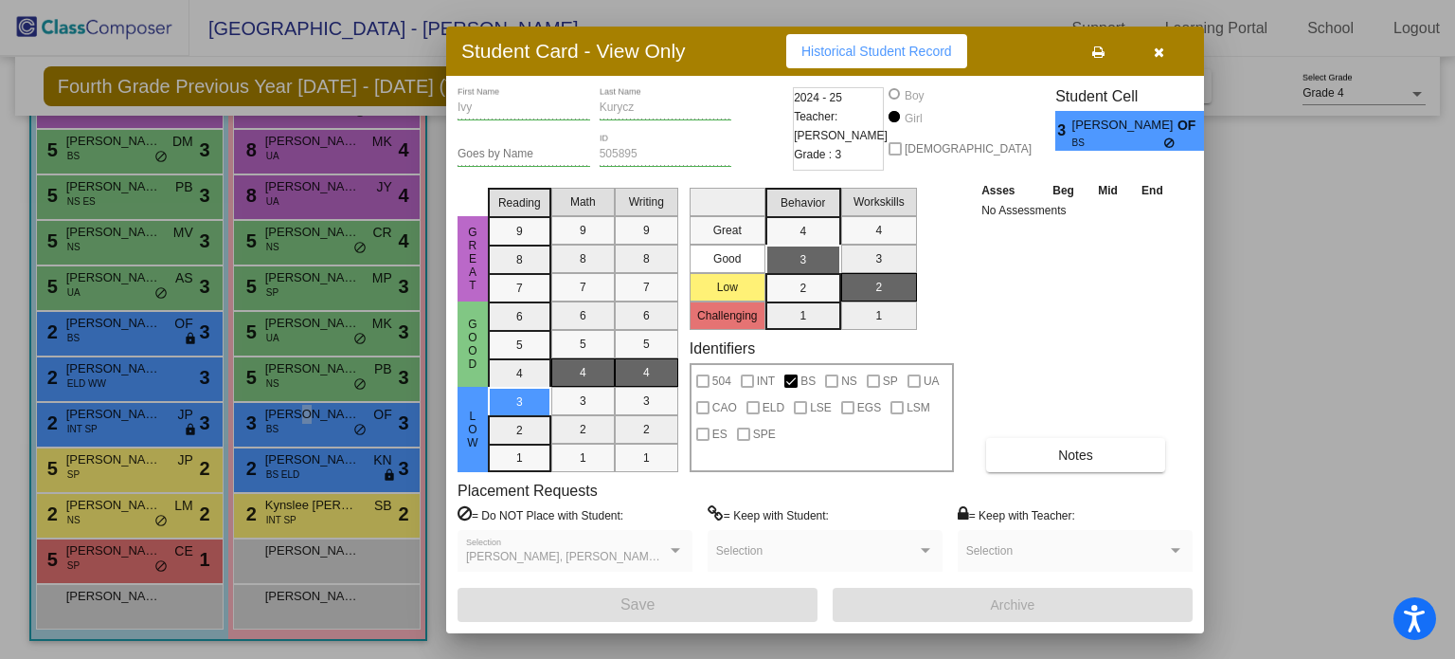
click at [1164, 47] on icon "button" at bounding box center [1159, 51] width 10 height 13
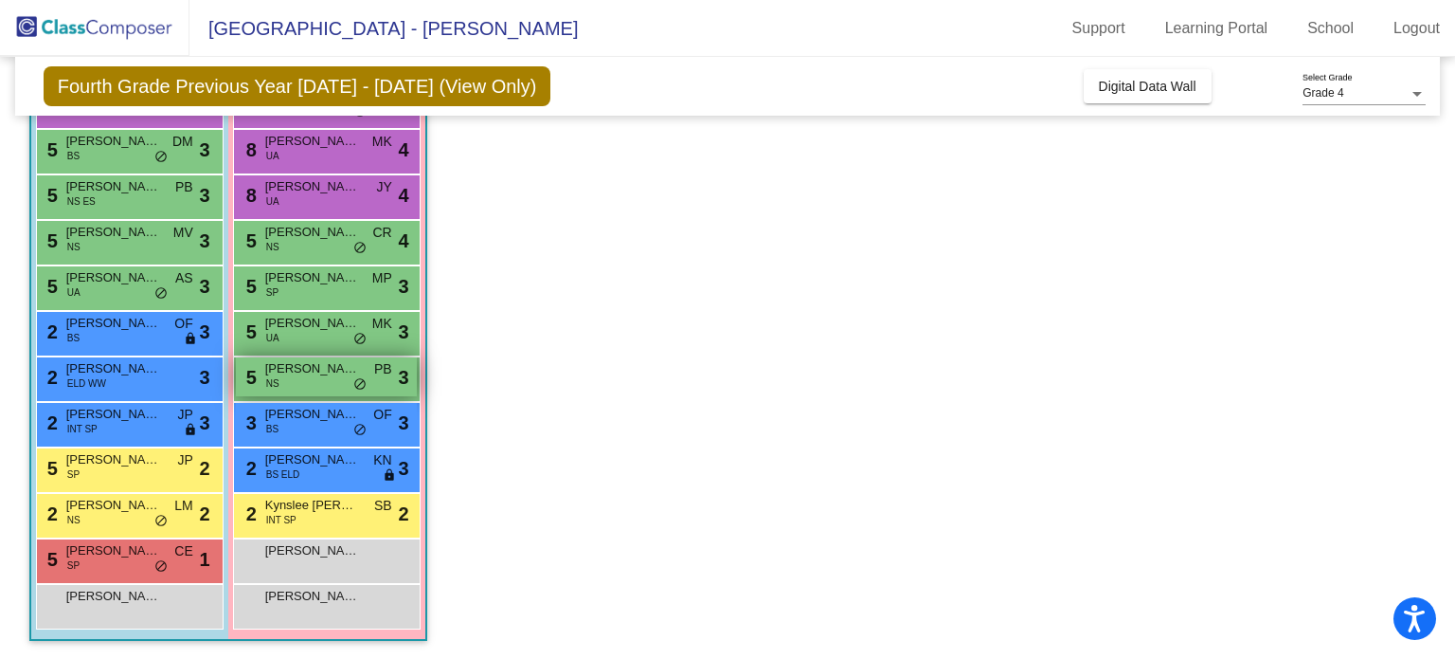
click at [340, 370] on span "[PERSON_NAME]" at bounding box center [312, 368] width 95 height 19
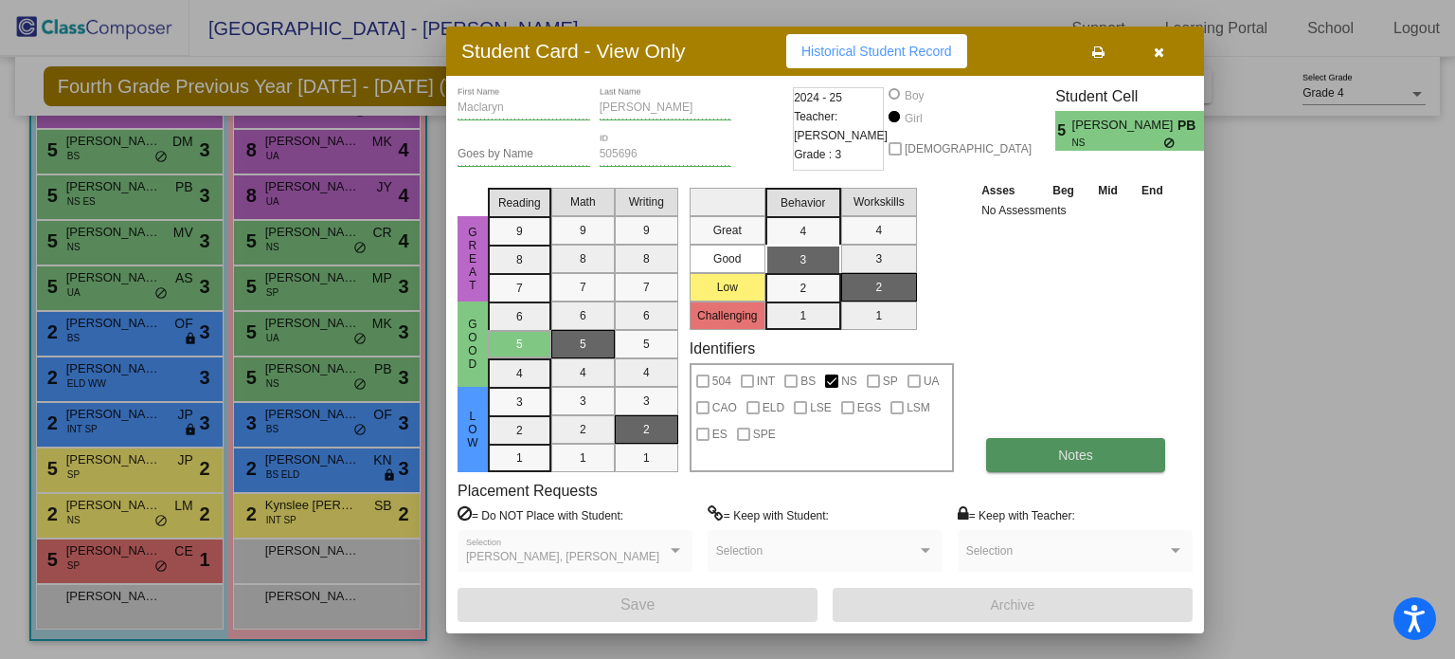
click at [1088, 461] on span "Notes" at bounding box center [1075, 454] width 35 height 15
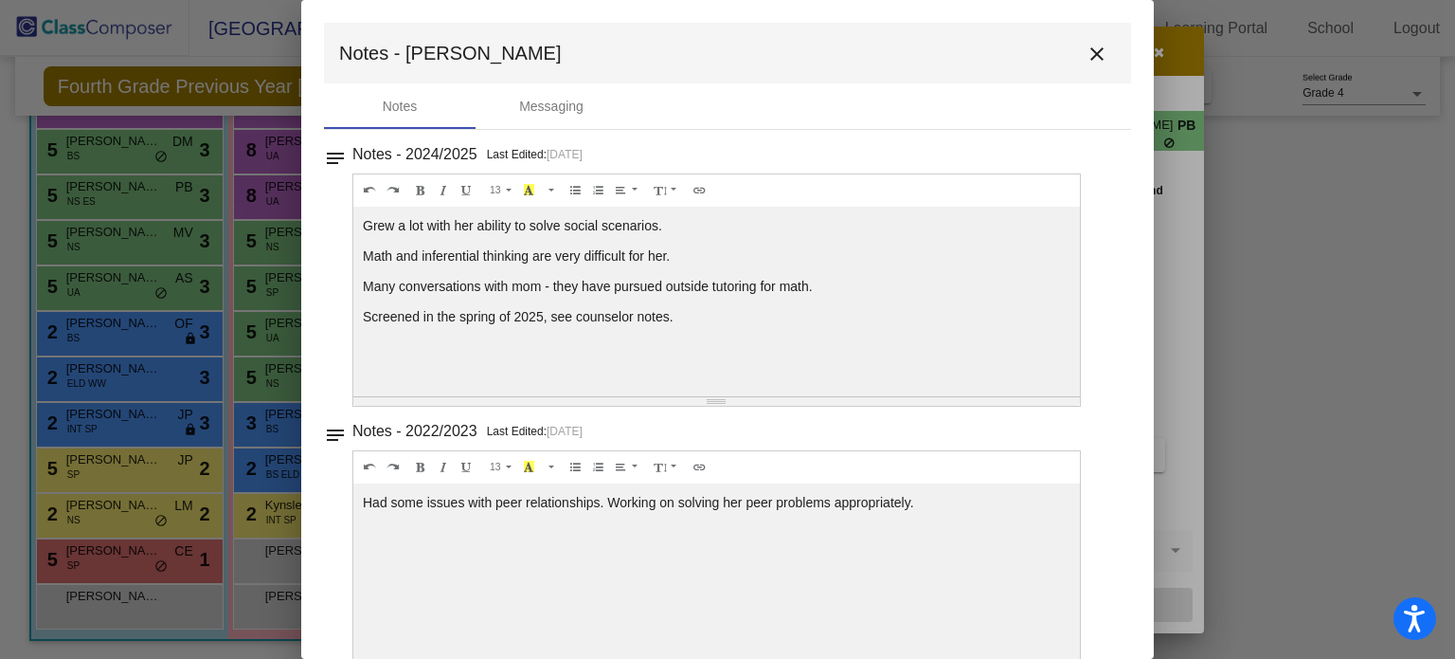
drag, startPoint x: 680, startPoint y: 321, endPoint x: 346, endPoint y: 215, distance: 350.9
click at [346, 215] on div "notes Notes - 2024/2025 Last Edited: [DATE] 13 8 9 10 11 12 14 18 24 36 Backgro…" at bounding box center [727, 273] width 807 height 265
copy div "Grew a lot with her ability to solve social scenarios. Math and inferential thi…"
click at [1086, 57] on mat-icon "close" at bounding box center [1097, 54] width 23 height 23
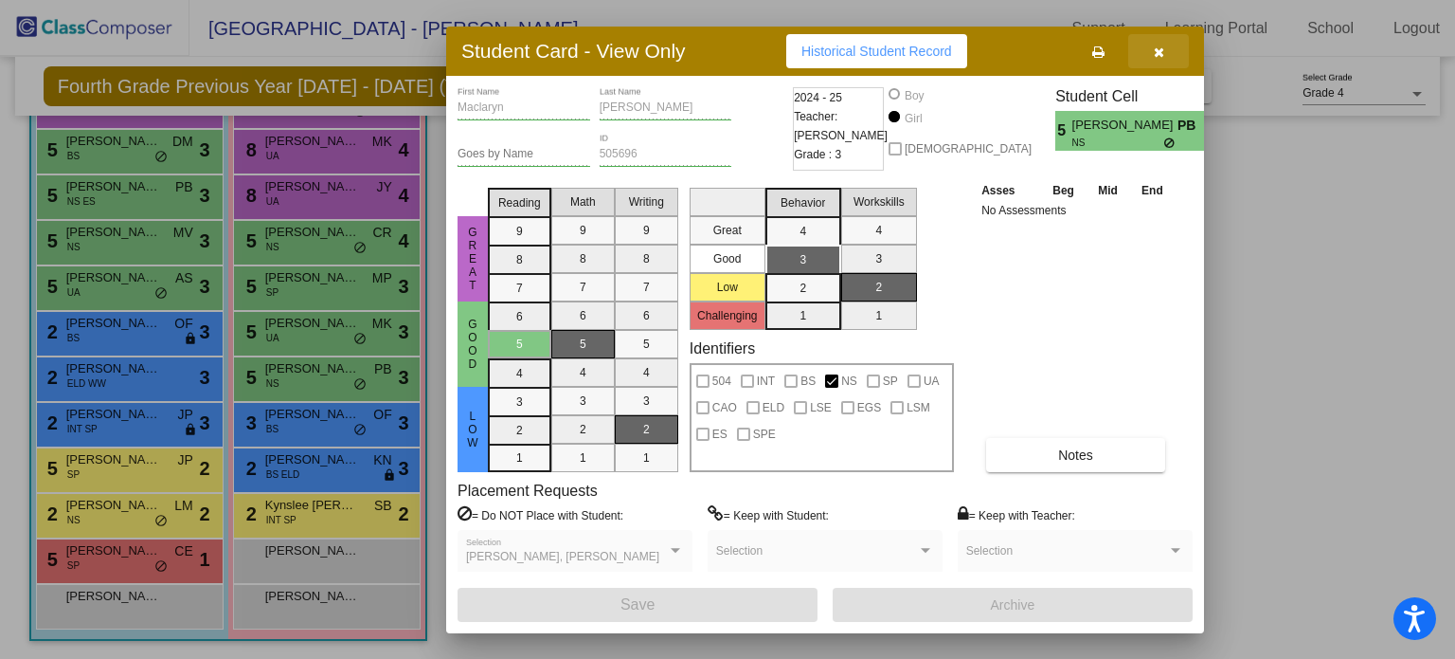
click at [1164, 56] on button "button" at bounding box center [1159, 51] width 61 height 34
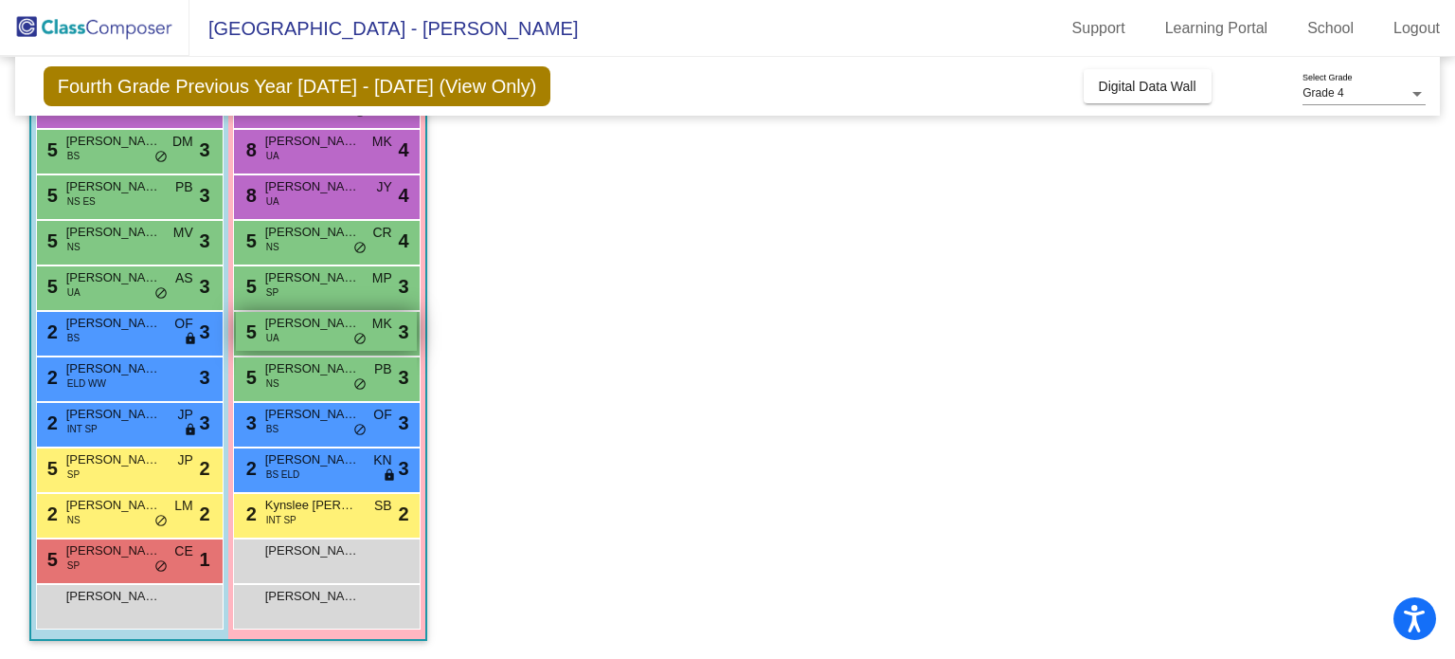
click at [340, 331] on span "[PERSON_NAME]" at bounding box center [312, 323] width 95 height 19
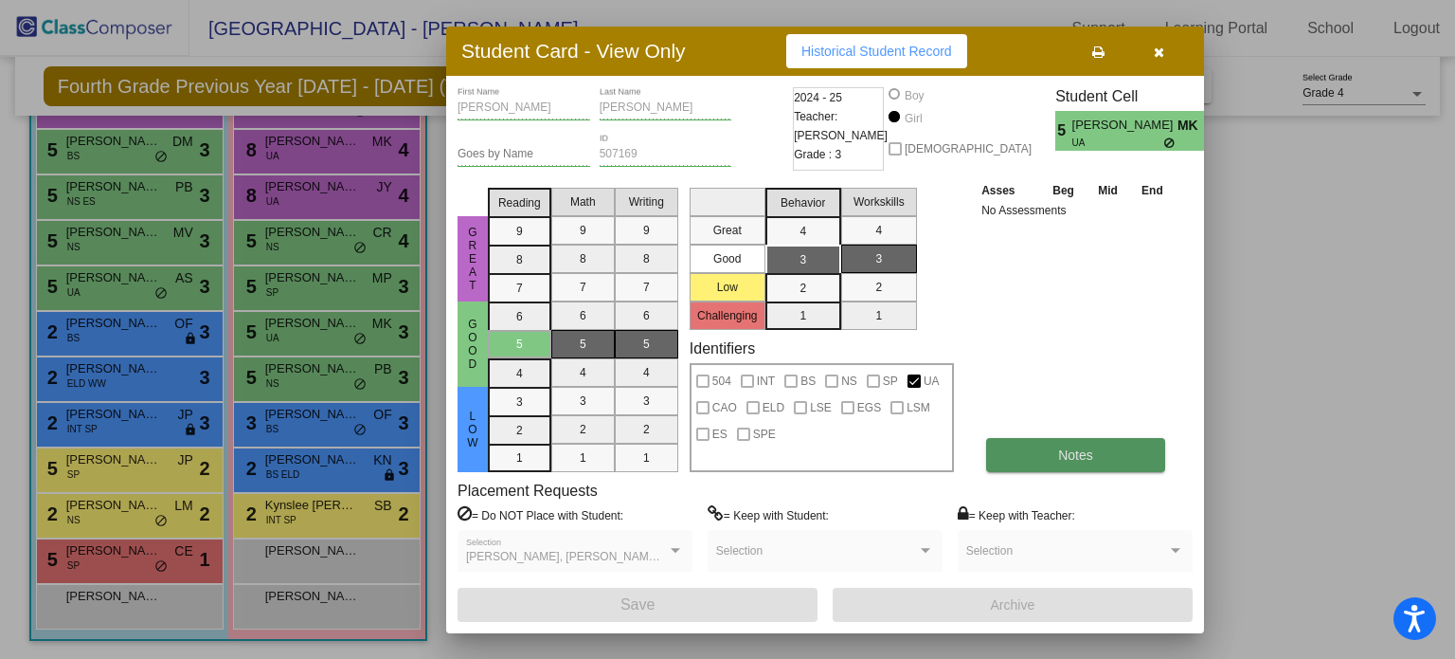
click at [1133, 464] on button "Notes" at bounding box center [1075, 455] width 179 height 34
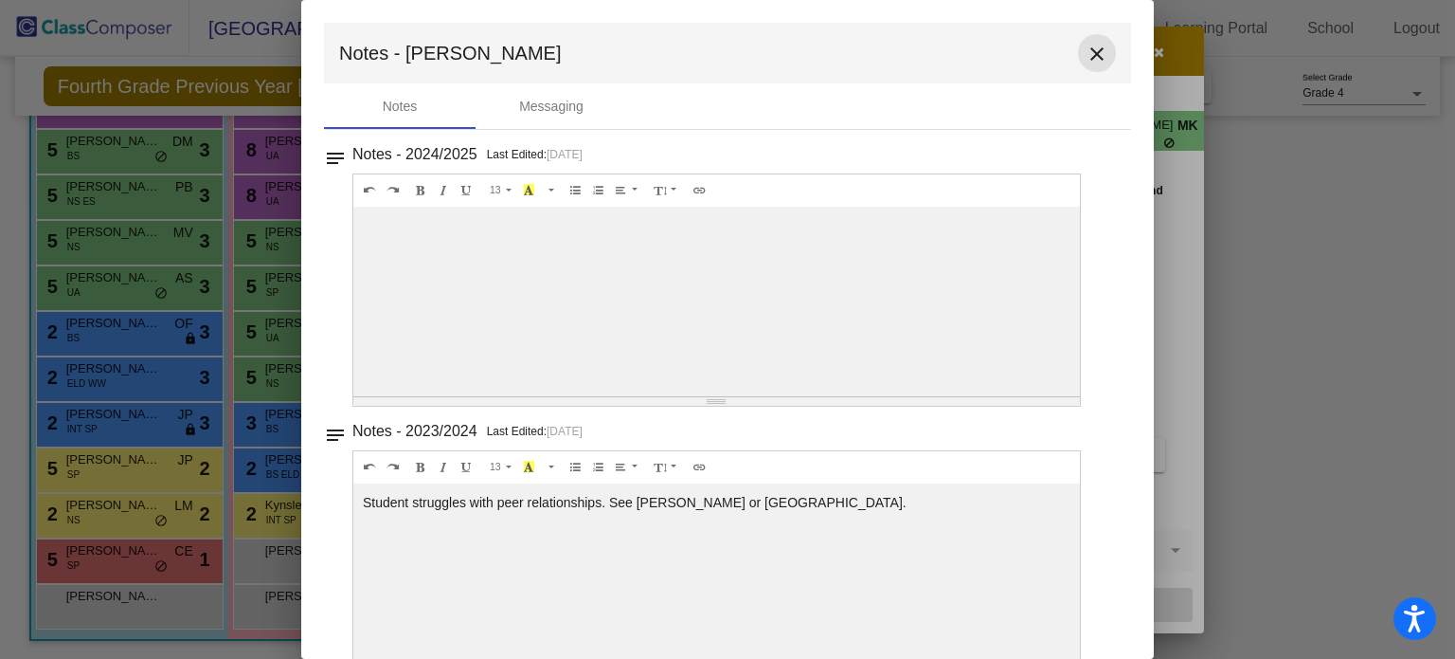
click at [1087, 52] on mat-icon "close" at bounding box center [1097, 54] width 23 height 23
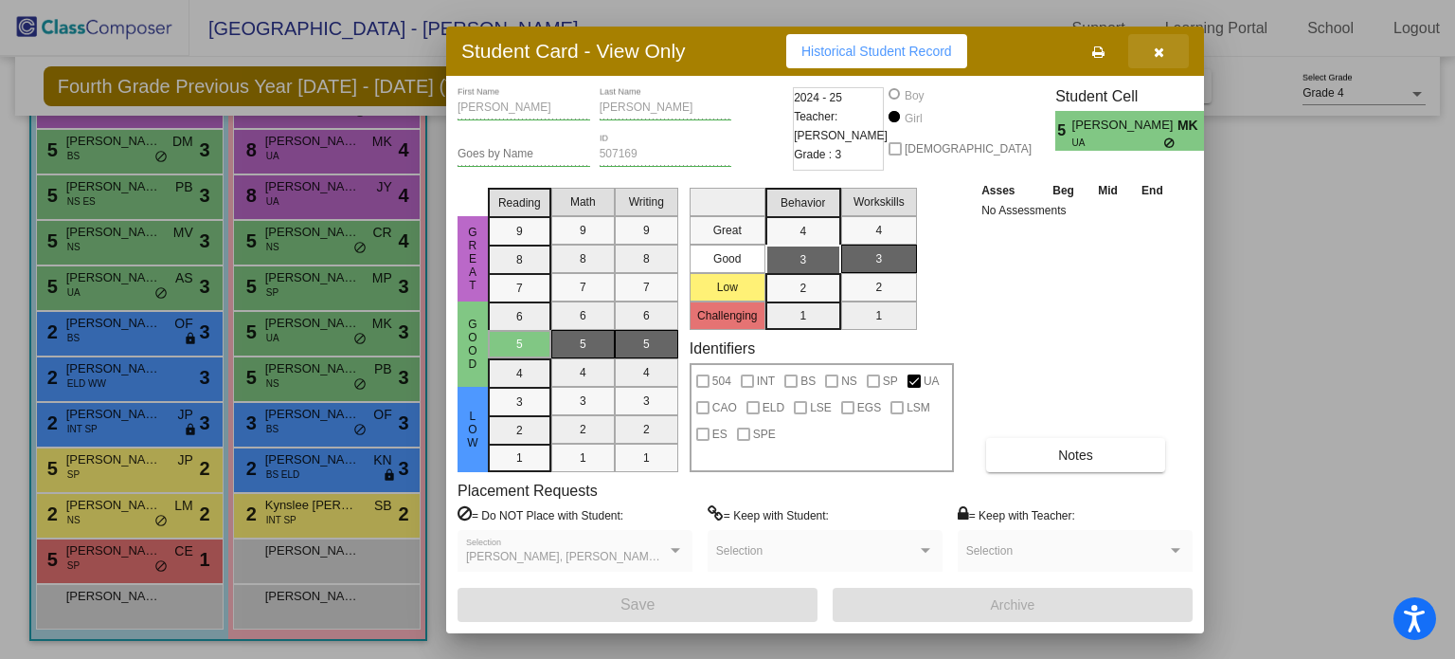
click at [1149, 55] on button "button" at bounding box center [1159, 51] width 61 height 34
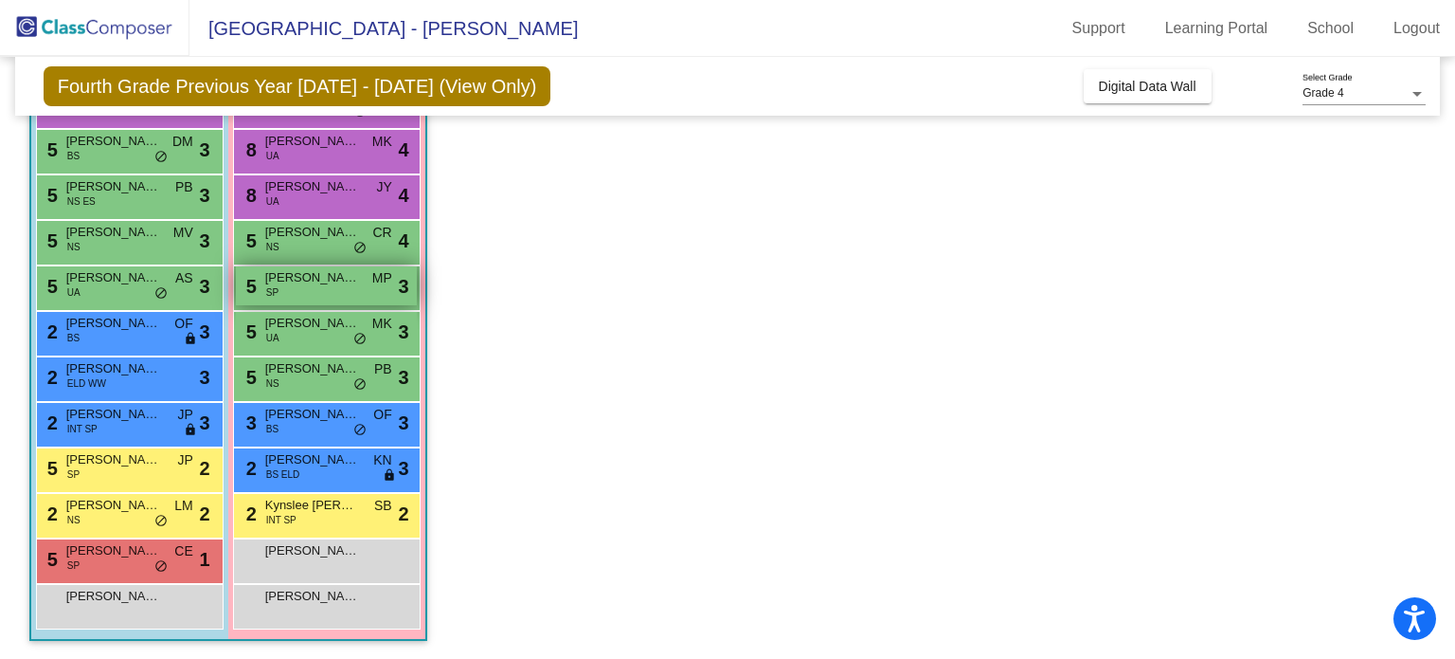
click at [301, 276] on span "[PERSON_NAME]" at bounding box center [312, 277] width 95 height 19
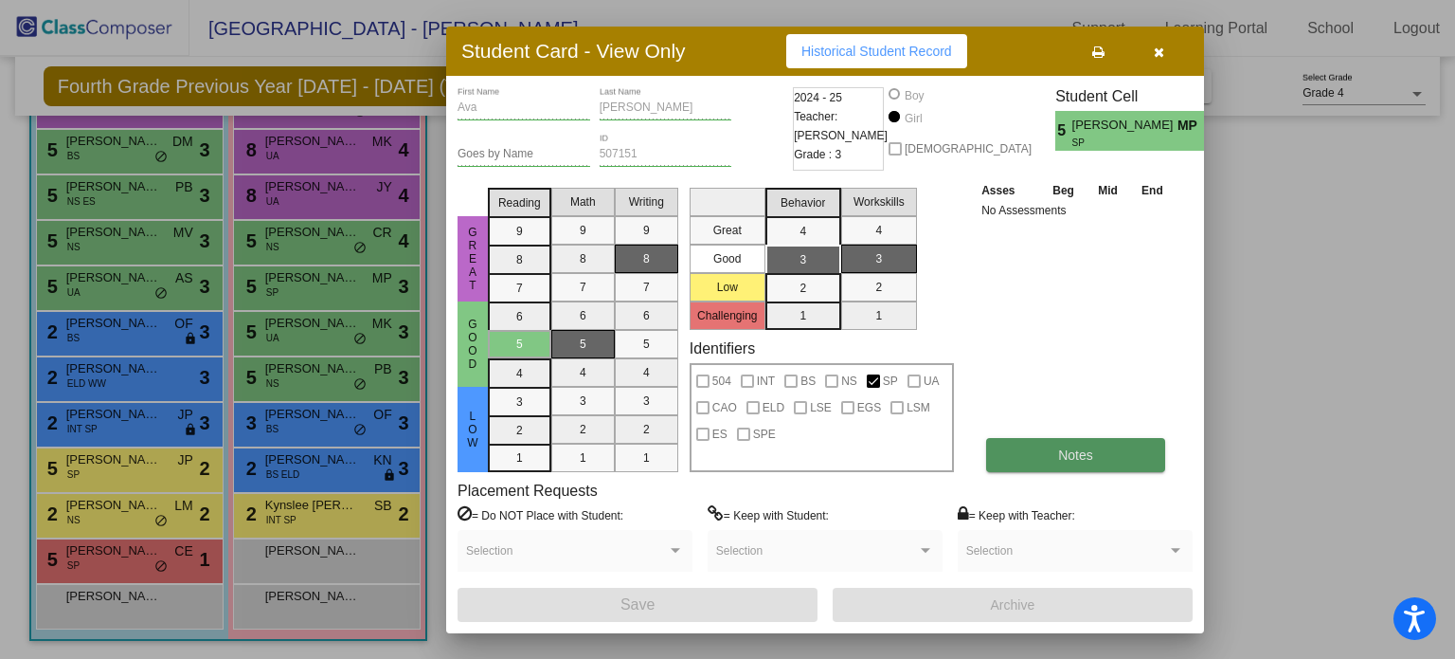
click at [1144, 465] on button "Notes" at bounding box center [1075, 455] width 179 height 34
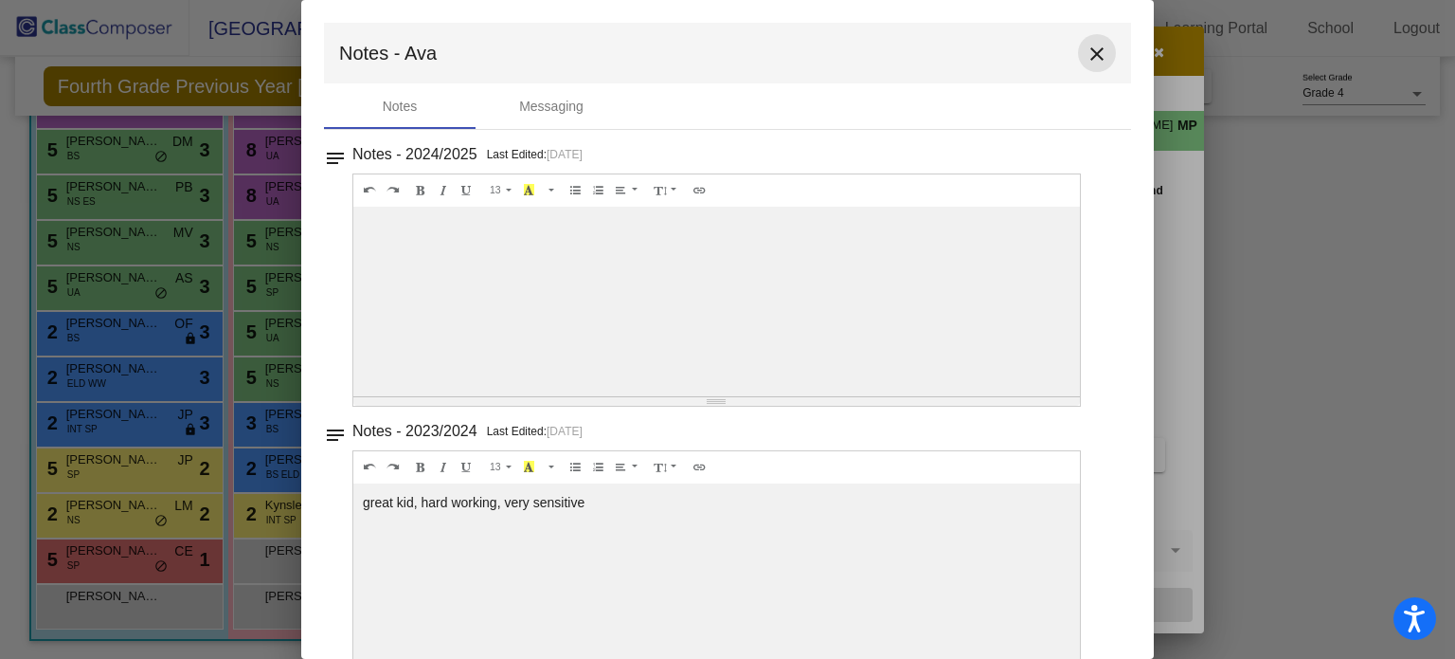
click at [1086, 61] on mat-icon "close" at bounding box center [1097, 54] width 23 height 23
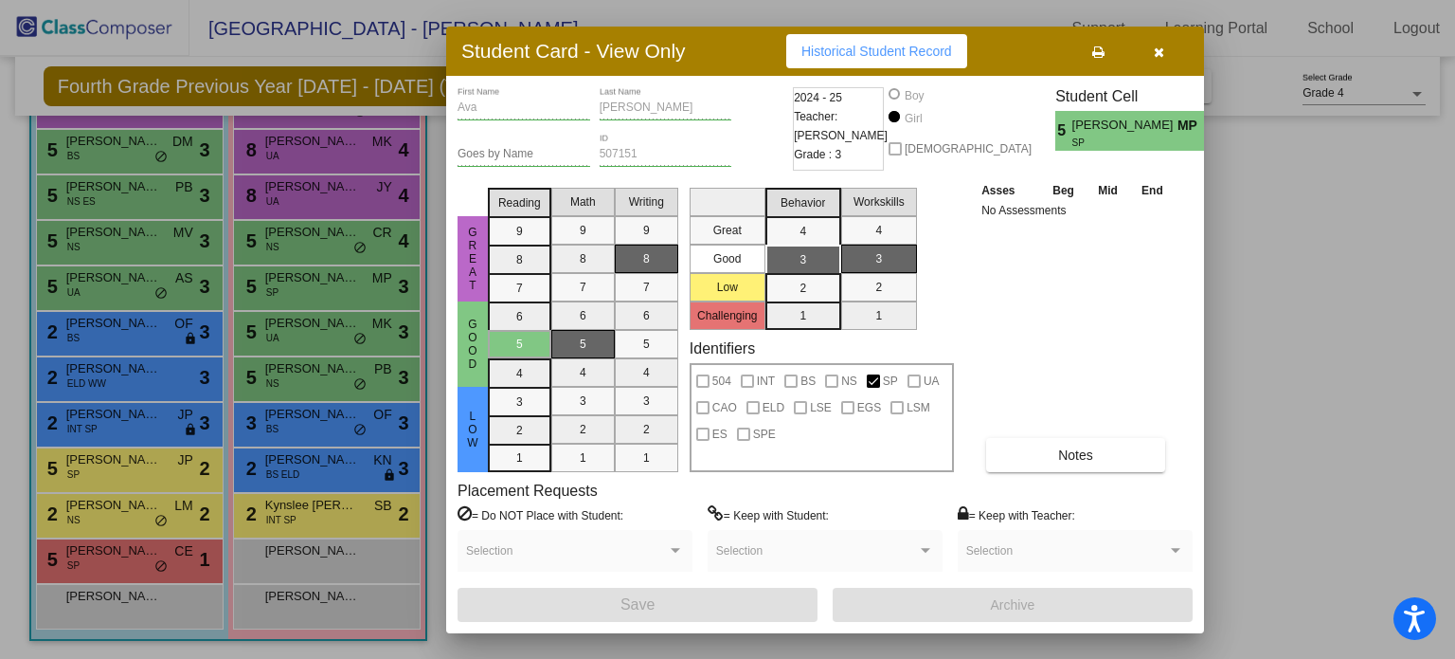
click at [1167, 48] on button "button" at bounding box center [1159, 51] width 61 height 34
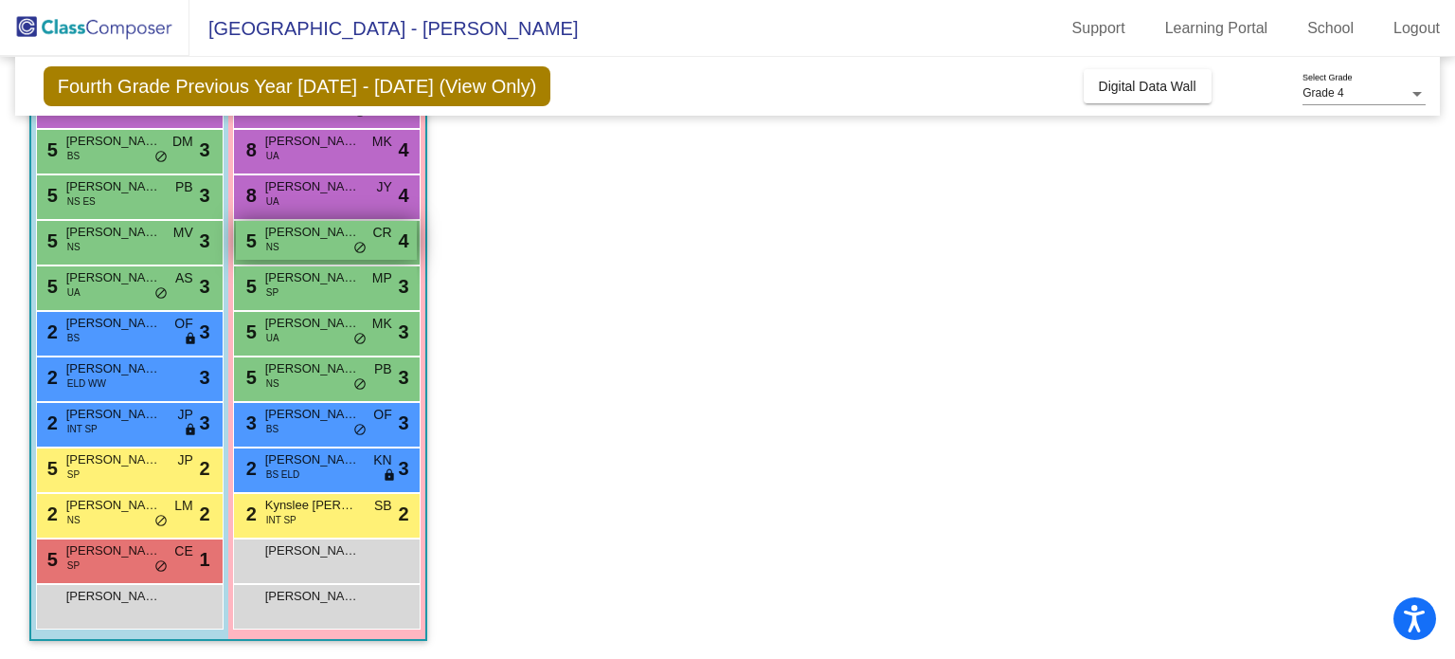
click at [352, 232] on span "[PERSON_NAME]" at bounding box center [312, 232] width 95 height 19
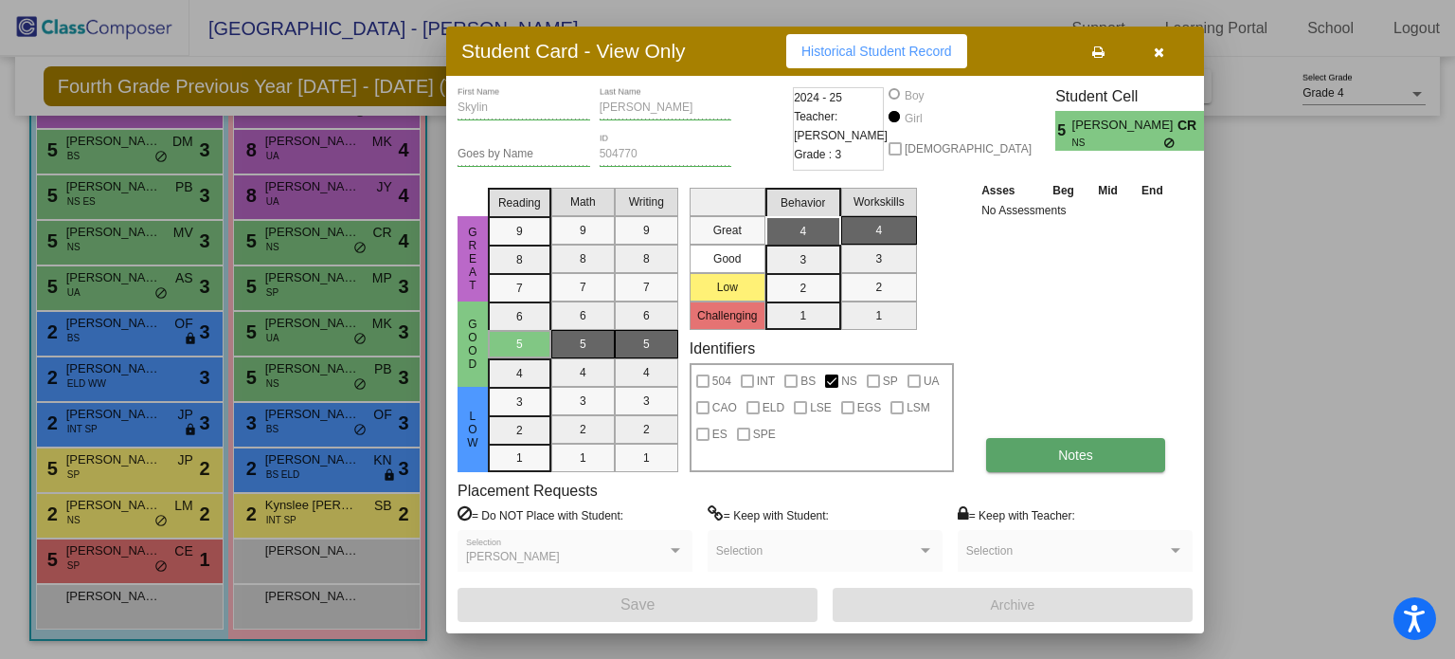
click at [1040, 462] on button "Notes" at bounding box center [1075, 455] width 179 height 34
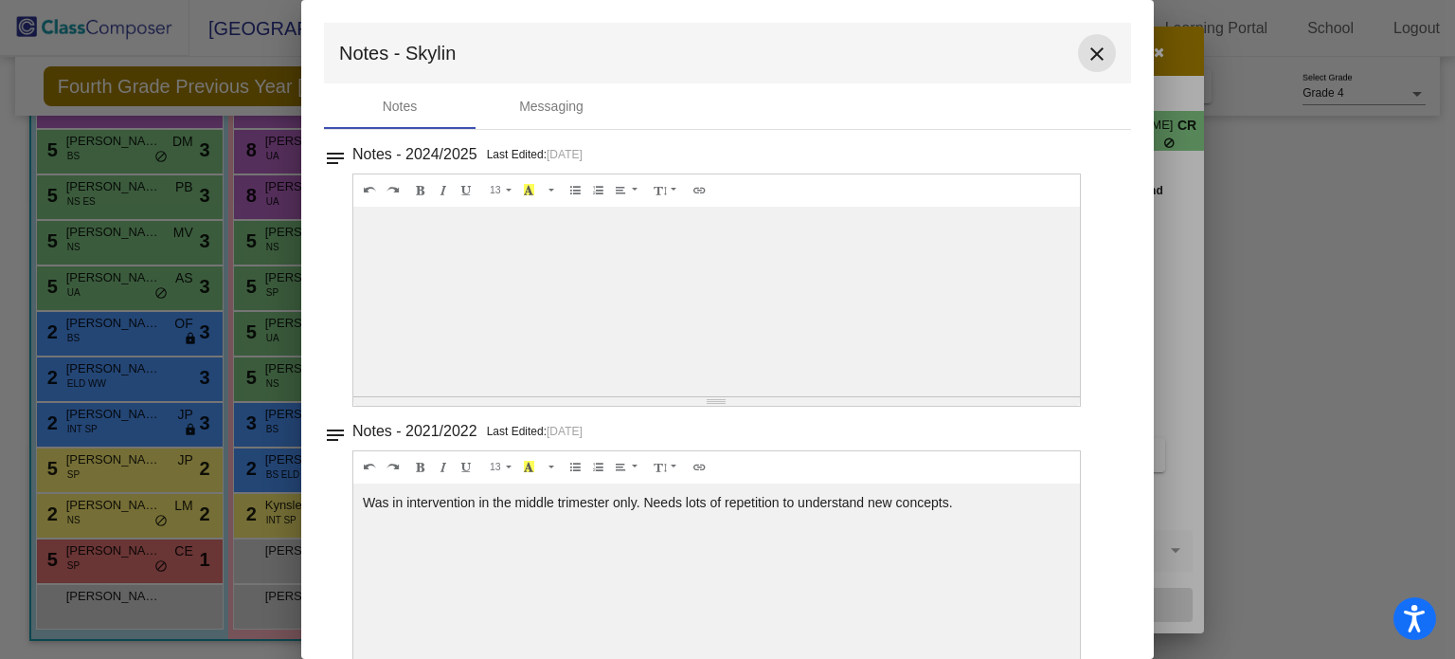
click at [1095, 54] on mat-icon "close" at bounding box center [1097, 54] width 23 height 23
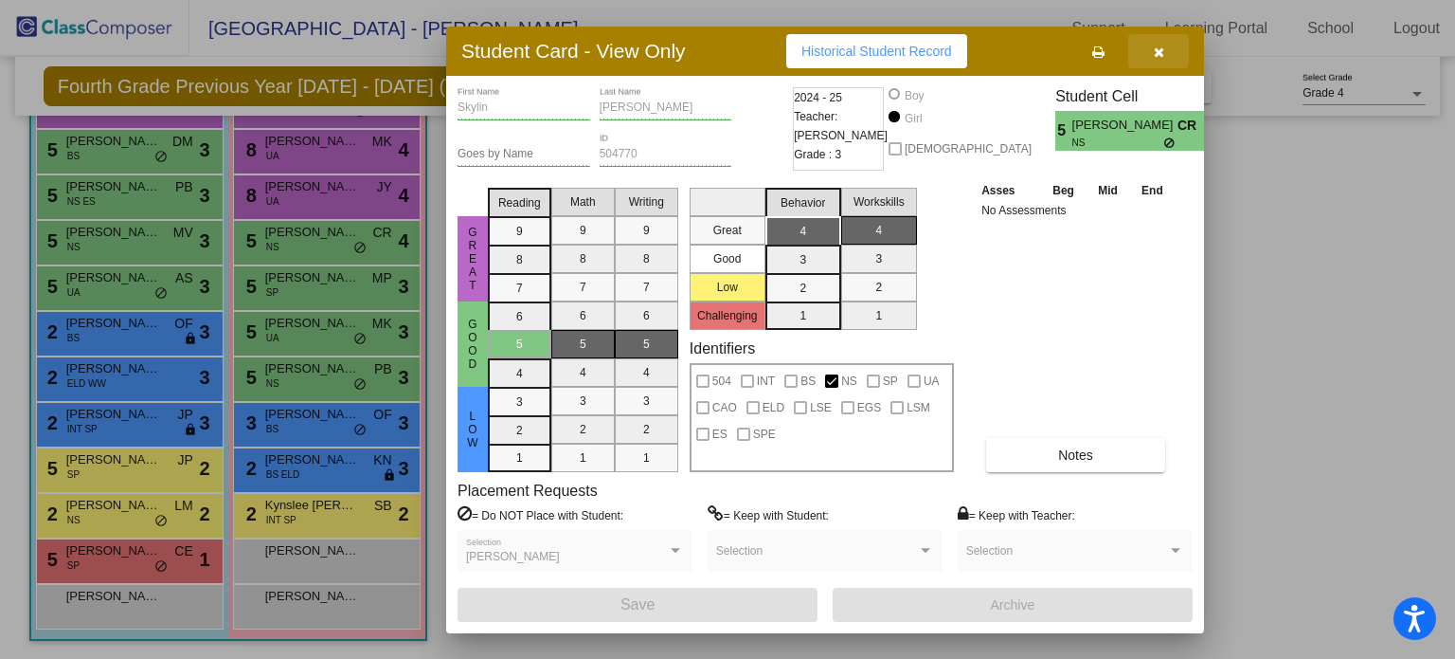
click at [1170, 56] on button "button" at bounding box center [1159, 51] width 61 height 34
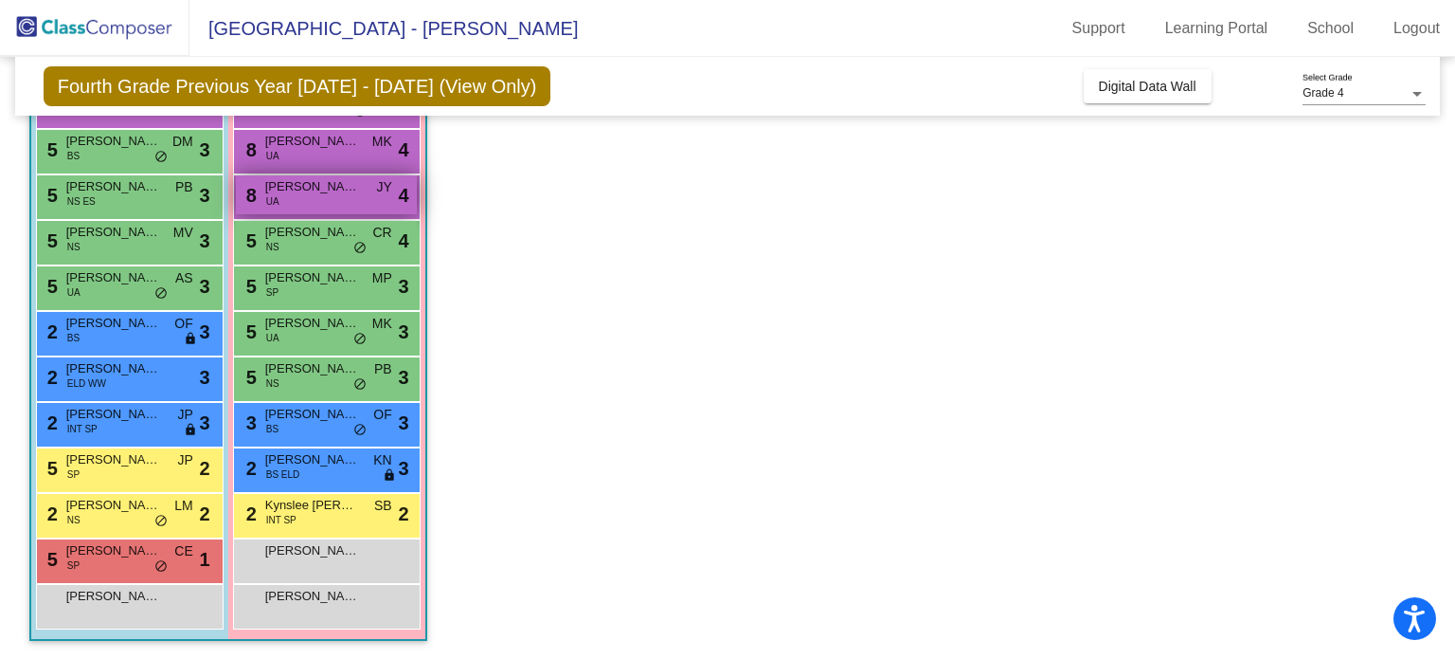
click at [305, 188] on span "[PERSON_NAME]" at bounding box center [312, 186] width 95 height 19
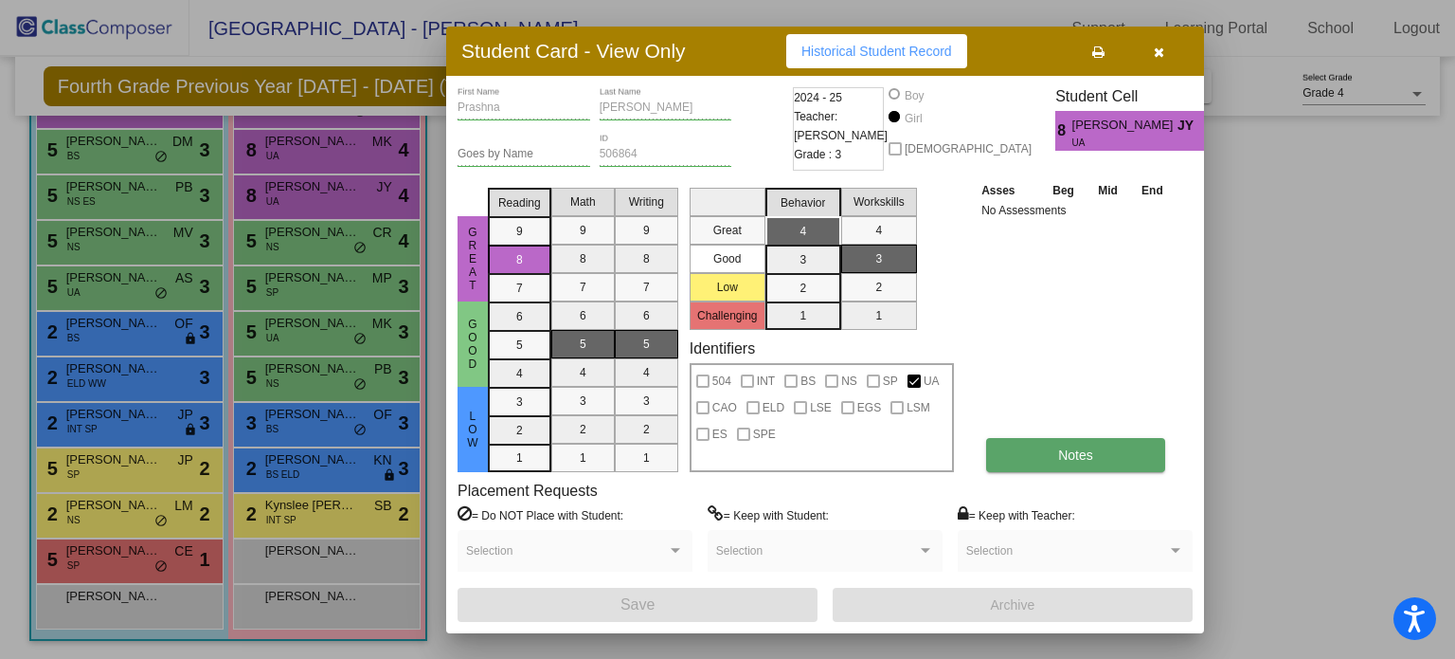
click at [1058, 452] on span "Notes" at bounding box center [1075, 454] width 35 height 15
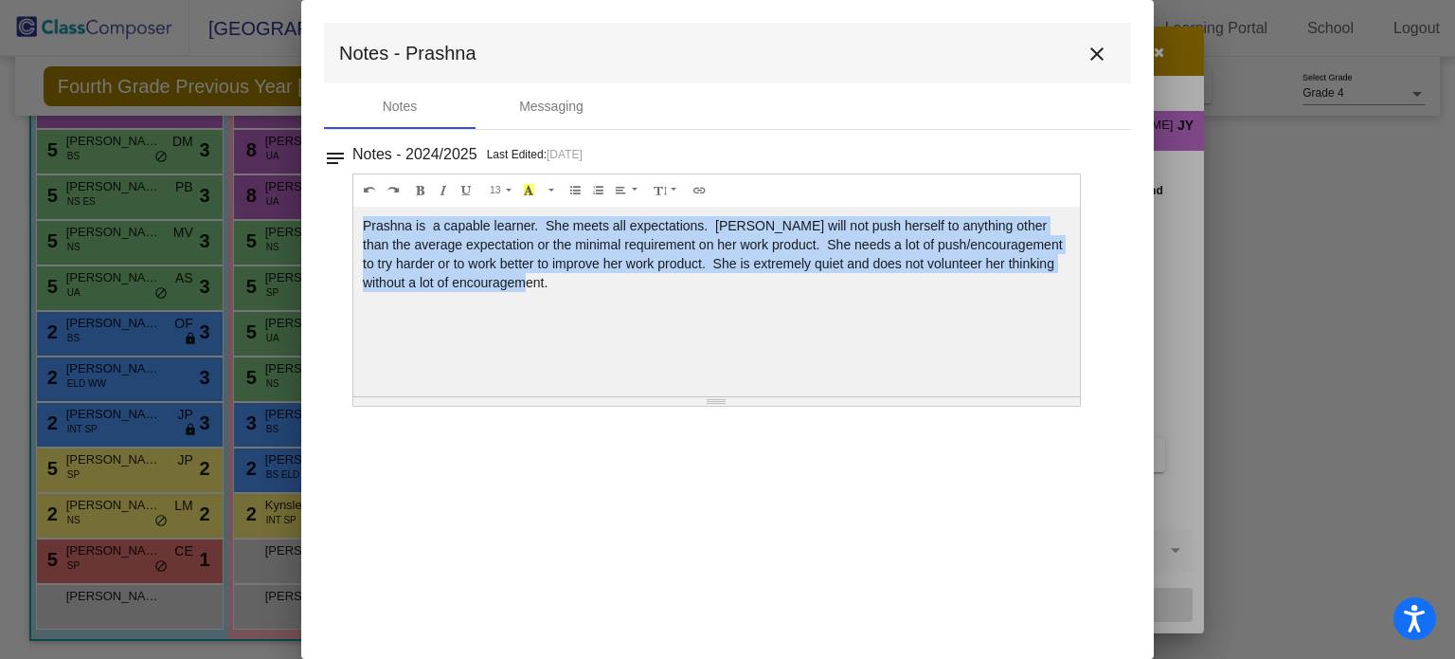
drag, startPoint x: 540, startPoint y: 283, endPoint x: 349, endPoint y: 224, distance: 200.5
click at [349, 224] on div "notes Notes - 2024/2025 Last Edited: [DATE] 13 8 9 10 11 12 14 18 24 36 Backgro…" at bounding box center [727, 273] width 807 height 265
click at [1107, 45] on mat-icon "close" at bounding box center [1097, 54] width 23 height 23
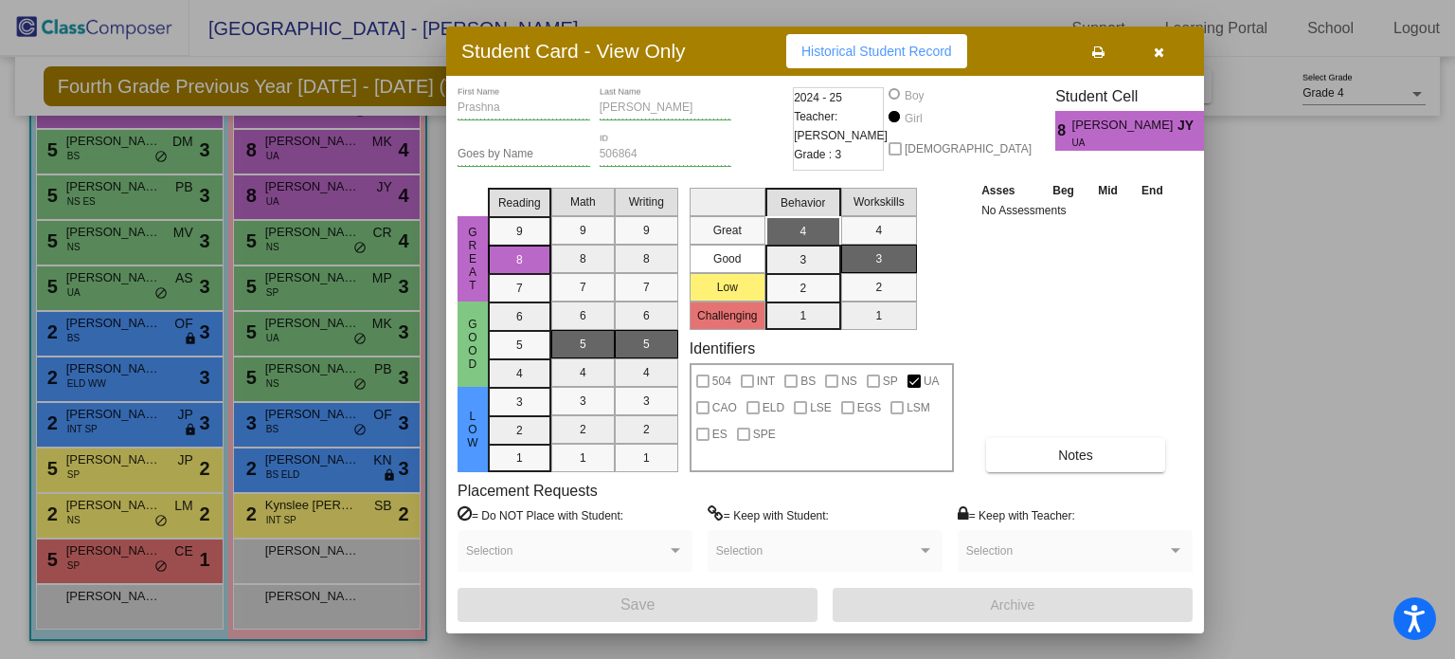
click at [1160, 49] on icon "button" at bounding box center [1159, 51] width 10 height 13
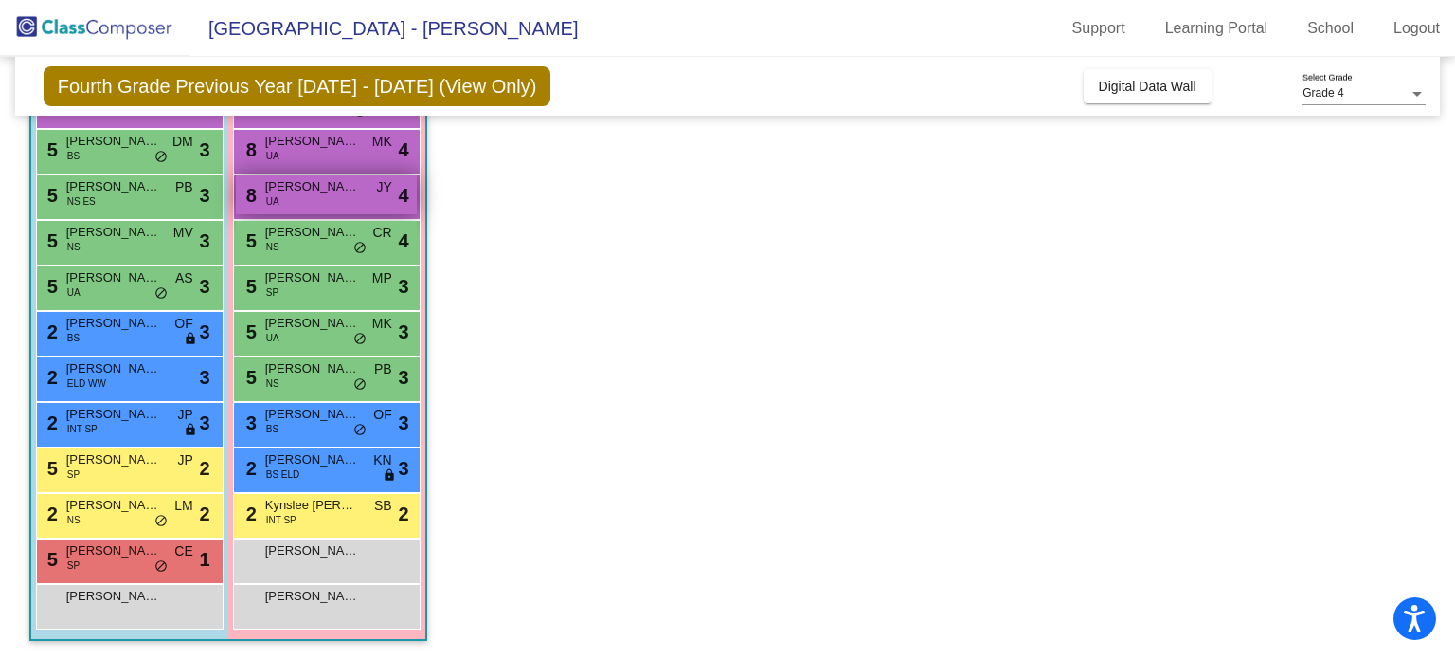
scroll to position [76, 0]
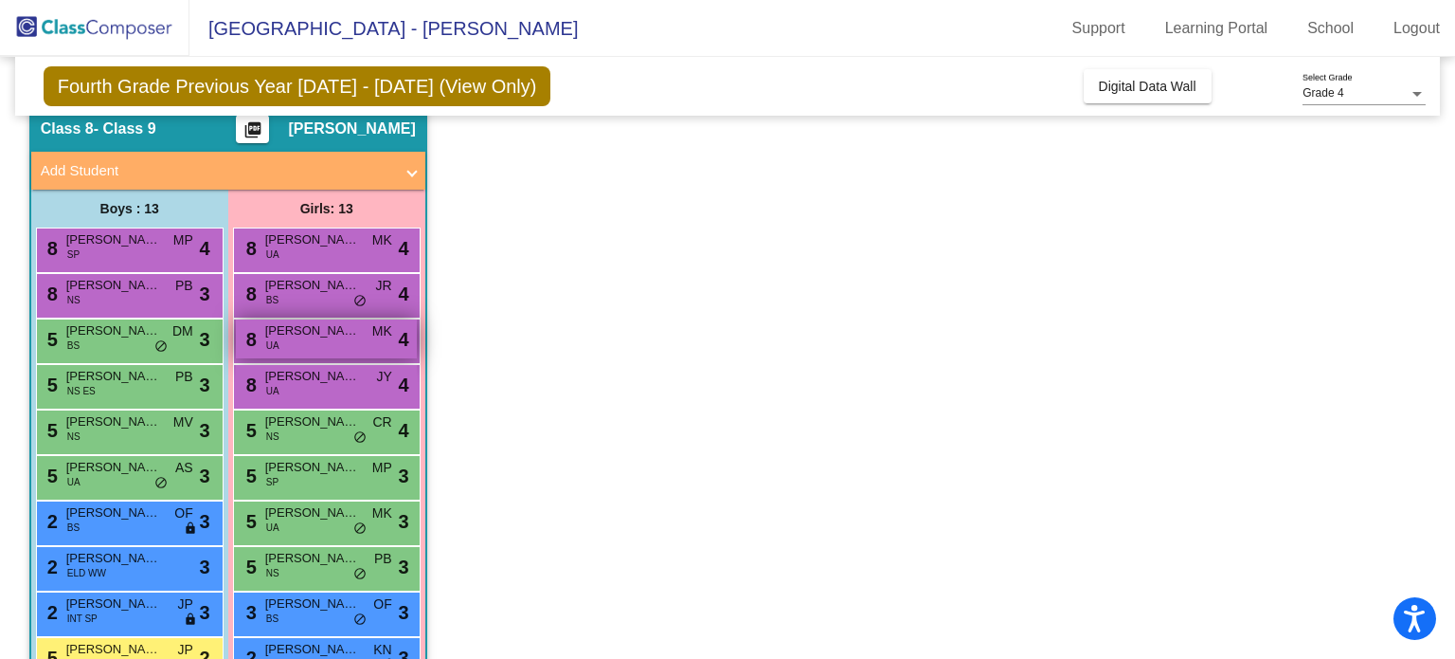
click at [364, 333] on div "8 [PERSON_NAME] UA MK lock do_not_disturb_alt 4" at bounding box center [326, 338] width 181 height 39
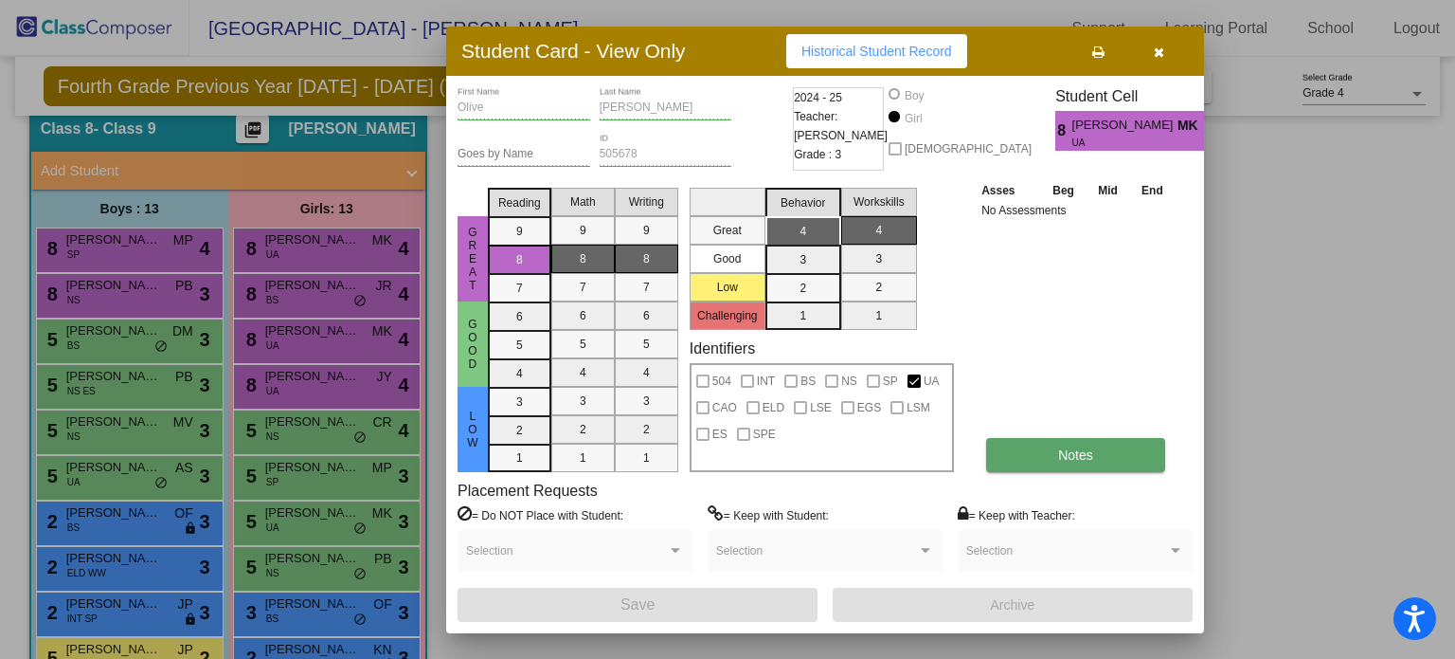
click at [1059, 451] on span "Notes" at bounding box center [1075, 454] width 35 height 15
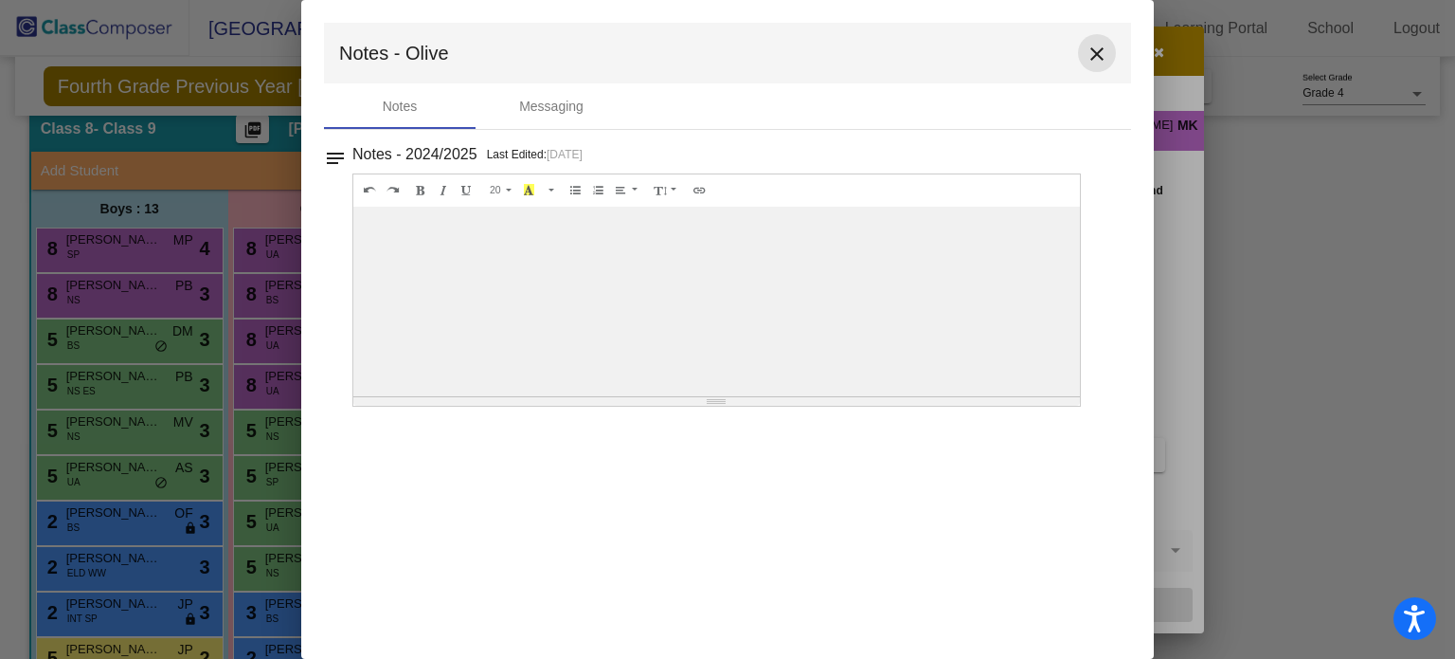
click at [1105, 51] on mat-icon "close" at bounding box center [1097, 54] width 23 height 23
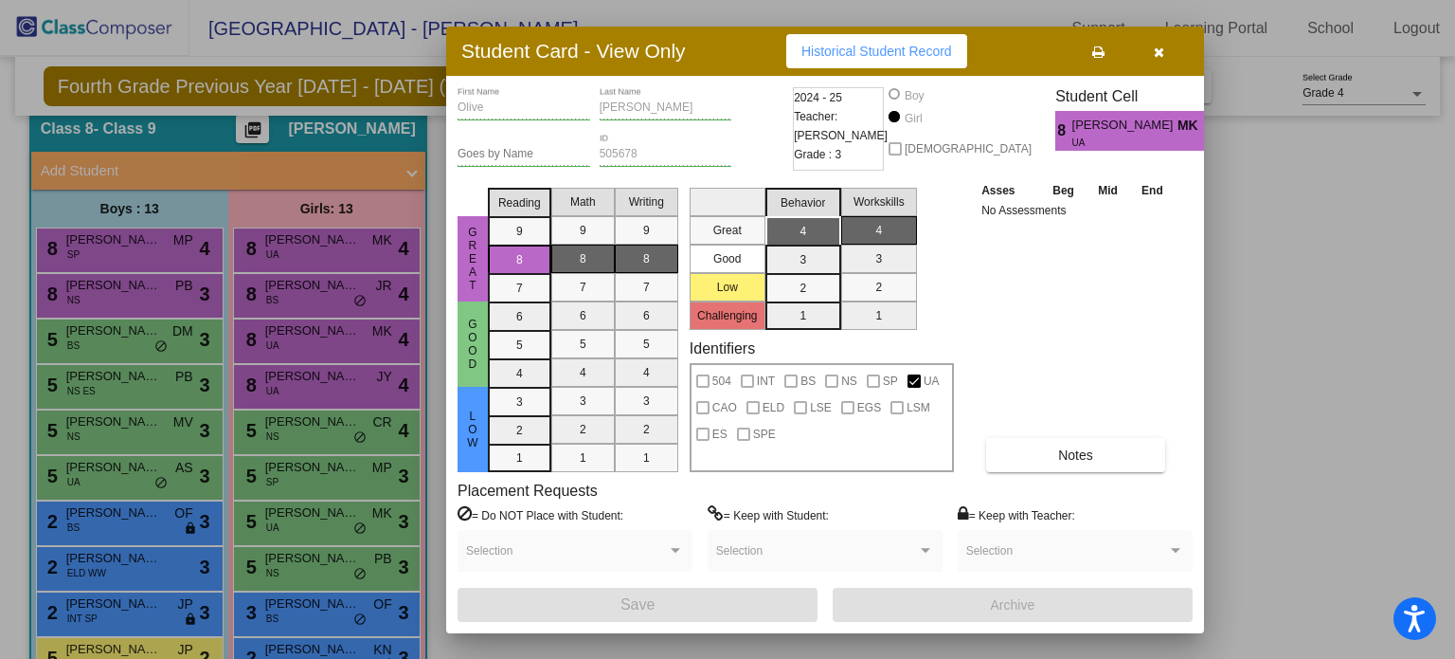
click at [1152, 45] on button "button" at bounding box center [1159, 51] width 61 height 34
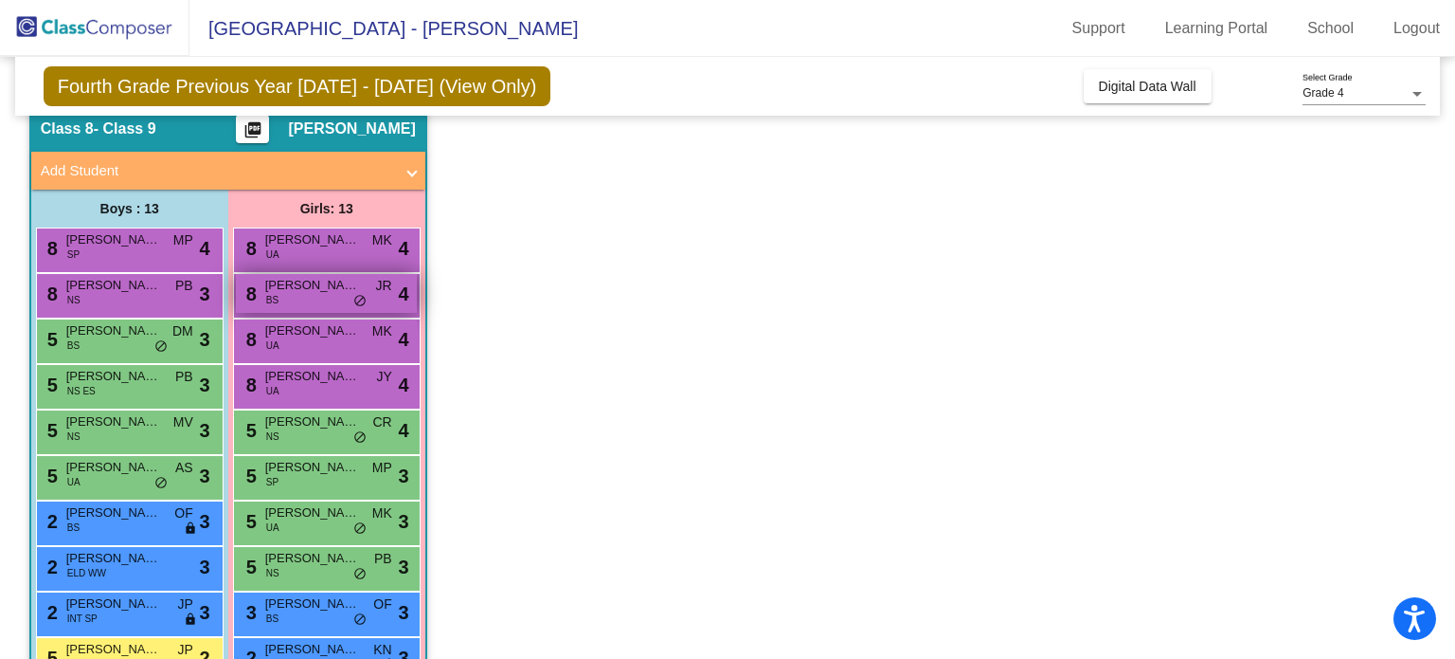
click at [303, 293] on span "[PERSON_NAME]" at bounding box center [312, 285] width 95 height 19
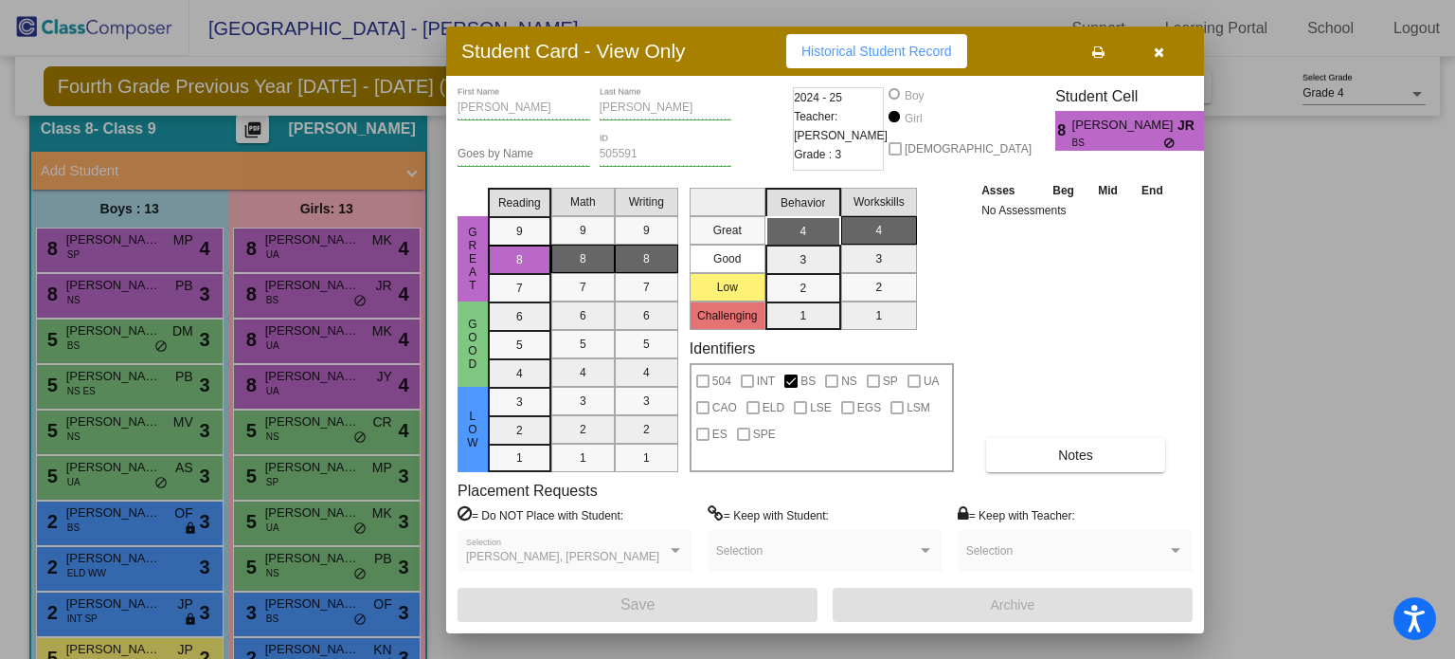
click at [1148, 56] on button "button" at bounding box center [1159, 51] width 61 height 34
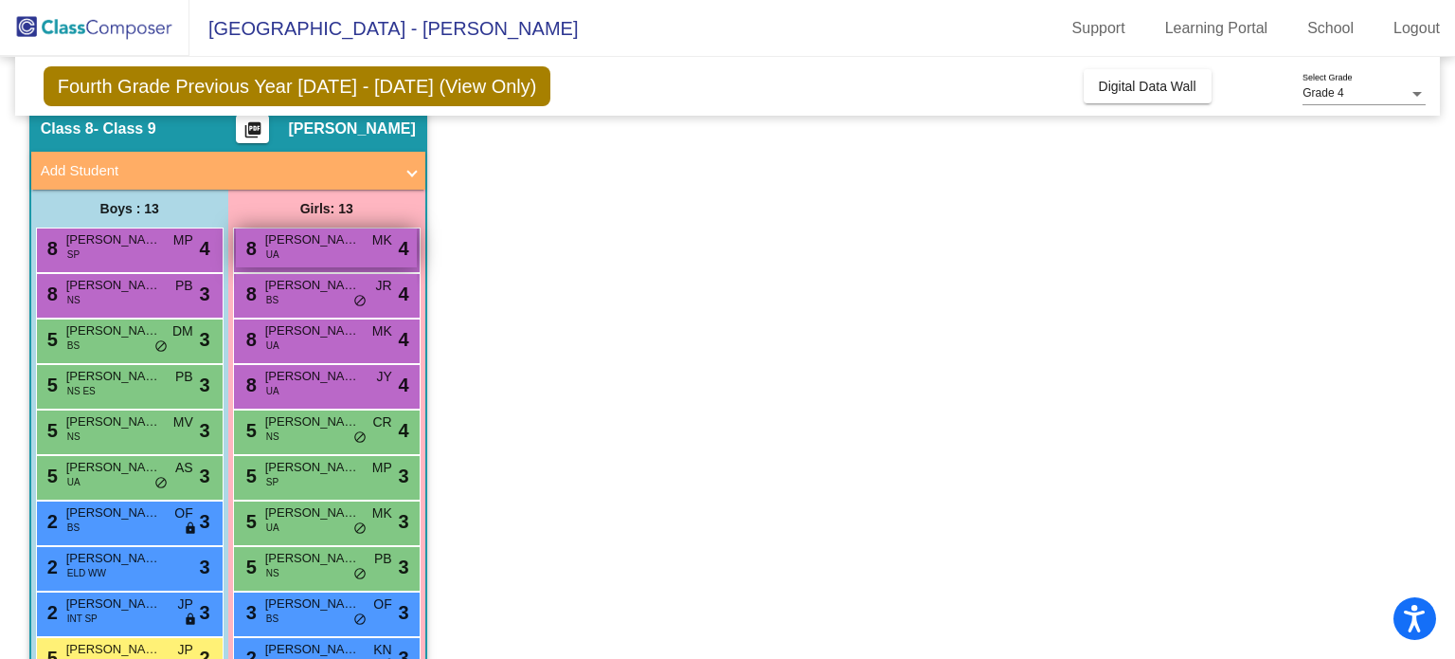
click at [371, 255] on div "8 [PERSON_NAME] [PERSON_NAME] [PERSON_NAME] UA MK lock do_not_disturb_alt 4" at bounding box center [326, 247] width 181 height 39
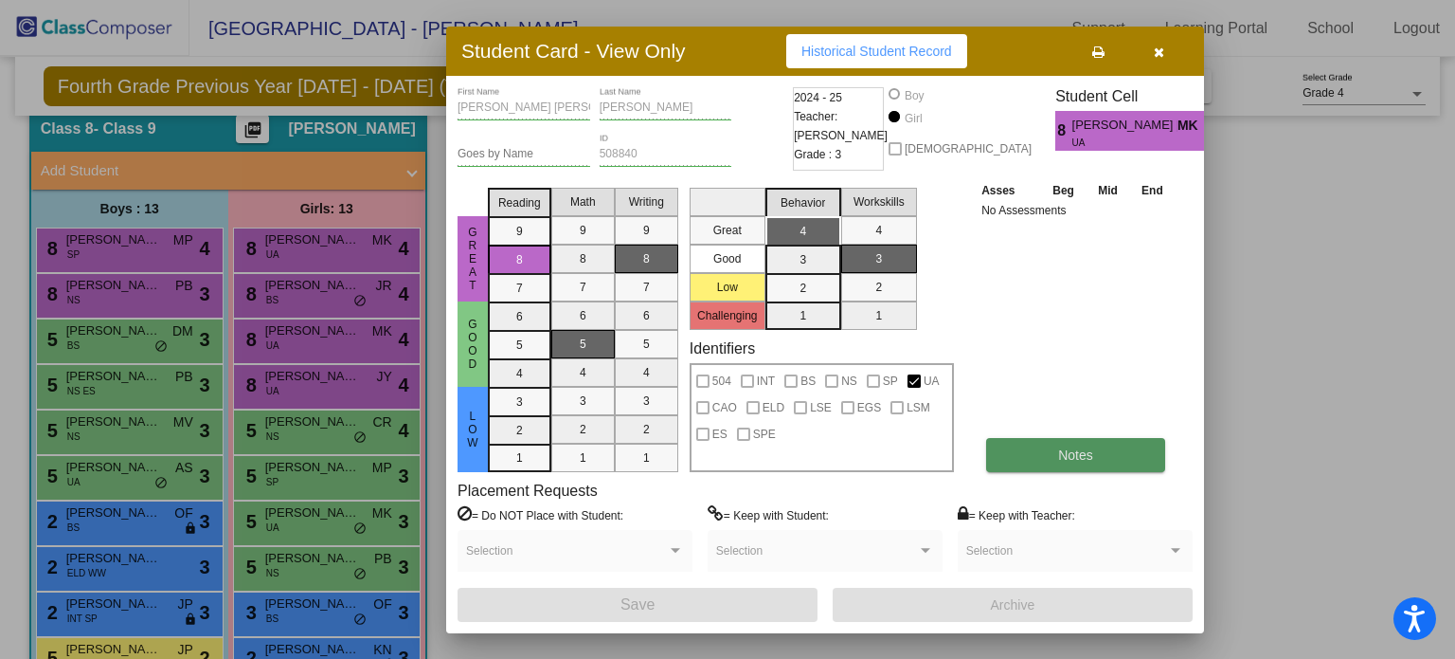
click at [1091, 463] on button "Notes" at bounding box center [1075, 455] width 179 height 34
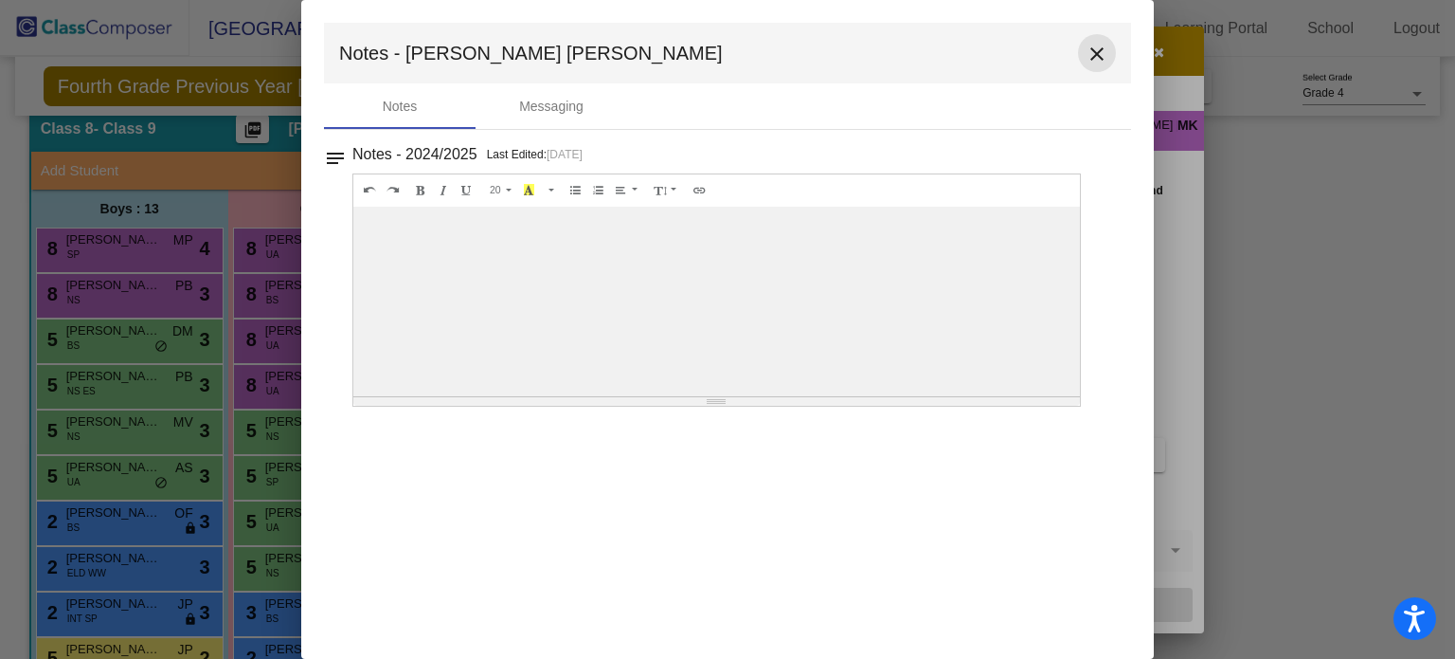
click at [1093, 54] on mat-icon "close" at bounding box center [1097, 54] width 23 height 23
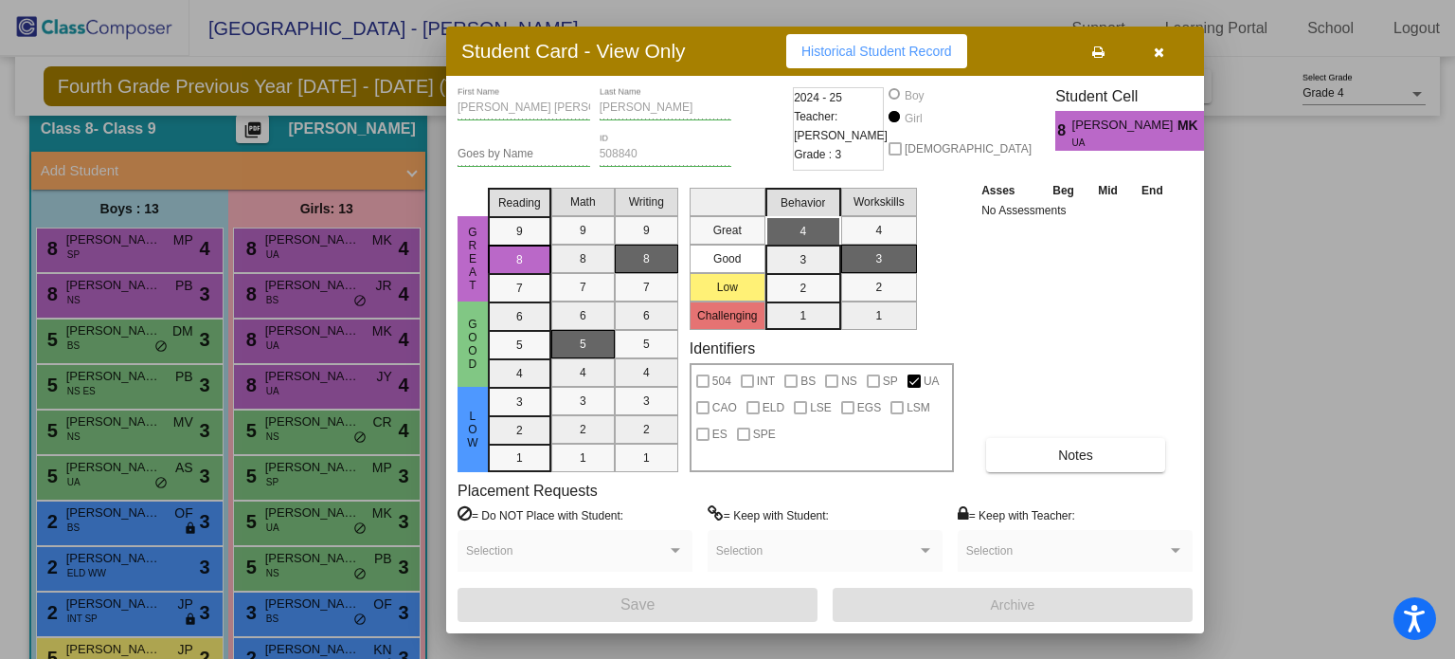
click at [1166, 41] on button "button" at bounding box center [1159, 51] width 61 height 34
